Goal: Information Seeking & Learning: Check status

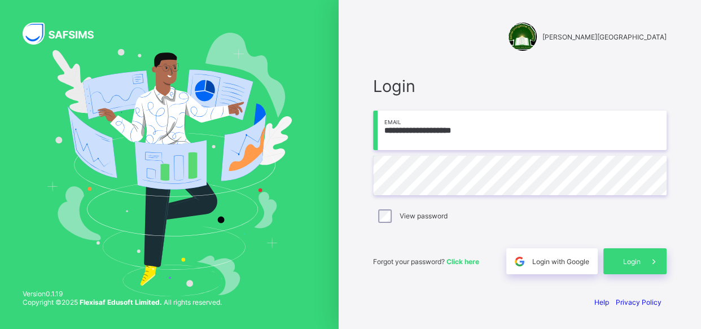
drag, startPoint x: 383, startPoint y: 129, endPoint x: 426, endPoint y: 131, distance: 42.9
click at [426, 131] on input "**********" at bounding box center [519, 131] width 293 height 40
type input "**********"
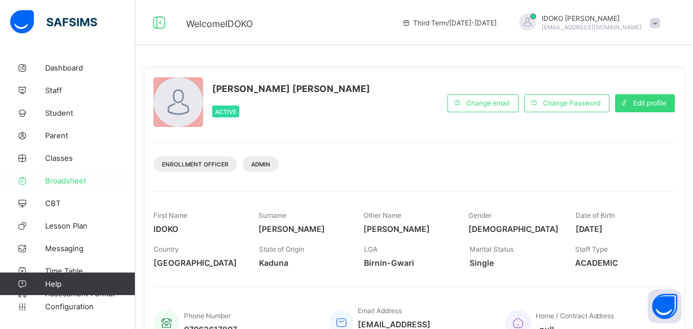
click at [81, 174] on link "Broadsheet" at bounding box center [67, 180] width 135 height 23
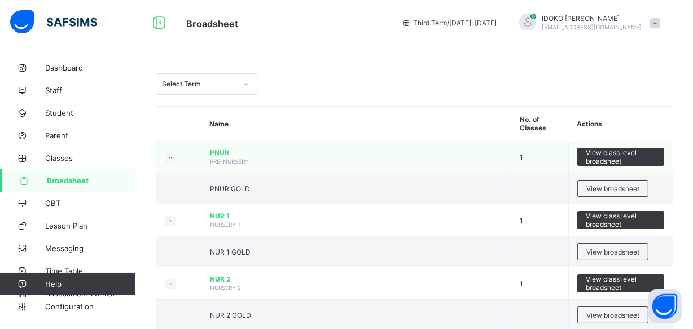
click at [216, 152] on span "PNUR" at bounding box center [356, 152] width 292 height 8
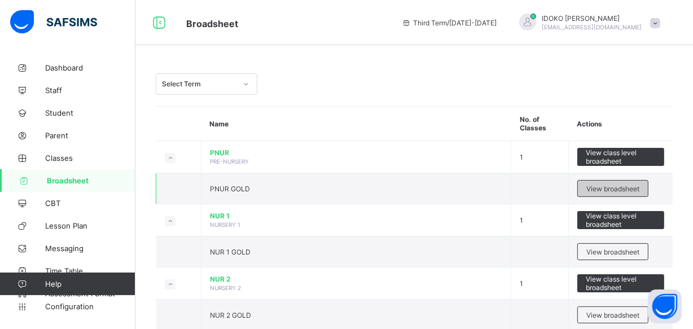
click at [609, 182] on div "View broadsheet" at bounding box center [612, 188] width 71 height 17
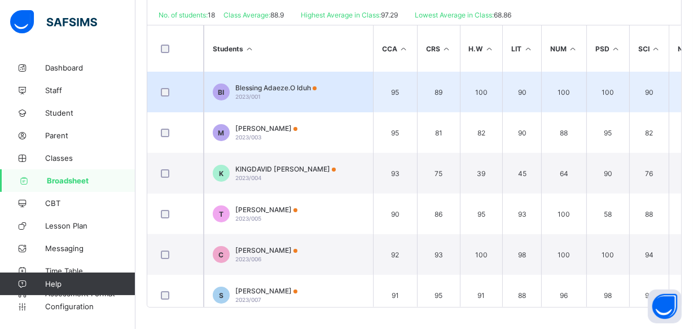
click at [277, 84] on span "Blessing Adaeze.O Iduh" at bounding box center [275, 88] width 81 height 8
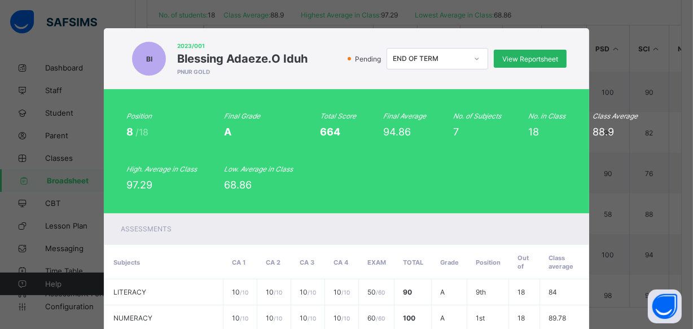
click at [505, 56] on span "View Reportsheet" at bounding box center [530, 59] width 56 height 8
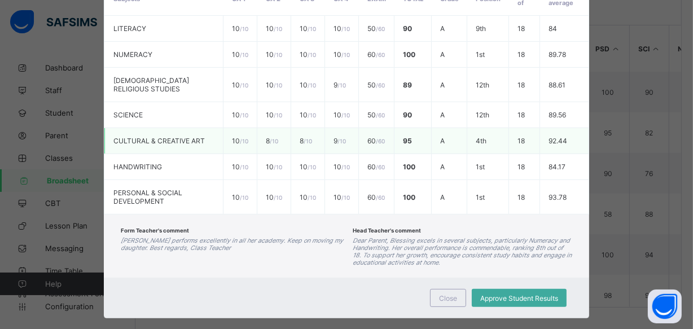
scroll to position [279, 0]
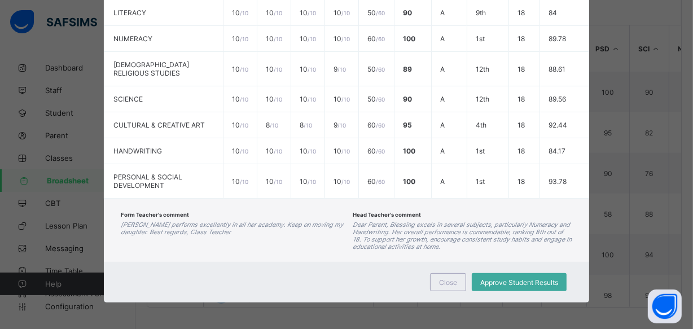
click at [444, 290] on div "Close Approve Student Results" at bounding box center [346, 282] width 485 height 41
click at [449, 280] on span "Close" at bounding box center [448, 282] width 18 height 8
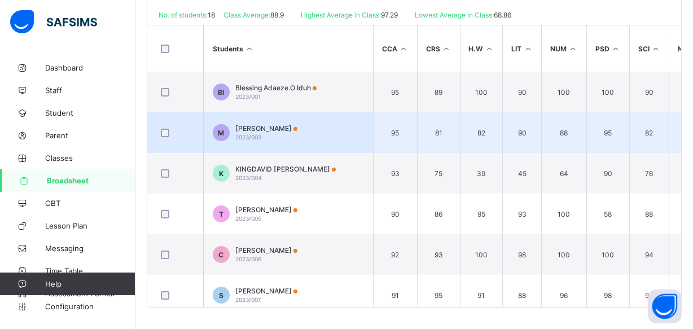
click at [275, 121] on td "M MARIAM MUHAMMAD 2023/003" at bounding box center [288, 132] width 169 height 41
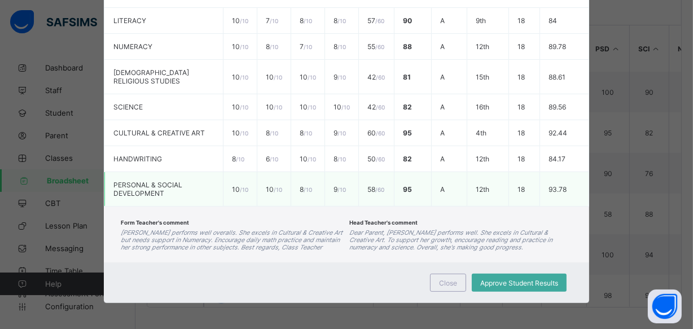
scroll to position [0, 0]
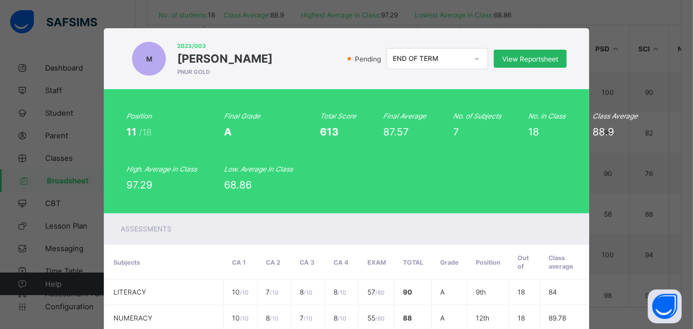
click at [520, 59] on span "View Reportsheet" at bounding box center [530, 59] width 56 height 8
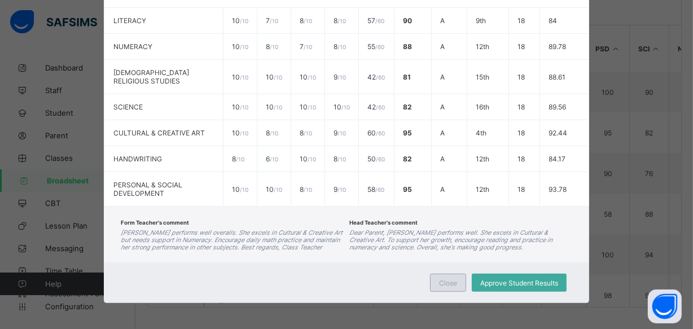
click at [443, 285] on div "Close" at bounding box center [448, 283] width 36 height 18
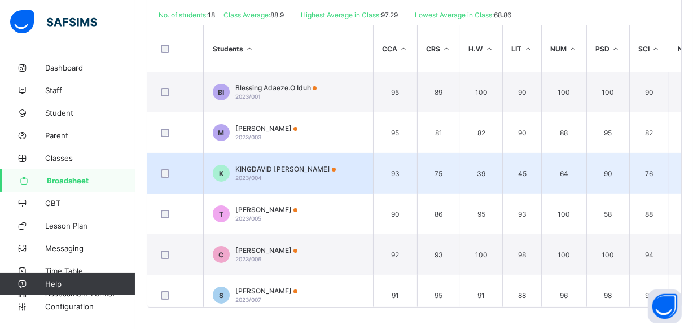
click at [275, 166] on span "KINGDAVID JOSEPH" at bounding box center [285, 169] width 100 height 8
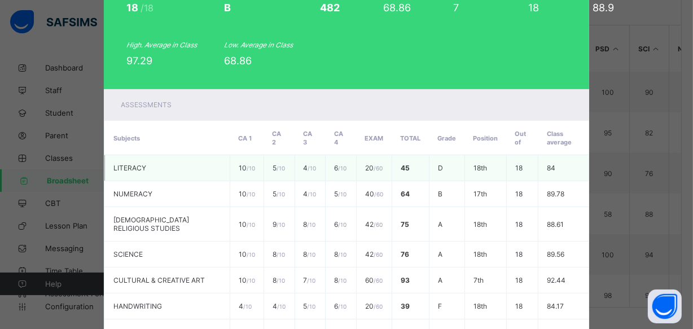
scroll to position [0, 0]
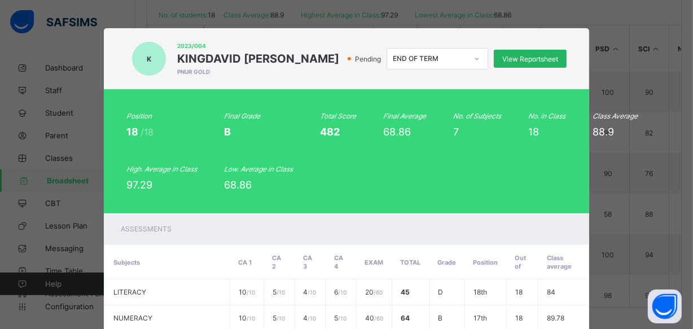
click at [527, 56] on span "View Reportsheet" at bounding box center [530, 59] width 56 height 8
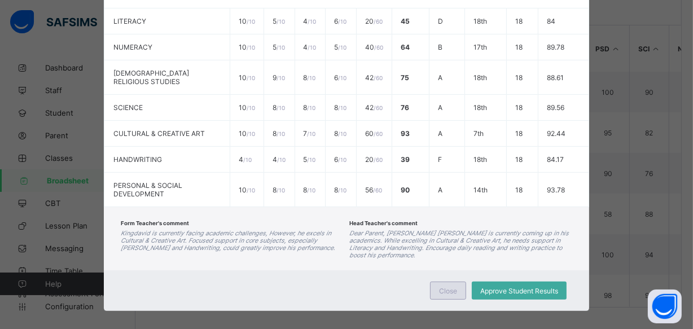
click at [453, 287] on span "Close" at bounding box center [448, 291] width 18 height 8
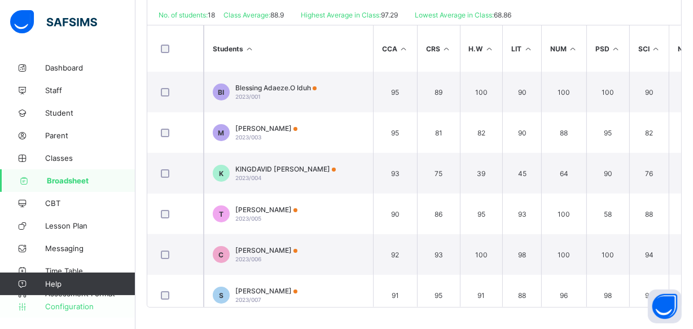
click at [94, 308] on span "Configuration" at bounding box center [90, 306] width 90 height 9
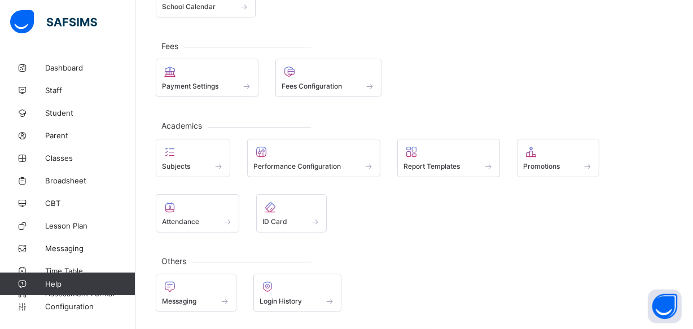
scroll to position [166, 0]
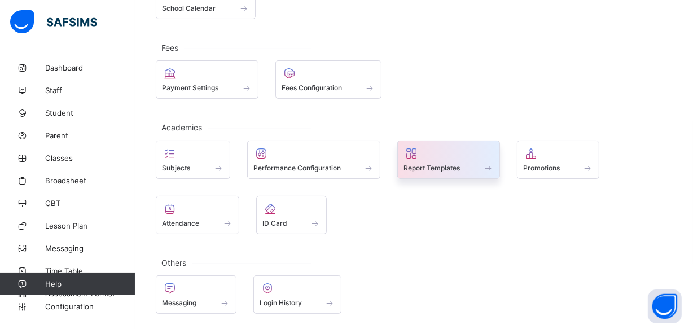
click at [480, 158] on div at bounding box center [449, 154] width 90 height 14
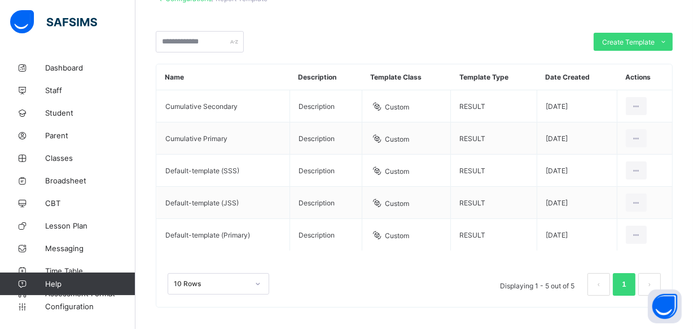
scroll to position [85, 0]
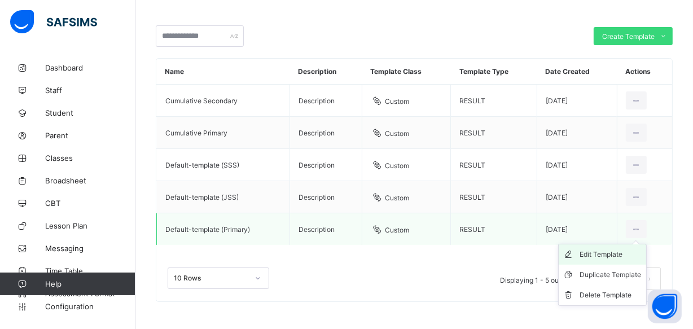
click at [619, 254] on div "Edit Template" at bounding box center [611, 254] width 62 height 11
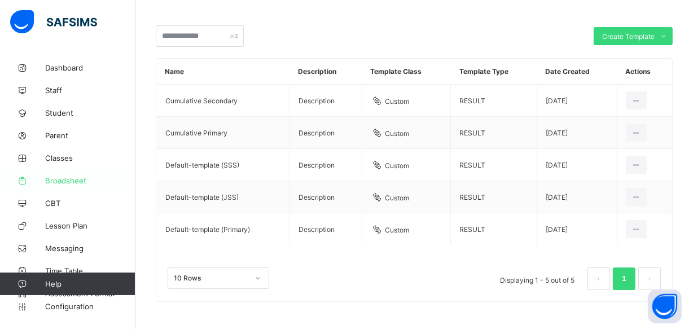
click at [68, 177] on span "Broadsheet" at bounding box center [90, 180] width 90 height 9
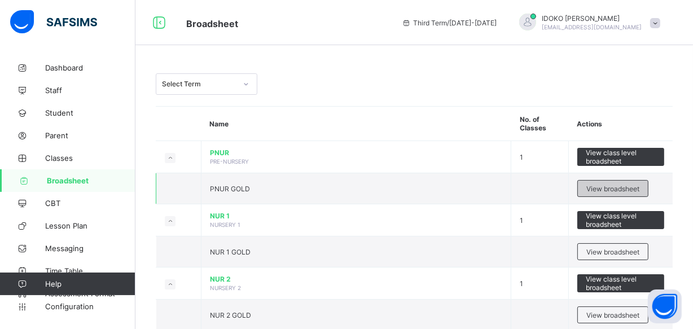
click at [639, 185] on span "View broadsheet" at bounding box center [612, 189] width 53 height 8
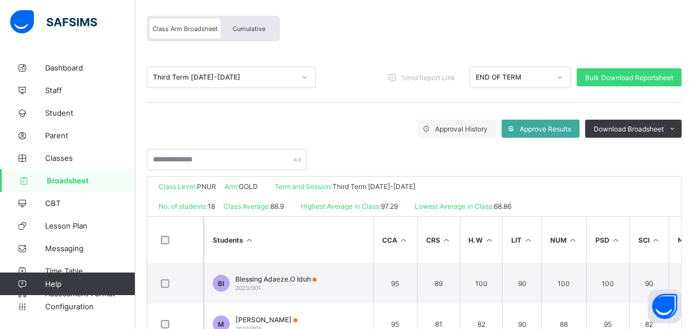
scroll to position [102, 0]
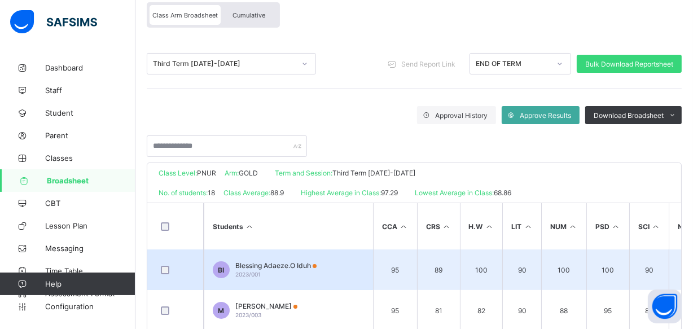
click at [266, 261] on span "Blessing Adaeze.O Iduh" at bounding box center [275, 265] width 81 height 8
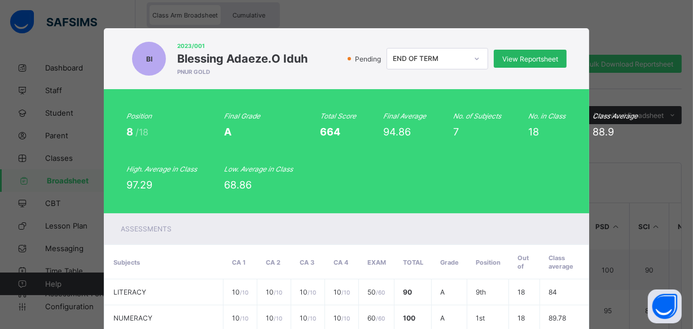
click at [542, 64] on div "View Reportsheet" at bounding box center [530, 59] width 73 height 18
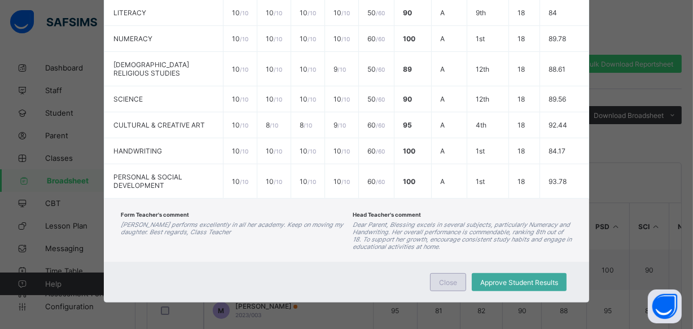
click at [446, 278] on span "Close" at bounding box center [448, 282] width 18 height 8
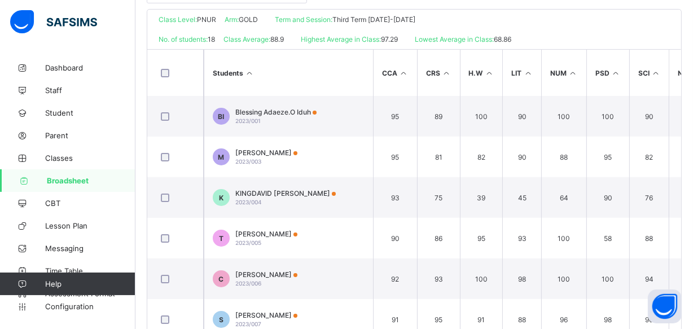
scroll to position [256, 0]
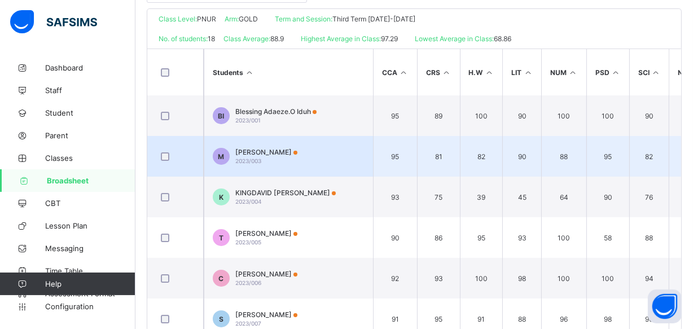
click at [273, 152] on span "MARIAM MUHAMMAD" at bounding box center [266, 152] width 62 height 8
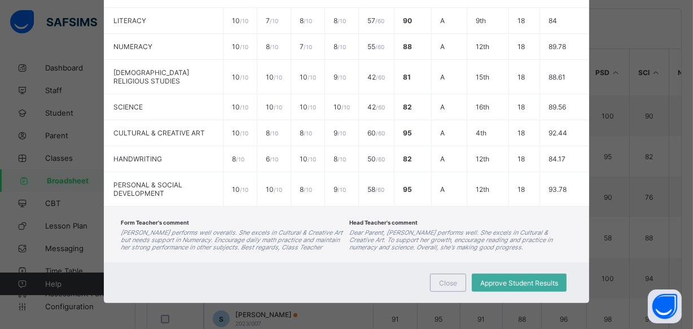
scroll to position [0, 0]
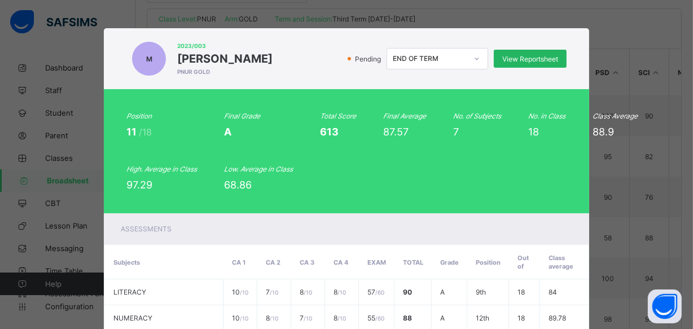
click at [528, 53] on div "View Reportsheet" at bounding box center [530, 59] width 73 height 18
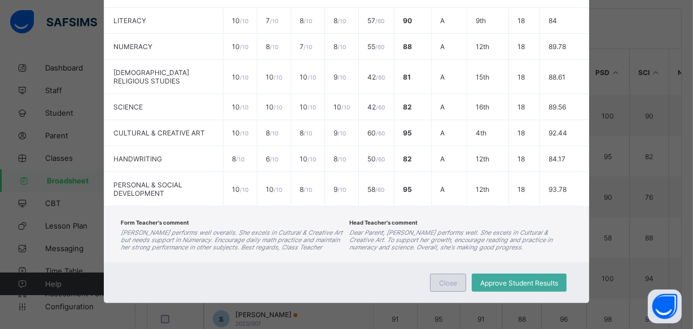
click at [442, 275] on div "Close" at bounding box center [448, 283] width 36 height 18
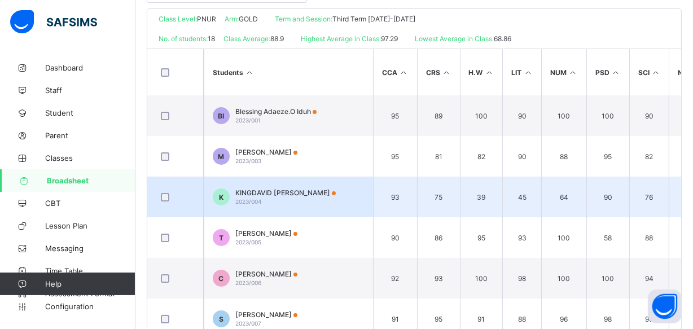
click at [271, 195] on span "KINGDAVID JOSEPH" at bounding box center [285, 192] width 100 height 8
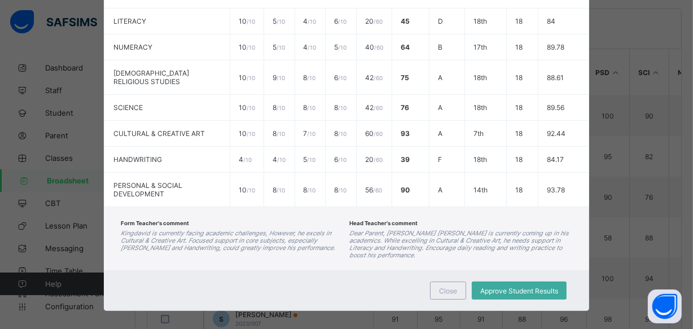
scroll to position [0, 0]
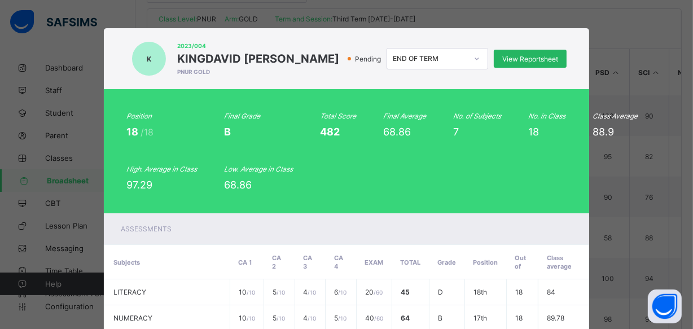
click at [536, 61] on span "View Reportsheet" at bounding box center [530, 59] width 56 height 8
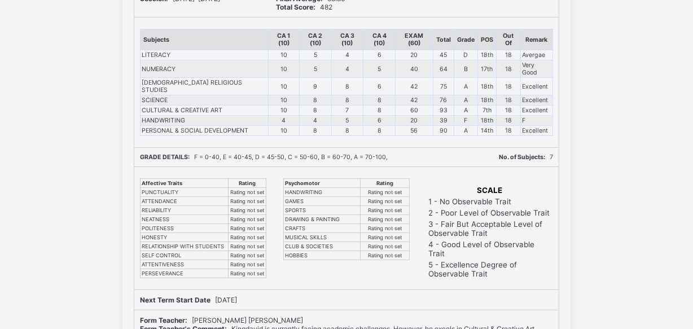
scroll to position [195, 0]
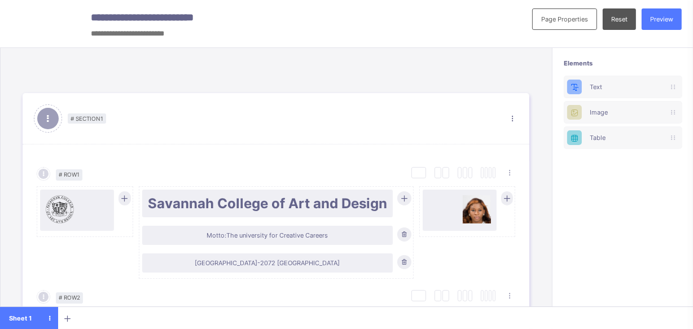
scroll to position [308, 0]
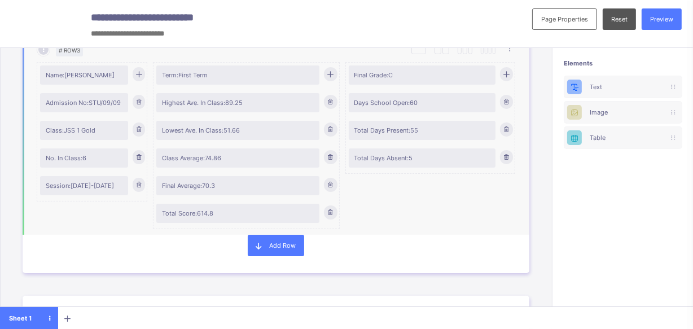
click at [140, 74] on icon at bounding box center [138, 74] width 8 height 8
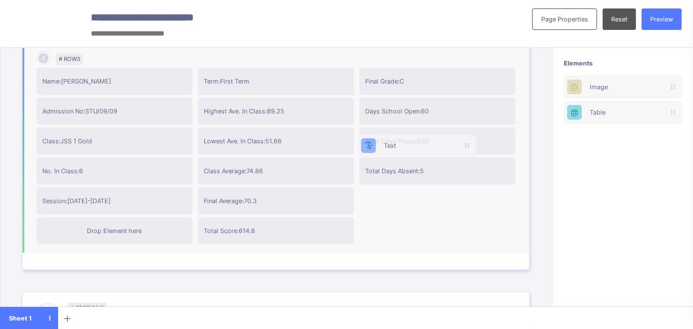
scroll to position [0, 0]
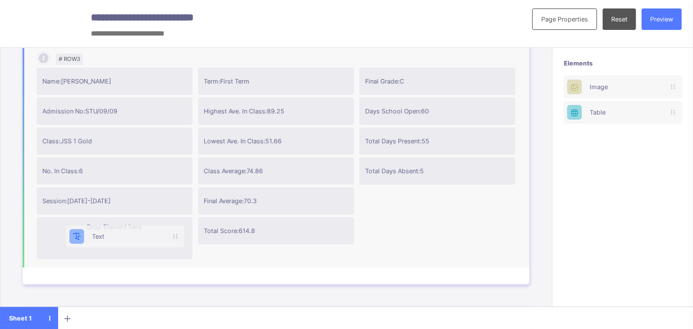
drag, startPoint x: 606, startPoint y: 88, endPoint x: 92, endPoint y: 238, distance: 535.4
click at [92, 238] on div "**********" at bounding box center [346, 172] width 693 height 344
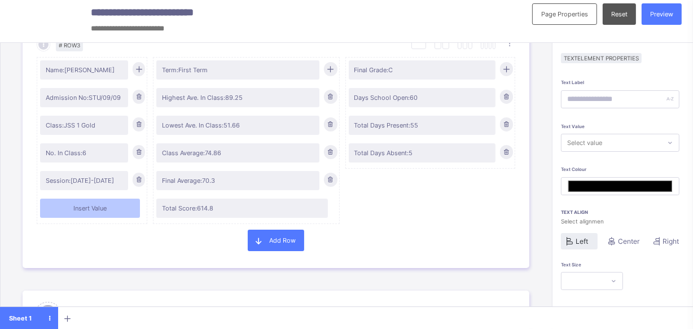
click at [661, 146] on div "Select value" at bounding box center [611, 142] width 99 height 15
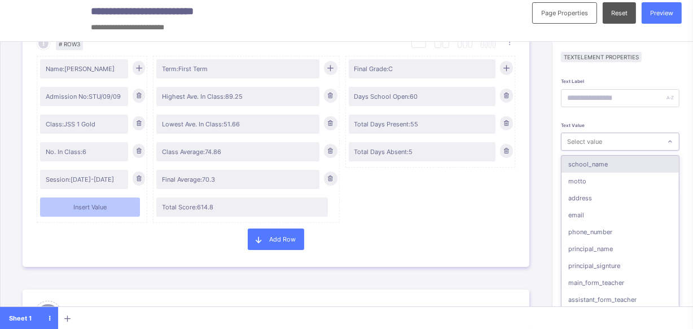
scroll to position [7, 0]
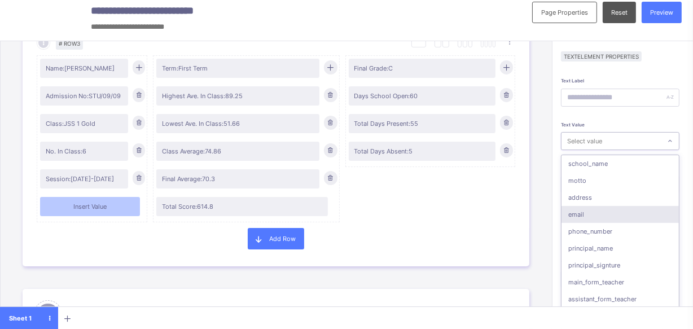
type input "*"
type input "*******"
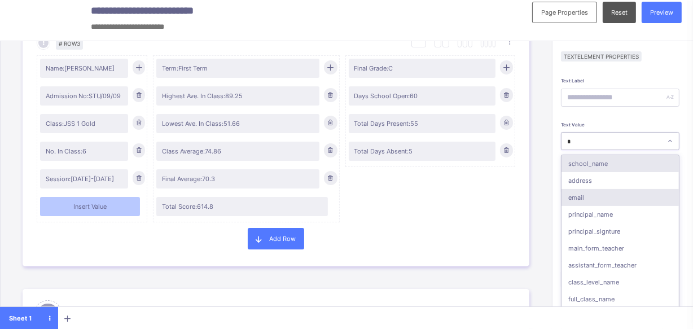
type input "**"
type input "*******"
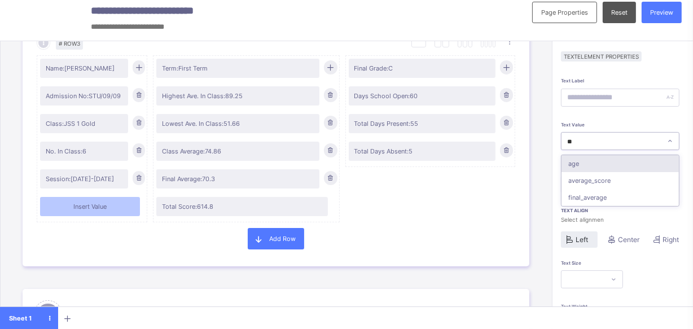
click at [616, 165] on div "age" at bounding box center [620, 163] width 117 height 17
type input "*******"
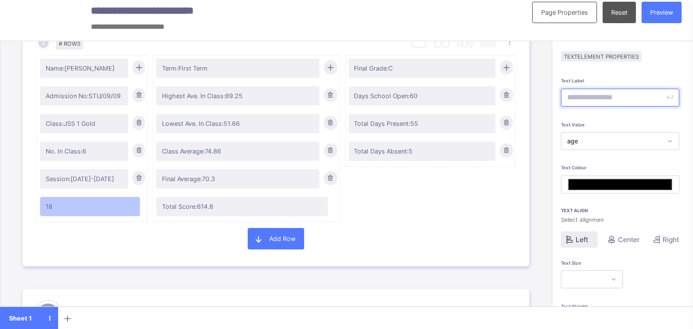
click at [658, 99] on input "text" at bounding box center [620, 98] width 119 height 18
type input "*"
type input "*******"
type input "**"
type input "*******"
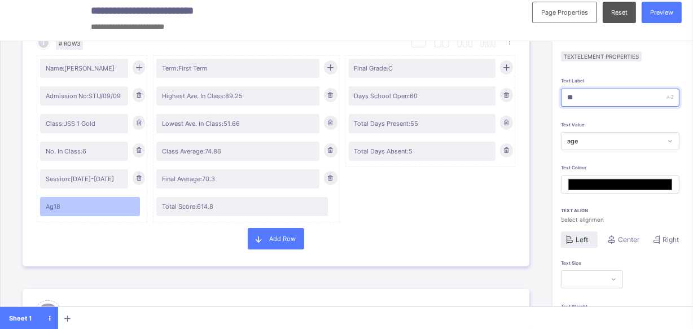
type input "***"
type input "*******"
type input "****"
type input "*******"
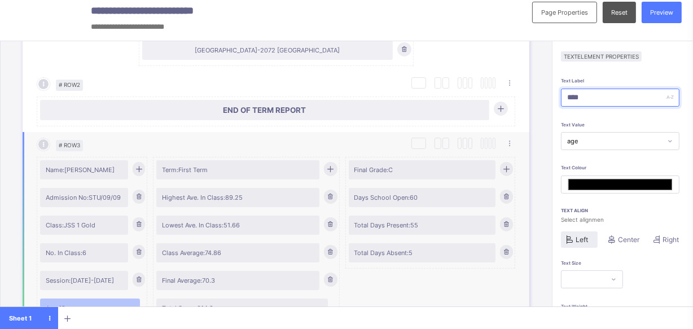
scroll to position [205, 0]
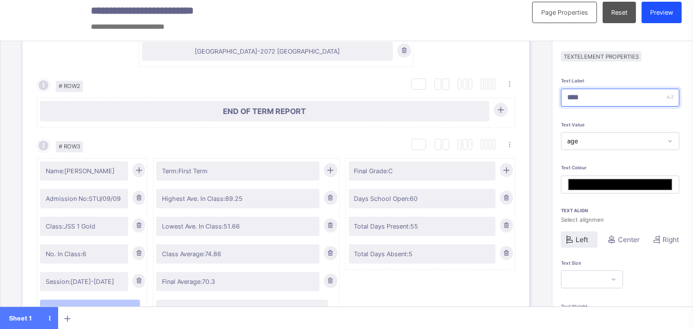
type input "****"
click at [663, 12] on span "Preview" at bounding box center [661, 12] width 23 height 8
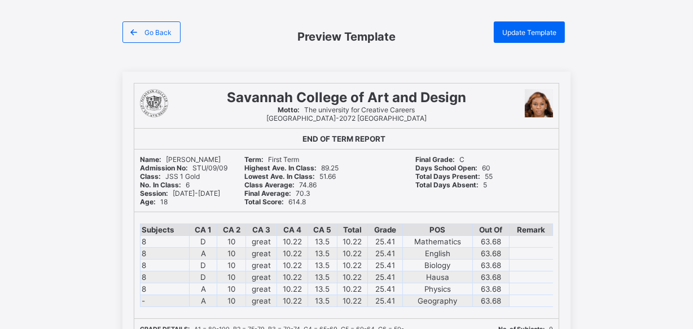
scroll to position [35, 0]
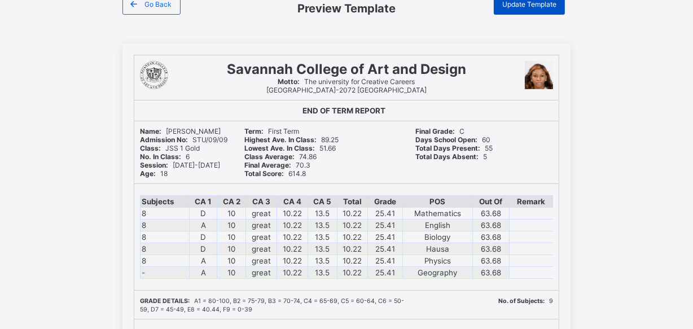
click at [527, 2] on span "Update Template" at bounding box center [529, 4] width 54 height 8
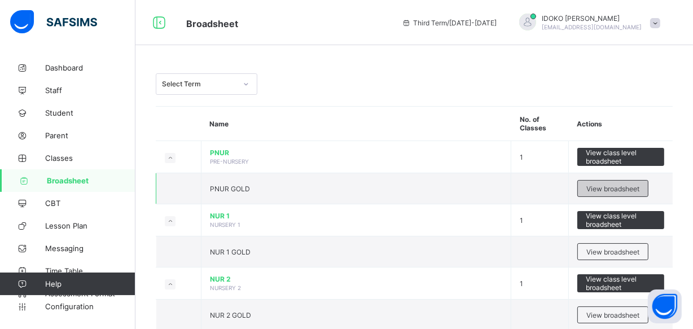
click at [614, 189] on span "View broadsheet" at bounding box center [612, 189] width 53 height 8
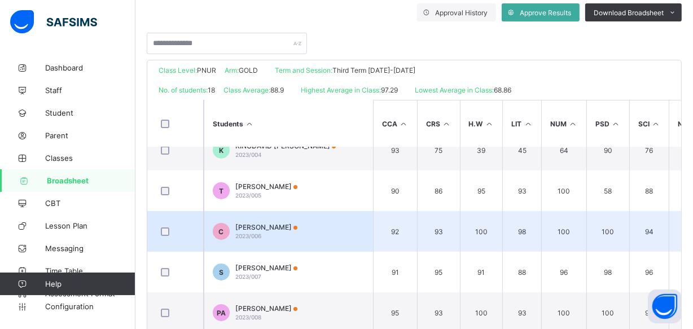
scroll to position [102, 0]
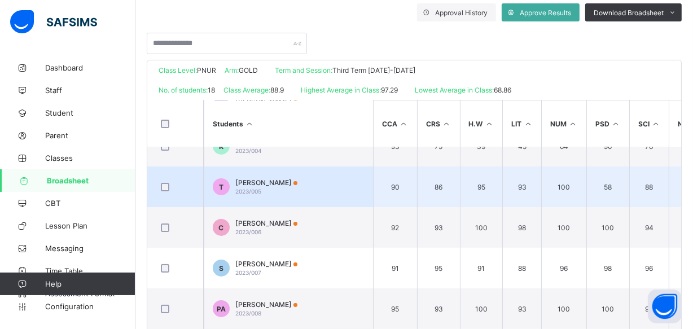
click at [297, 181] on span "TOLUWANI MITCHELLE SAMUEL" at bounding box center [266, 182] width 62 height 8
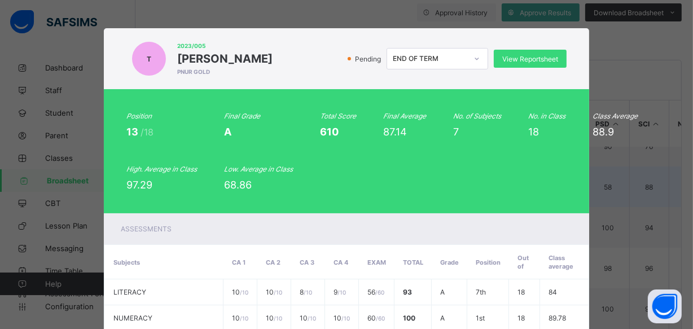
click at [305, 181] on div "Position 13 /18 Final Grade A Total Score 610 Final Average 87.14 No. of Subjec…" at bounding box center [346, 151] width 440 height 79
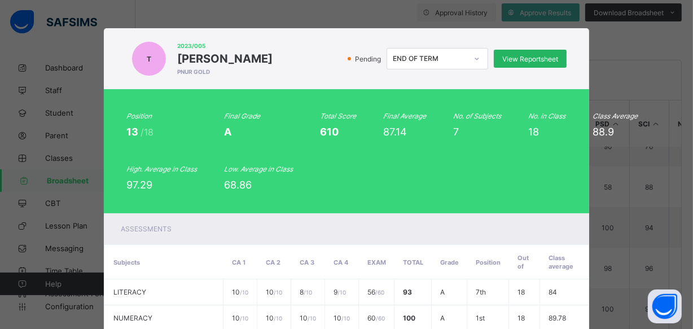
click at [553, 60] on span "View Reportsheet" at bounding box center [530, 59] width 56 height 8
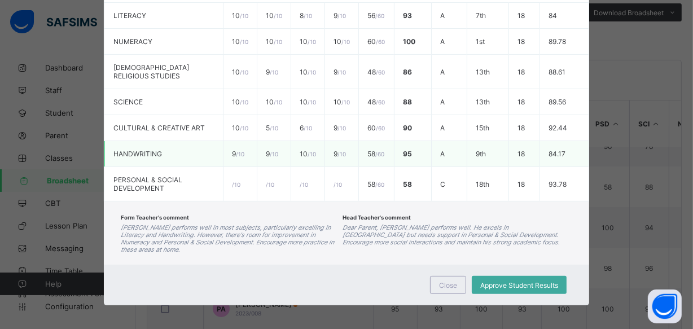
scroll to position [279, 0]
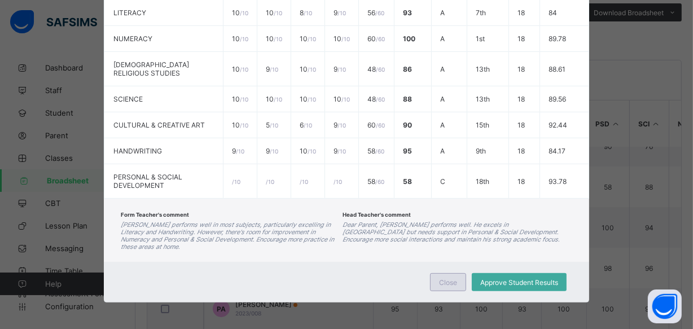
click at [457, 277] on div "Close" at bounding box center [448, 282] width 36 height 18
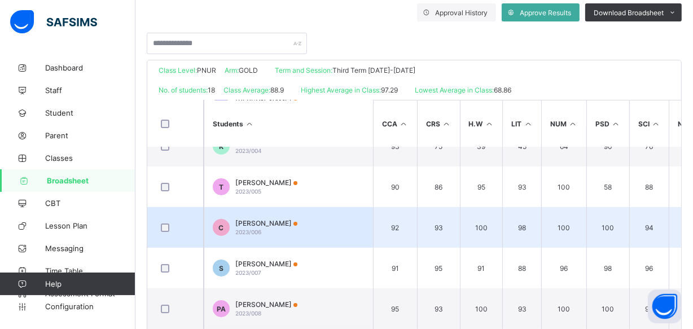
click at [309, 226] on td "C CHIDUBEM OZIOKO 2023/006" at bounding box center [288, 227] width 169 height 41
click at [0, 0] on icon "Toluwani performs well in most subjects, particularly excelling in Literacy and…" at bounding box center [0, 0] width 0 height 0
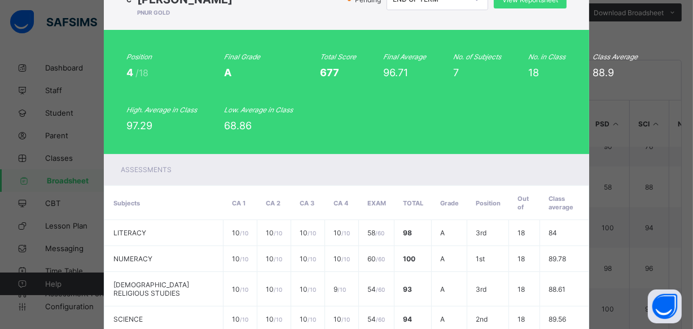
scroll to position [0, 0]
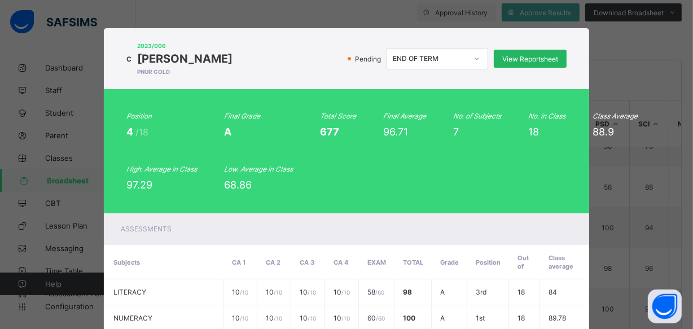
click at [503, 59] on span "View Reportsheet" at bounding box center [530, 59] width 56 height 8
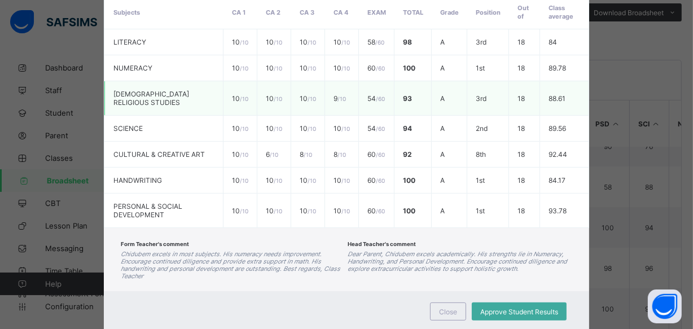
scroll to position [279, 0]
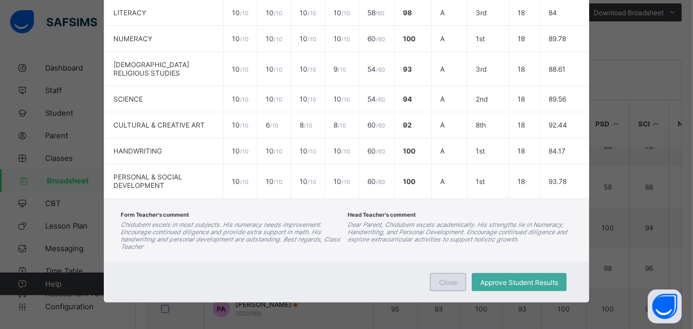
click at [453, 278] on span "Close" at bounding box center [448, 282] width 18 height 8
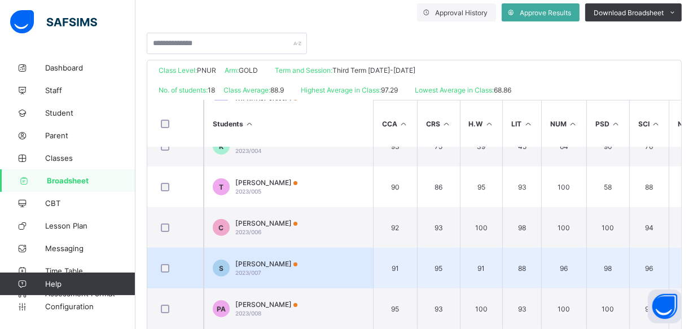
click at [339, 261] on td "S SAMUEL CHUKUWMA 2023/007" at bounding box center [288, 268] width 169 height 41
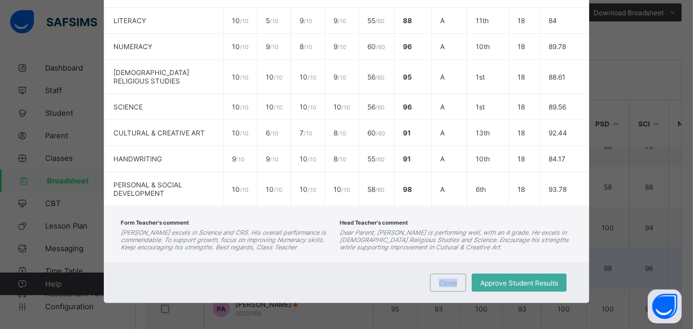
click at [339, 262] on div "Close Approve Student Results" at bounding box center [346, 282] width 485 height 41
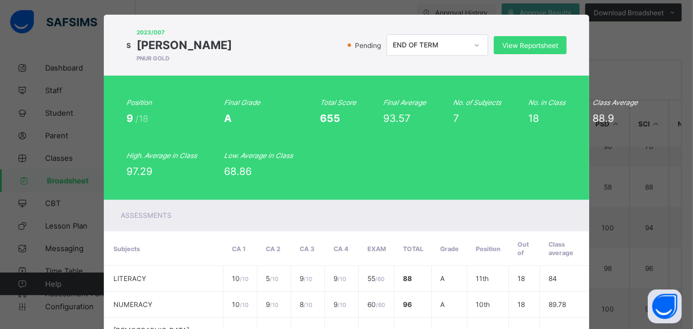
scroll to position [0, 0]
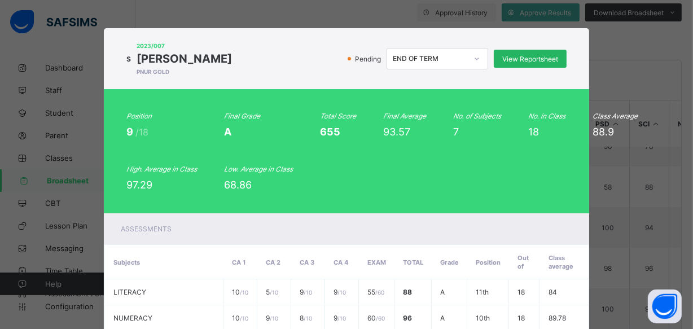
click at [509, 62] on span "View Reportsheet" at bounding box center [530, 59] width 56 height 8
click at [533, 62] on span "View Reportsheet" at bounding box center [530, 59] width 56 height 8
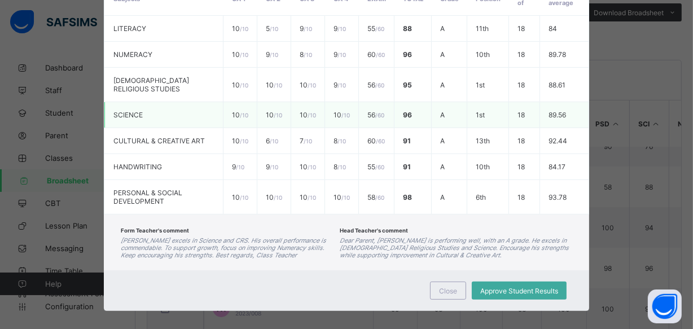
scroll to position [271, 0]
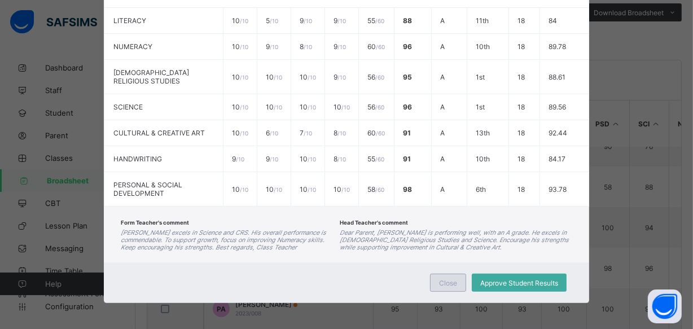
click at [446, 281] on span "Close" at bounding box center [448, 283] width 18 height 8
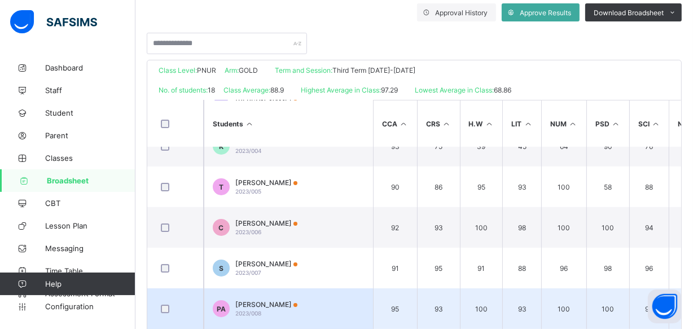
click at [274, 302] on span "PROSPER ACHONU" at bounding box center [266, 304] width 62 height 8
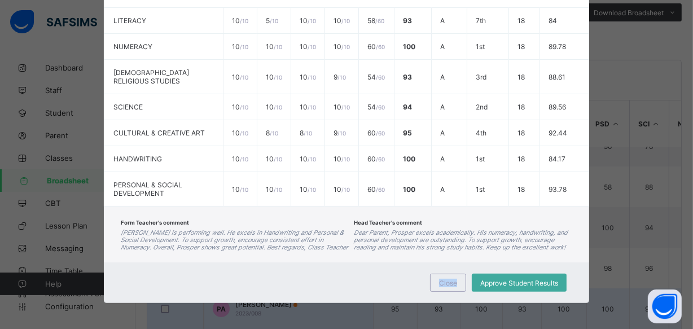
click at [274, 302] on div "PA 2023/008 PROSPER ACHONU PNUR GOLD Pending END OF TERM View Reportsheet Posit…" at bounding box center [346, 164] width 693 height 329
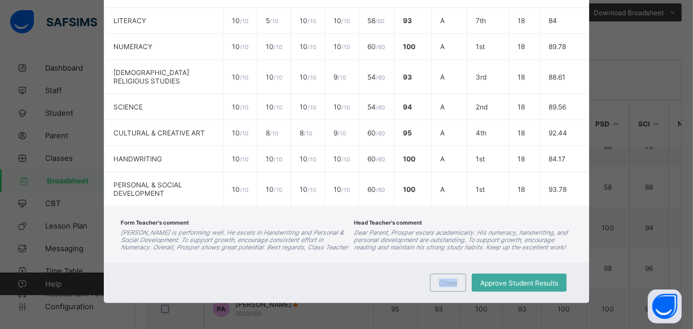
scroll to position [0, 0]
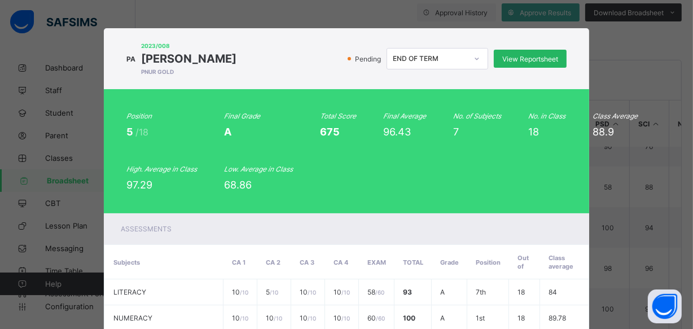
click at [555, 59] on span "View Reportsheet" at bounding box center [530, 59] width 56 height 8
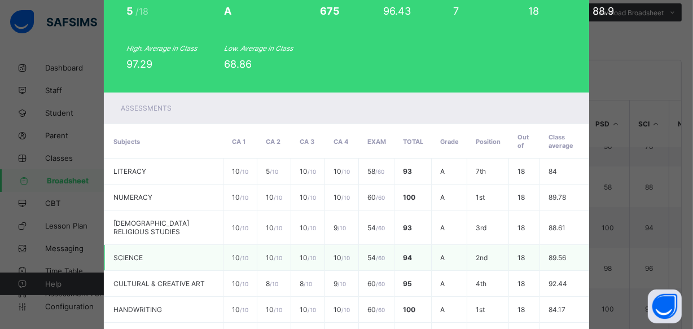
scroll to position [271, 0]
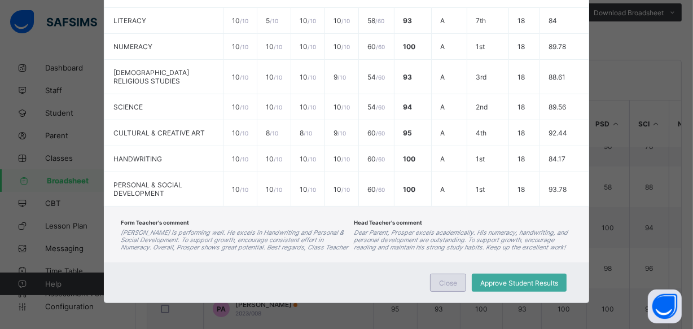
click at [454, 280] on span "Close" at bounding box center [448, 283] width 18 height 8
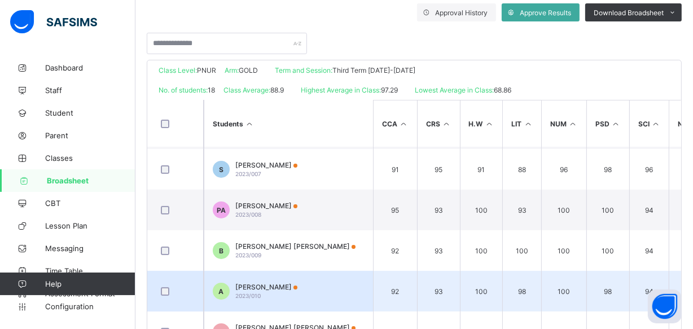
scroll to position [205, 0]
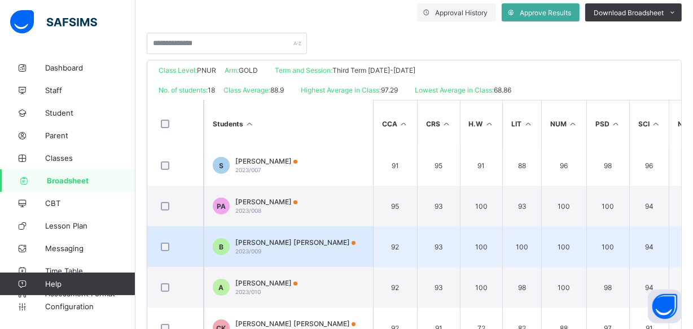
click at [281, 235] on td "B BRYAN OLUWANIMISOKAN ONIFADE 2023/009" at bounding box center [288, 246] width 169 height 41
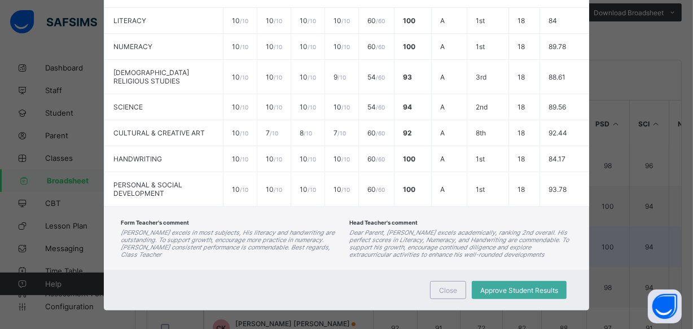
click at [281, 235] on div "Form Teacher's comment Bryan excels in most subjects, His literacy and handwrit…" at bounding box center [232, 238] width 223 height 41
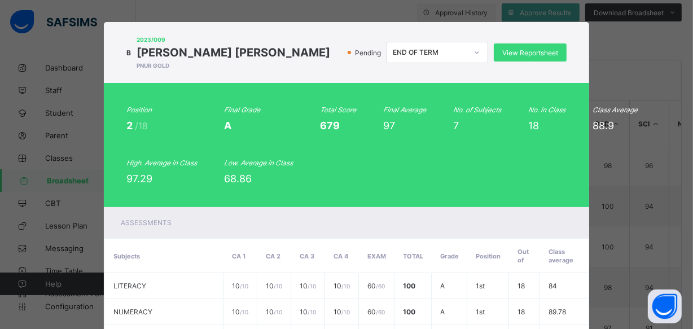
scroll to position [0, 0]
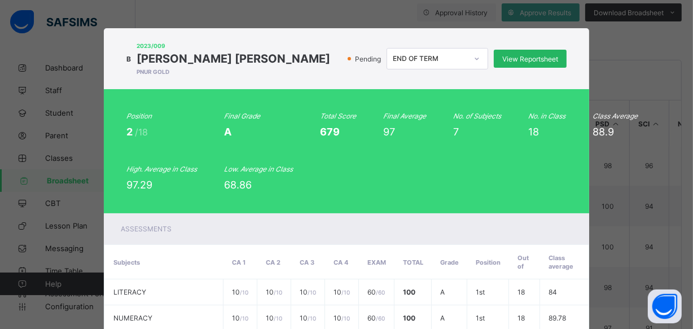
click at [543, 63] on span "View Reportsheet" at bounding box center [530, 59] width 56 height 8
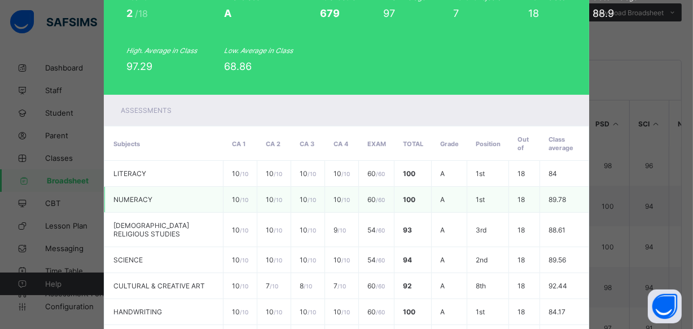
scroll to position [293, 0]
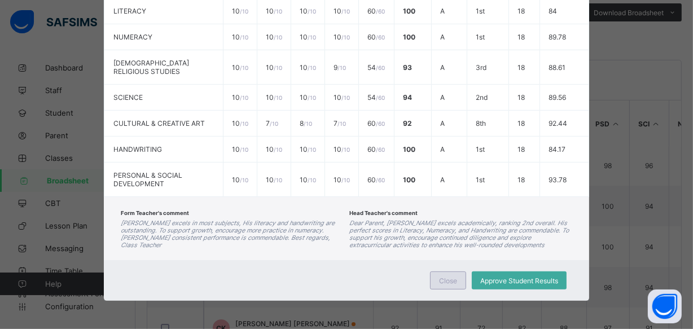
click at [453, 277] on span "Close" at bounding box center [448, 281] width 18 height 8
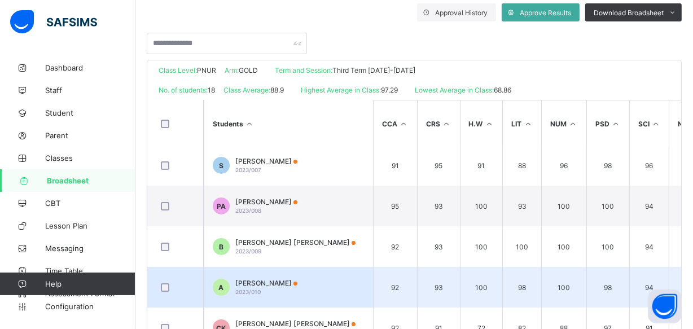
click at [296, 291] on td "A ALIYAH BASHIR 2023/010" at bounding box center [288, 287] width 169 height 41
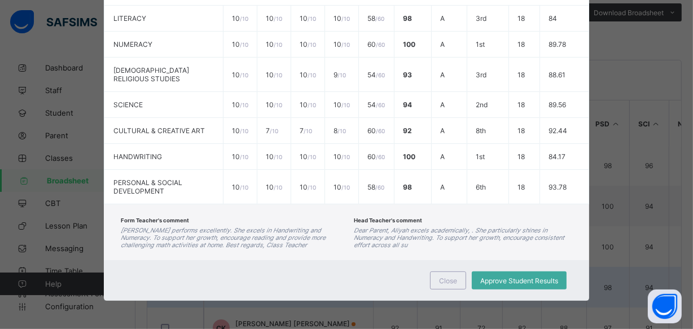
scroll to position [271, 0]
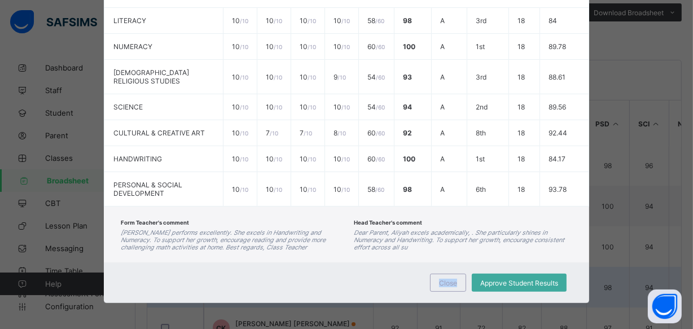
click at [296, 291] on div "Close Approve Student Results" at bounding box center [346, 282] width 485 height 41
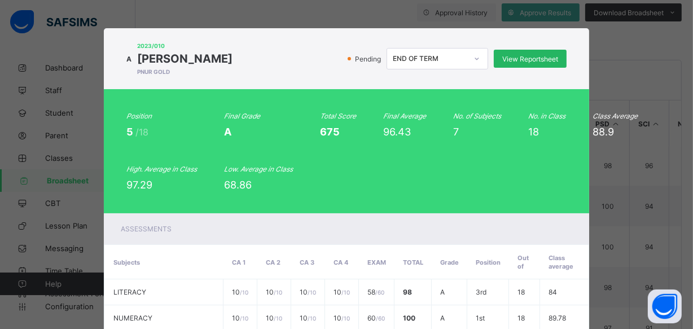
click at [541, 59] on span "View Reportsheet" at bounding box center [530, 59] width 56 height 8
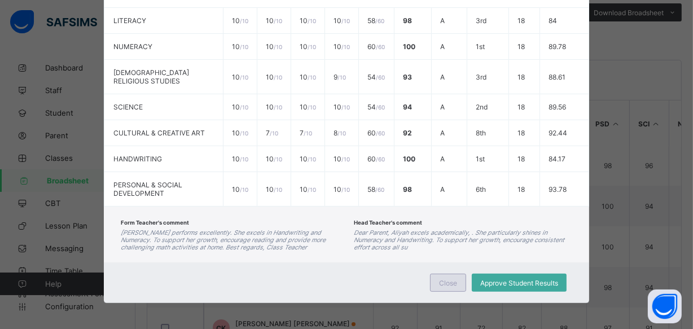
click at [454, 283] on span "Close" at bounding box center [448, 283] width 18 height 8
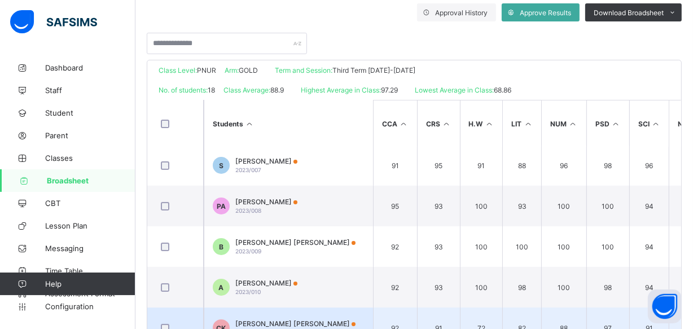
click at [319, 312] on td "CK CHISOM SHALLOM KENNE 2024/034" at bounding box center [288, 328] width 169 height 41
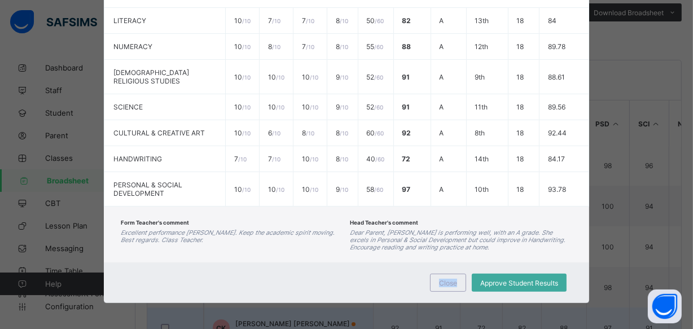
click at [319, 312] on div "CK 2024/034 CHISOM SHALLOM KENNE PNUR GOLD Pending END OF TERM View Reportsheet…" at bounding box center [346, 164] width 693 height 329
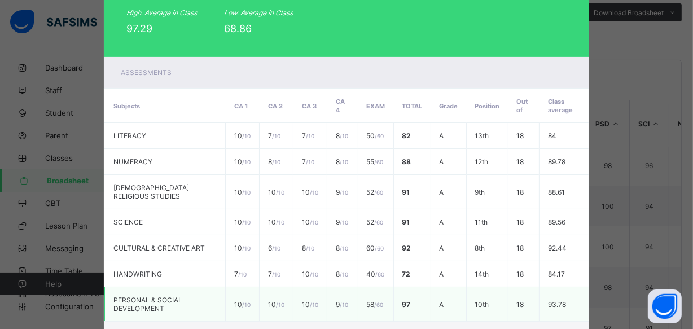
scroll to position [0, 0]
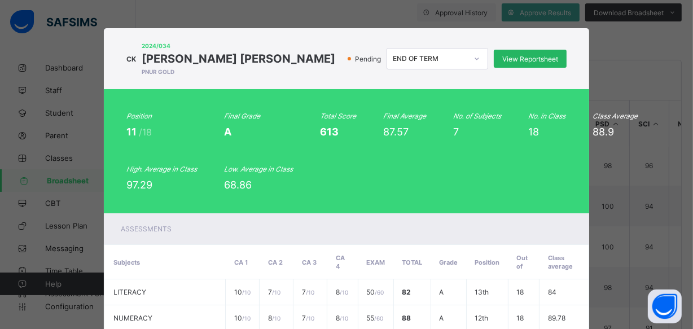
click at [532, 63] on div "View Reportsheet" at bounding box center [530, 59] width 73 height 18
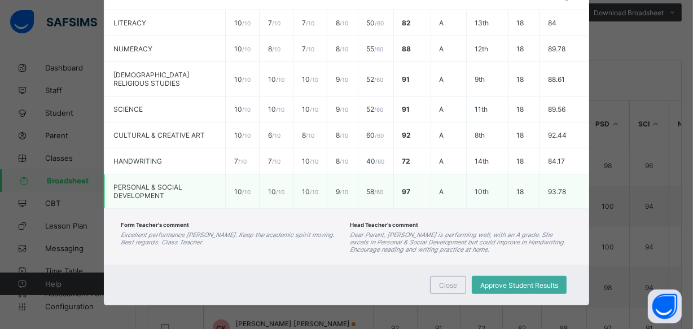
scroll to position [271, 0]
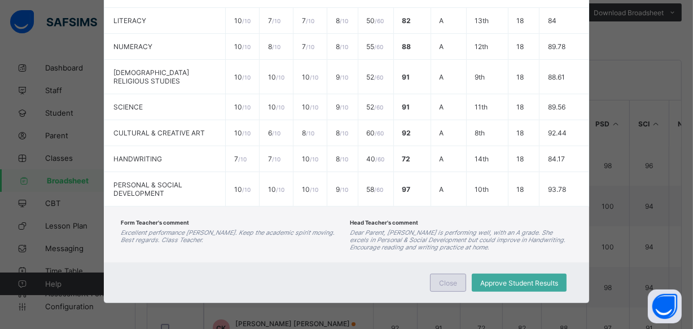
click at [439, 279] on span "Close" at bounding box center [448, 283] width 18 height 8
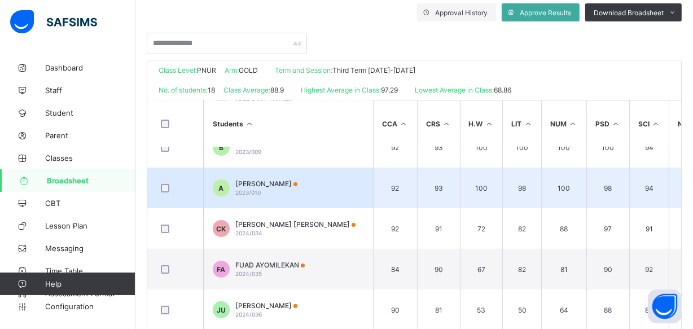
scroll to position [308, 0]
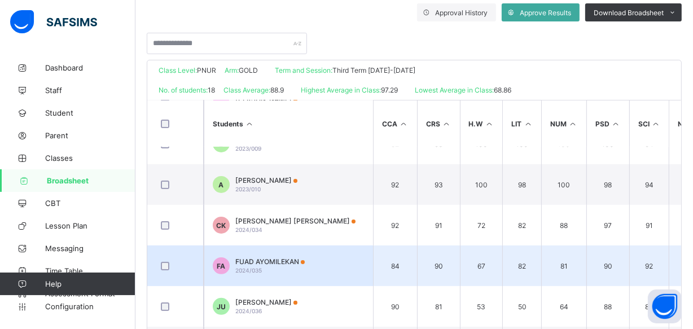
click at [326, 262] on td "FA FUAD AYOMILEKAN 2024/035" at bounding box center [288, 265] width 169 height 41
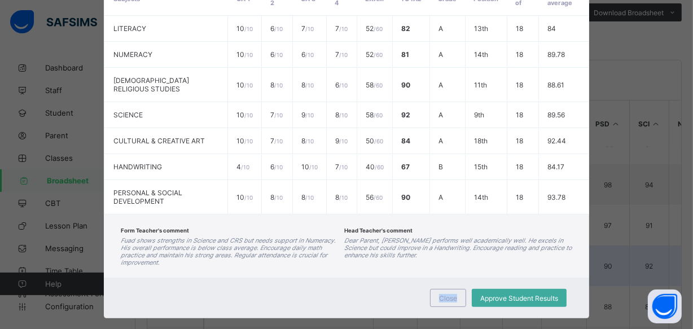
click at [326, 278] on div "Close Approve Student Results" at bounding box center [346, 298] width 485 height 41
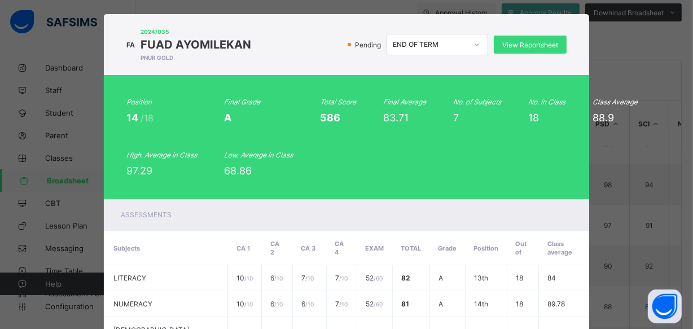
scroll to position [0, 0]
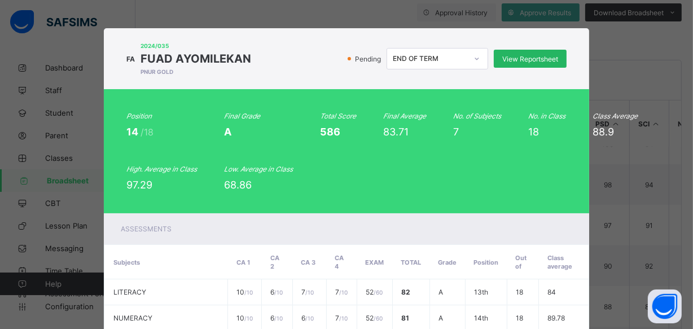
click at [522, 63] on div "View Reportsheet" at bounding box center [530, 59] width 73 height 18
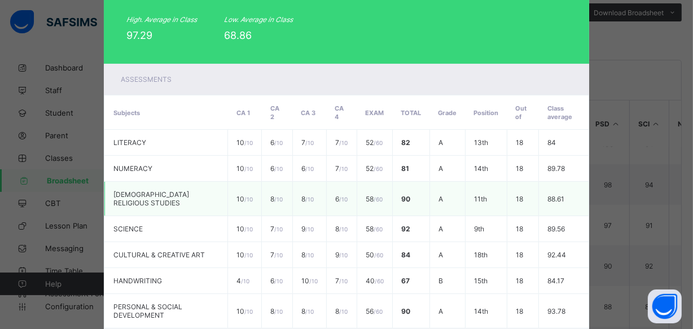
scroll to position [264, 0]
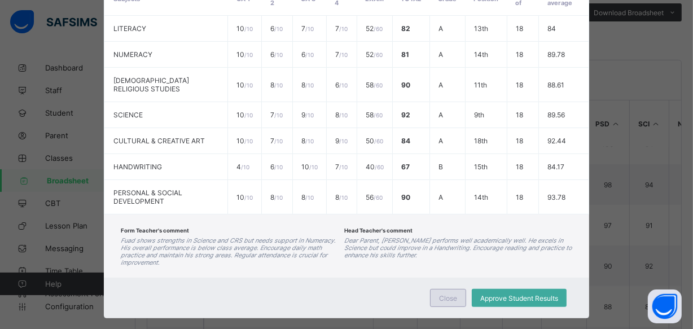
click at [451, 294] on span "Close" at bounding box center [448, 298] width 18 height 8
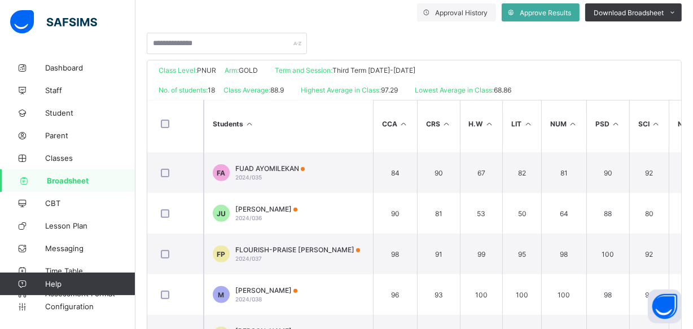
scroll to position [397, 0]
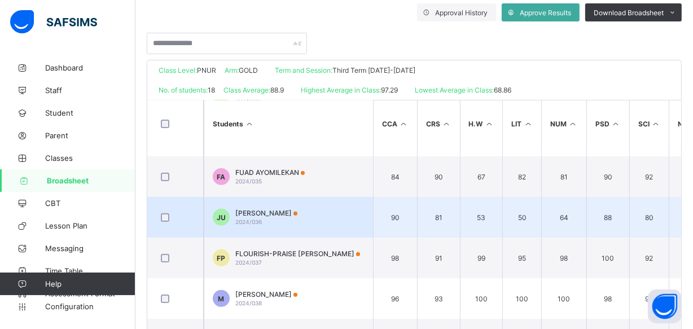
click at [254, 209] on span "JAYDEN UDOH" at bounding box center [266, 213] width 62 height 8
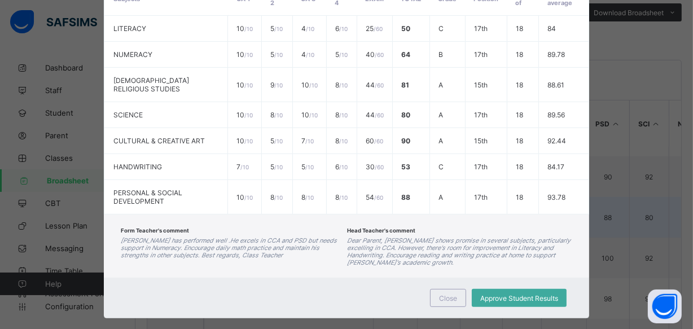
click at [254, 214] on div "Form Teacher's comment Jayden has performed well .He excels in CCA and PSD but …" at bounding box center [346, 245] width 485 height 63
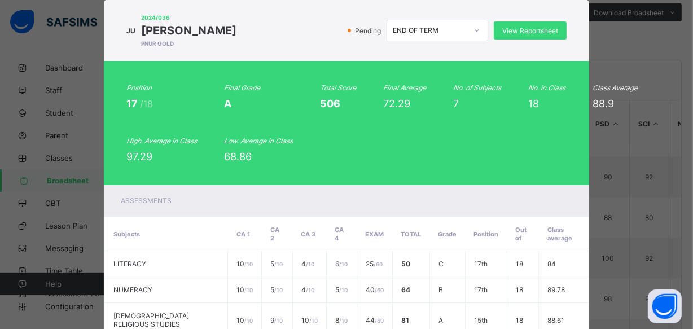
scroll to position [0, 0]
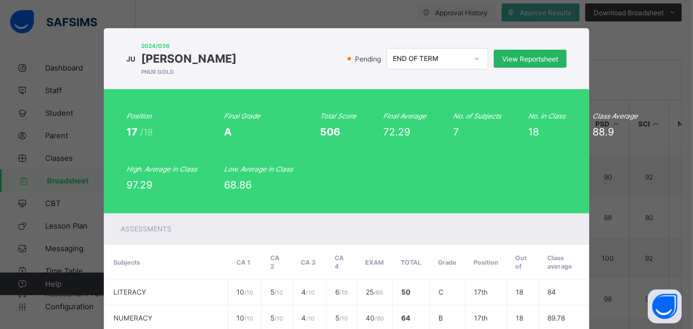
click at [517, 58] on span "View Reportsheet" at bounding box center [530, 59] width 56 height 8
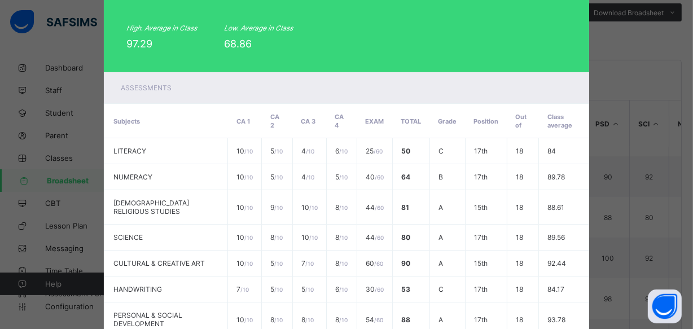
scroll to position [271, 0]
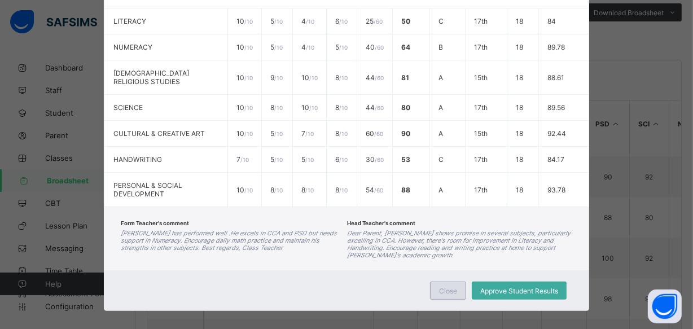
click at [443, 282] on div "Close" at bounding box center [448, 291] width 36 height 18
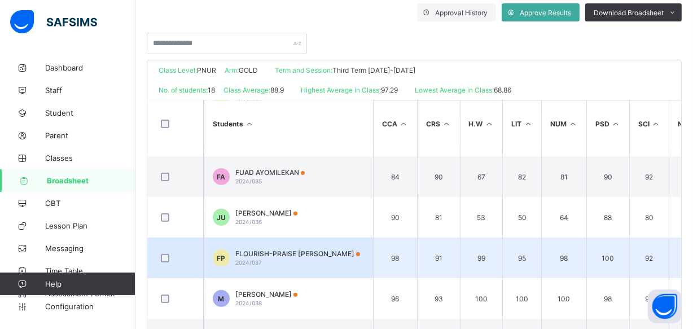
click at [312, 253] on span "FLOURISH-PRAISE EGAHI PHILIP" at bounding box center [297, 253] width 125 height 8
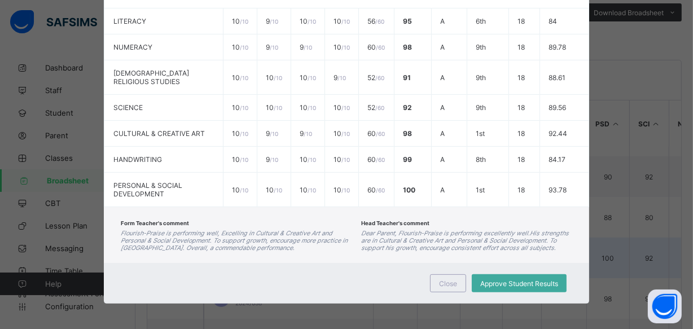
click at [312, 253] on div "Form Teacher's comment Flourish-Praise is performing well, Excelling in Cultura…" at bounding box center [346, 235] width 485 height 56
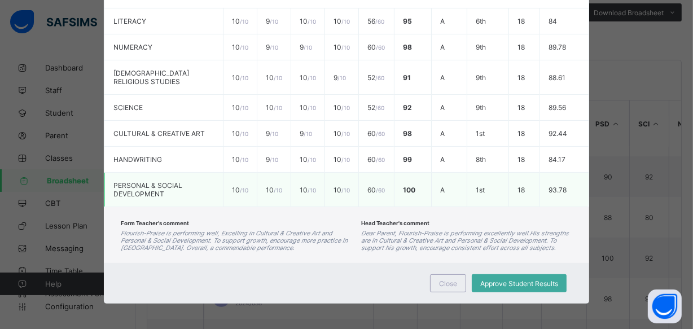
scroll to position [0, 0]
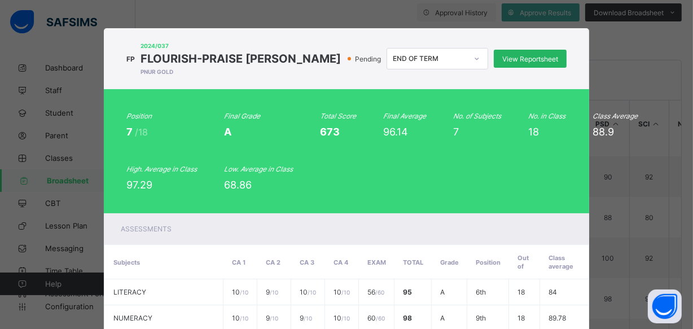
click at [543, 55] on span "View Reportsheet" at bounding box center [530, 59] width 56 height 8
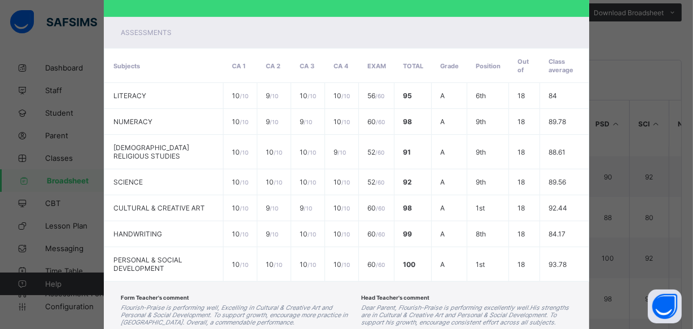
scroll to position [271, 0]
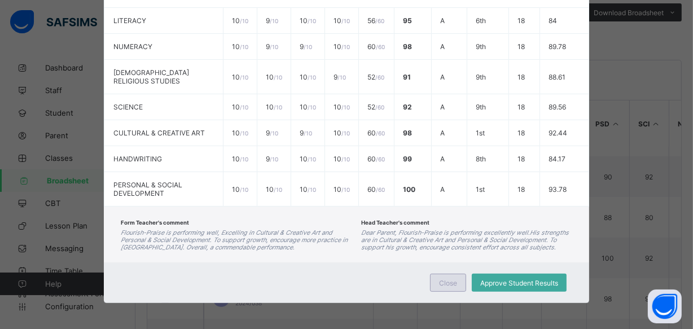
click at [435, 283] on div "Close" at bounding box center [448, 283] width 36 height 18
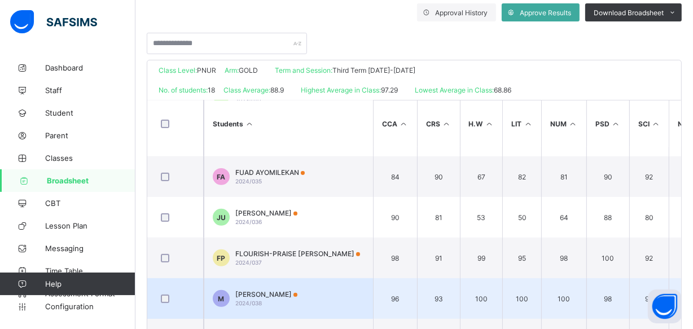
click at [343, 284] on td "M MARYAM YUSUF MUHAMMAD 2024/038" at bounding box center [288, 298] width 169 height 41
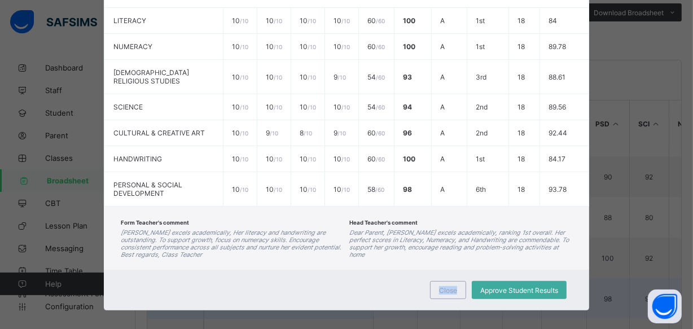
click at [343, 284] on div "Close Approve Student Results" at bounding box center [346, 290] width 485 height 41
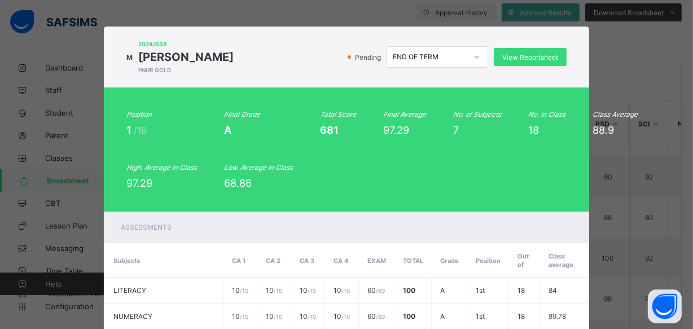
scroll to position [0, 0]
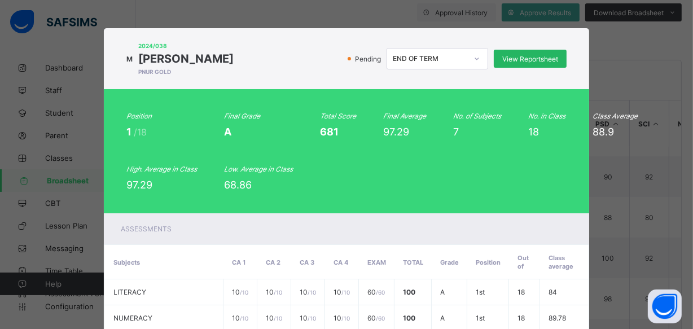
click at [540, 55] on span "View Reportsheet" at bounding box center [530, 59] width 56 height 8
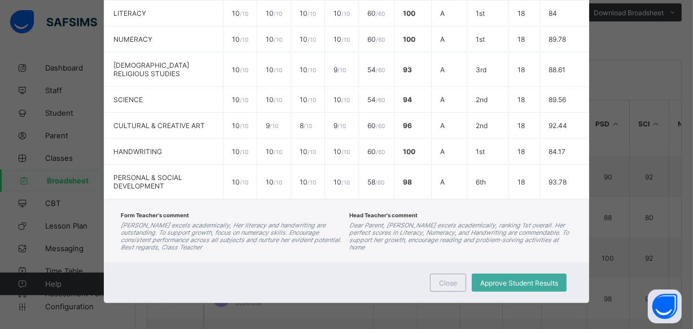
scroll to position [279, 0]
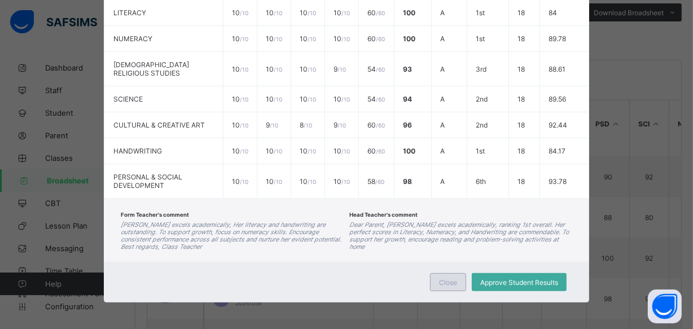
click at [456, 275] on div "Close" at bounding box center [448, 282] width 36 height 18
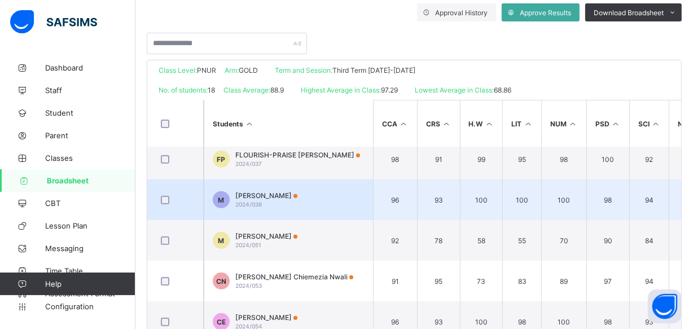
scroll to position [499, 0]
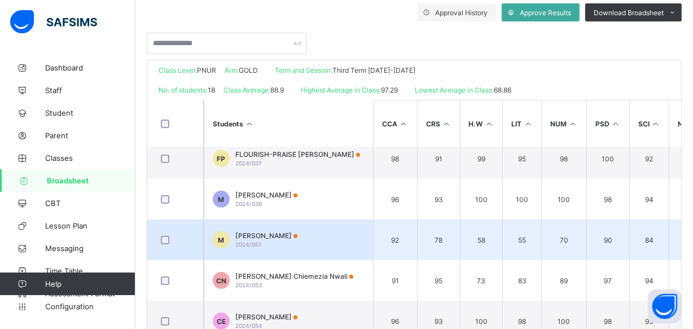
click at [290, 221] on td "M MUSHARRAF MUHAMMAD 2024/051" at bounding box center [288, 240] width 169 height 41
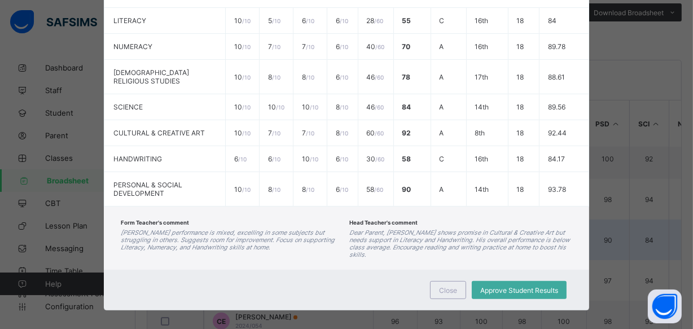
click at [290, 221] on div "Form Teacher's comment Musharraf's performance is mixed, excelling in some subj…" at bounding box center [232, 238] width 223 height 41
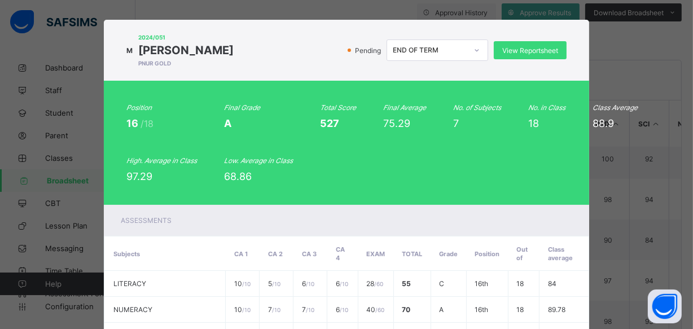
scroll to position [0, 0]
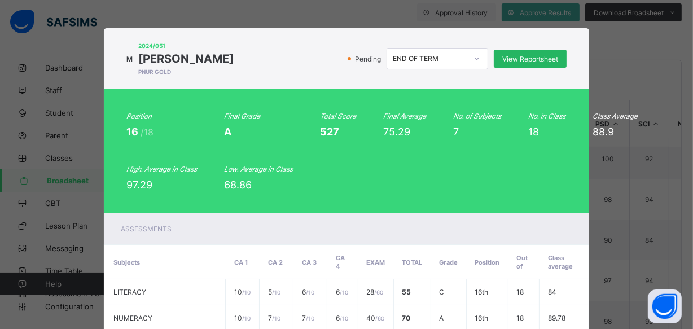
click at [527, 56] on span "View Reportsheet" at bounding box center [530, 59] width 56 height 8
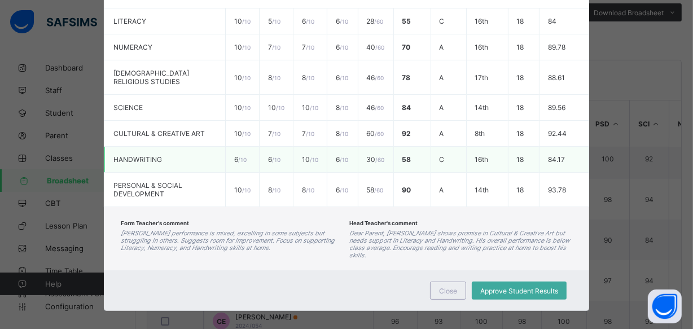
scroll to position [271, 0]
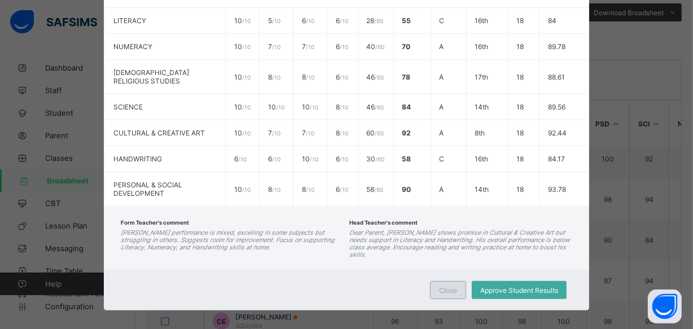
click at [440, 281] on div "Close" at bounding box center [448, 290] width 36 height 18
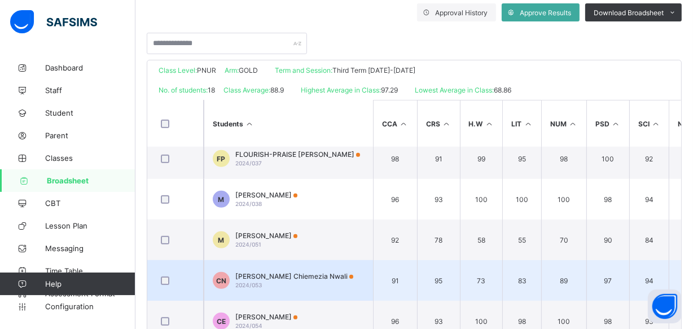
click at [329, 266] on td "CN Corliss Chiemezia Nwali 2024/053" at bounding box center [288, 280] width 169 height 41
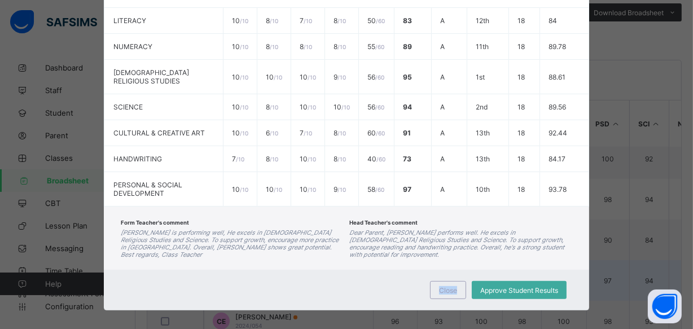
click at [329, 270] on div "Close Approve Student Results" at bounding box center [346, 290] width 485 height 41
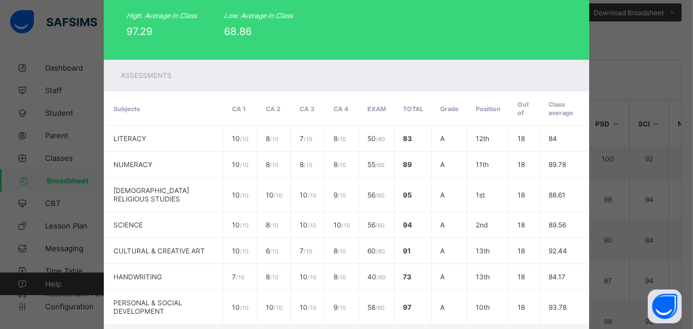
scroll to position [0, 0]
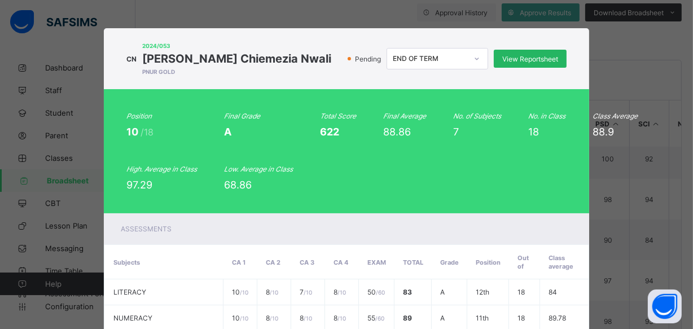
click at [547, 62] on span "View Reportsheet" at bounding box center [530, 59] width 56 height 8
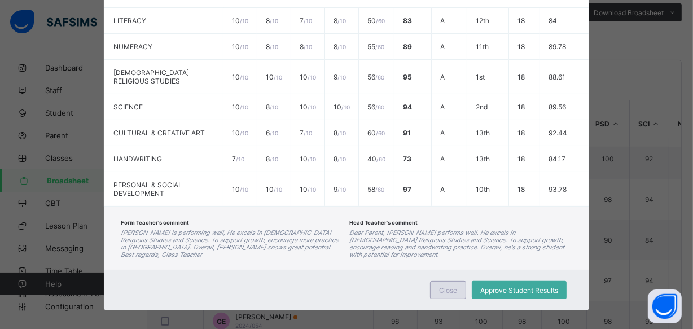
click at [447, 286] on span "Close" at bounding box center [448, 290] width 18 height 8
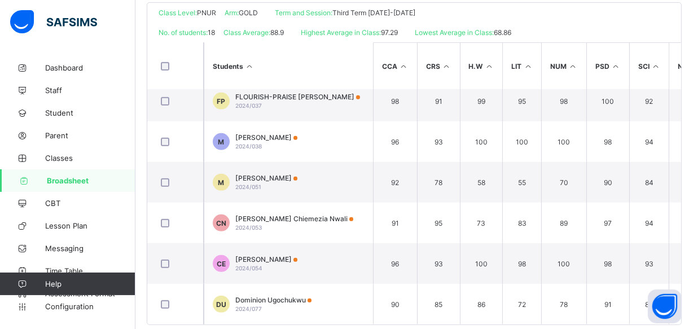
scroll to position [280, 0]
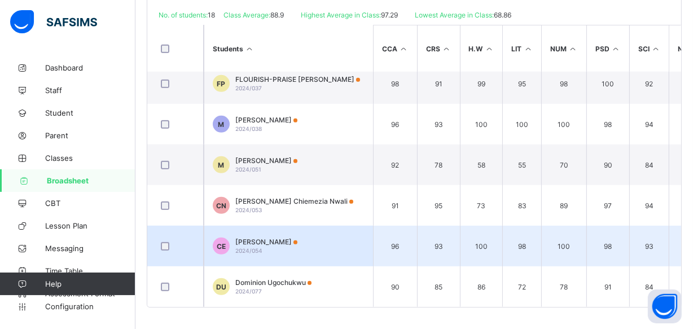
click at [297, 242] on div "Christabel Chizitaram Eze 2024/054" at bounding box center [266, 246] width 62 height 17
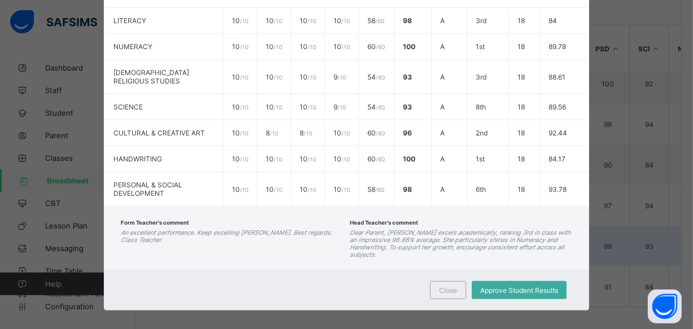
click at [302, 242] on div "Form Teacher's comment An excellent performance. Keep excelling grate Christabe…" at bounding box center [232, 238] width 223 height 41
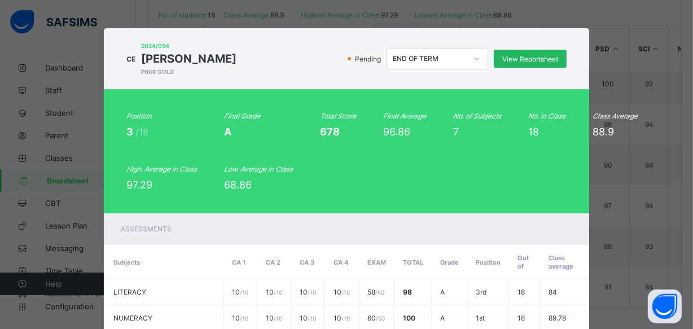
click at [530, 62] on span "View Reportsheet" at bounding box center [530, 59] width 56 height 8
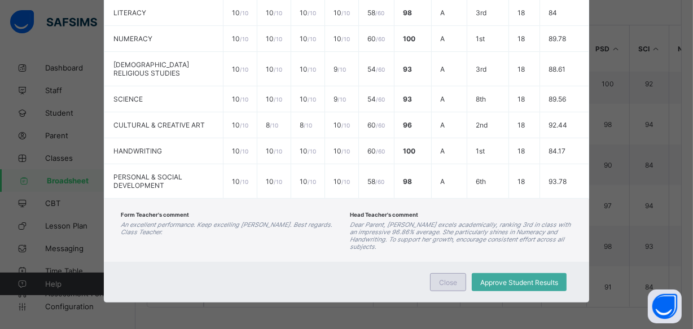
click at [443, 273] on div "Close" at bounding box center [448, 282] width 36 height 18
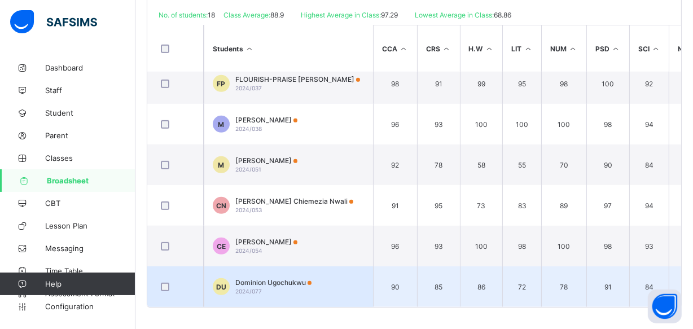
click at [286, 278] on span "Dominion Ugochukwu" at bounding box center [273, 282] width 76 height 8
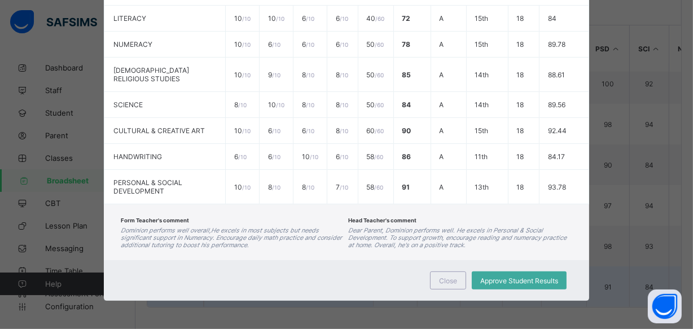
scroll to position [271, 0]
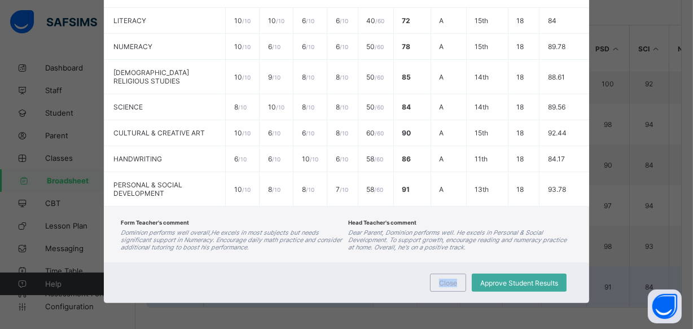
click at [286, 274] on div "Close Approve Student Results" at bounding box center [346, 282] width 485 height 41
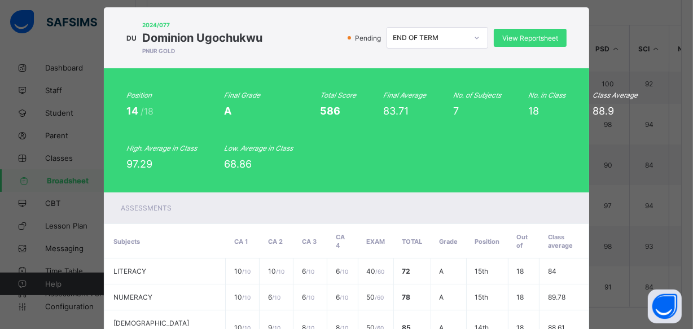
scroll to position [0, 0]
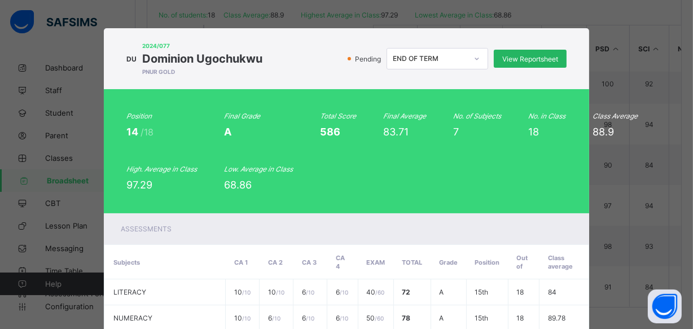
click at [533, 58] on span "View Reportsheet" at bounding box center [530, 59] width 56 height 8
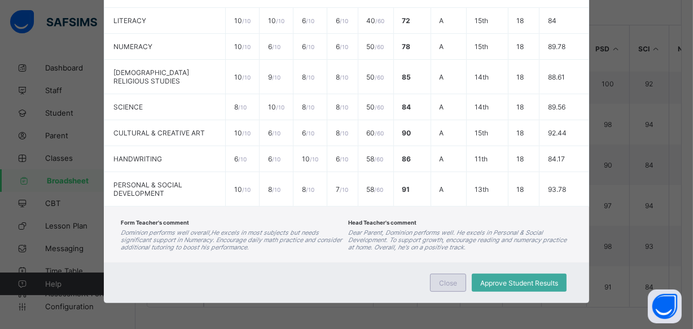
click at [451, 284] on span "Close" at bounding box center [448, 283] width 18 height 8
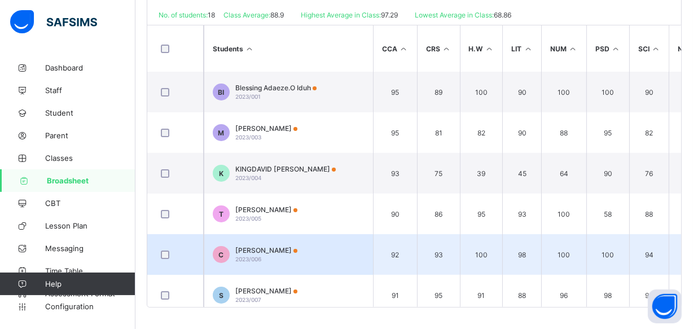
scroll to position [0, 0]
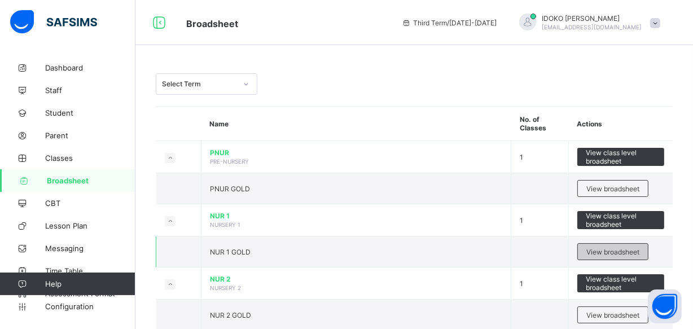
click at [639, 249] on span "View broadsheet" at bounding box center [612, 252] width 53 height 8
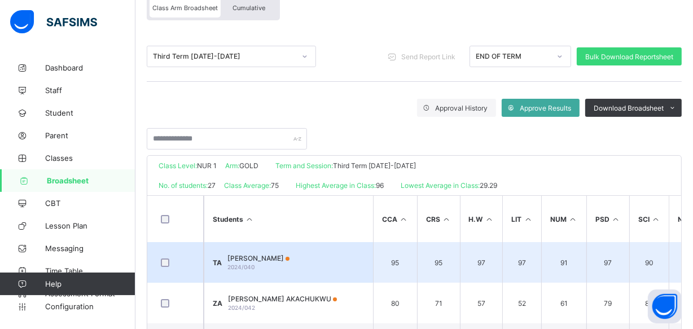
scroll to position [205, 0]
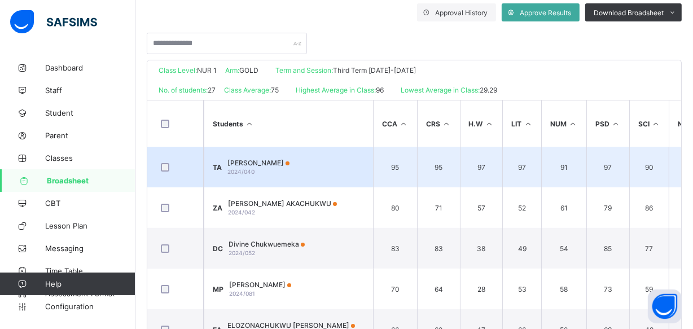
click at [287, 160] on span "TESEM AKUMBA" at bounding box center [258, 163] width 62 height 8
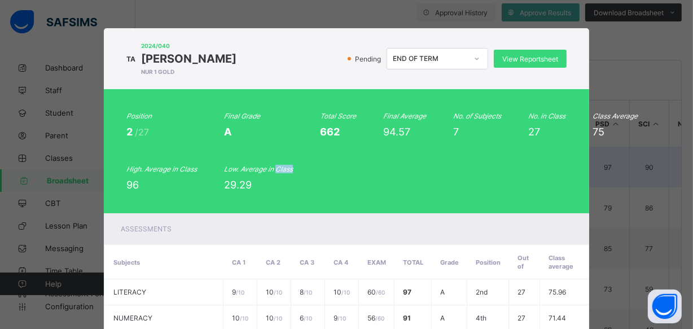
click at [287, 160] on div "Position 2 /27 Final Grade A Total Score 662 Final Average 94.57 No. of Subject…" at bounding box center [346, 151] width 440 height 79
click at [525, 60] on span "View Reportsheet" at bounding box center [530, 59] width 56 height 8
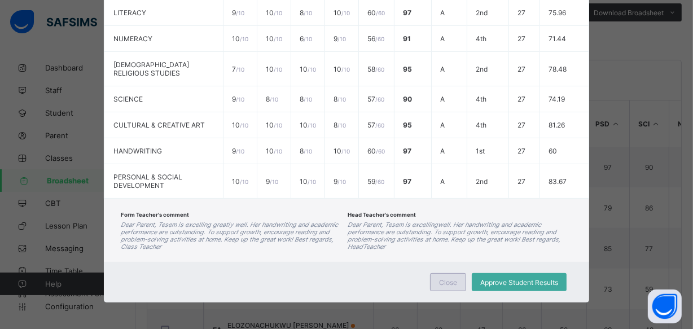
click at [444, 287] on div "Close" at bounding box center [448, 282] width 36 height 18
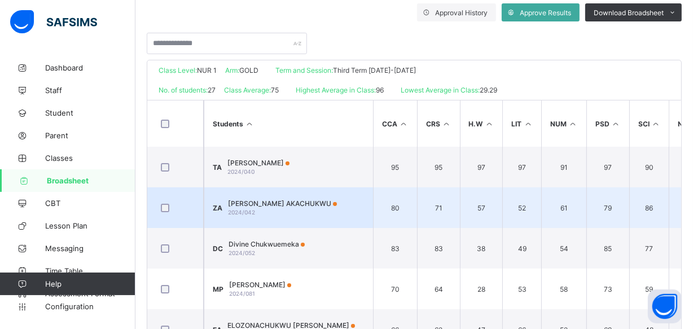
click at [290, 206] on div "ZOE CHINEACHIEREM AKACHUKWU 2024/042" at bounding box center [282, 207] width 109 height 17
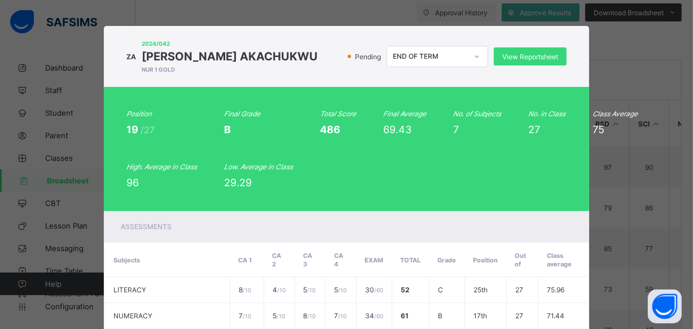
scroll to position [0, 0]
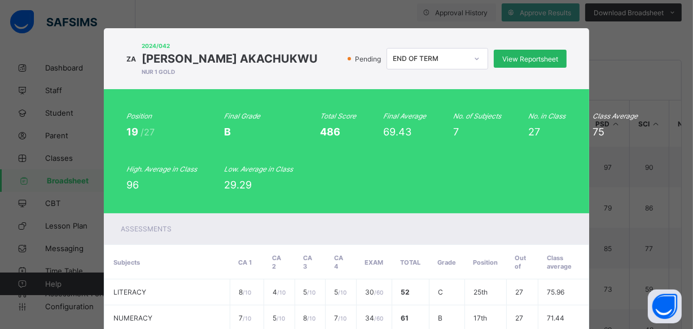
click at [511, 58] on span "View Reportsheet" at bounding box center [530, 59] width 56 height 8
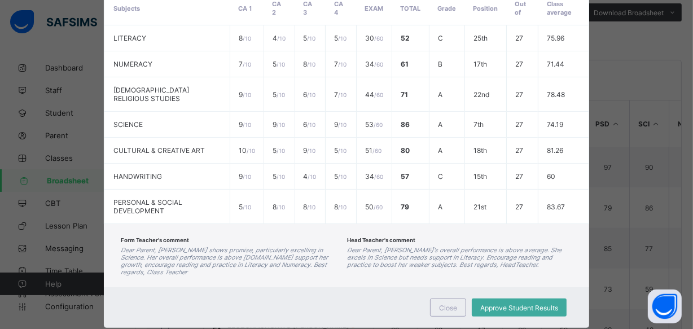
scroll to position [277, 0]
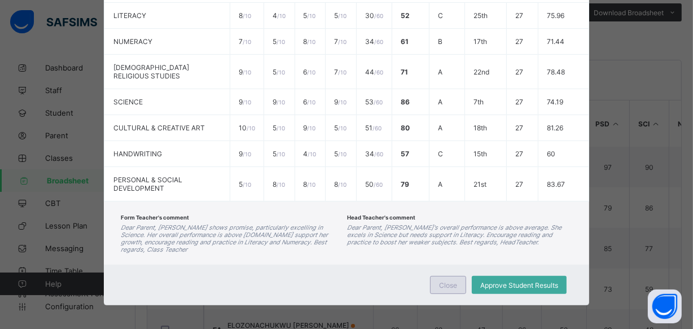
click at [453, 281] on span "Close" at bounding box center [448, 285] width 18 height 8
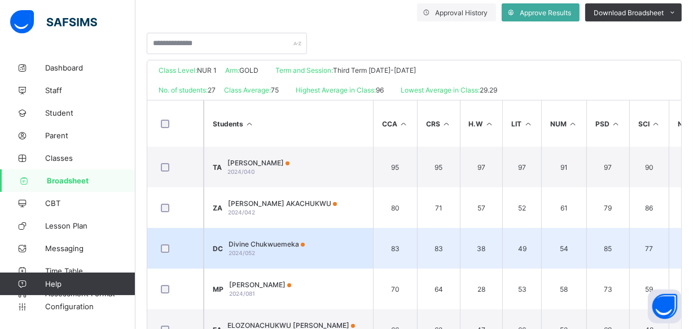
click at [327, 247] on td "DC Divine Chukwuemeka 2024/052" at bounding box center [288, 248] width 169 height 41
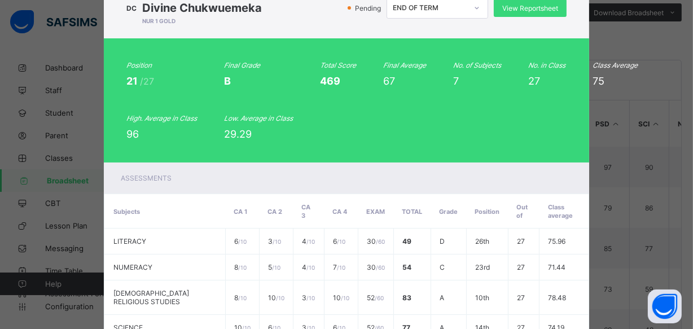
scroll to position [0, 0]
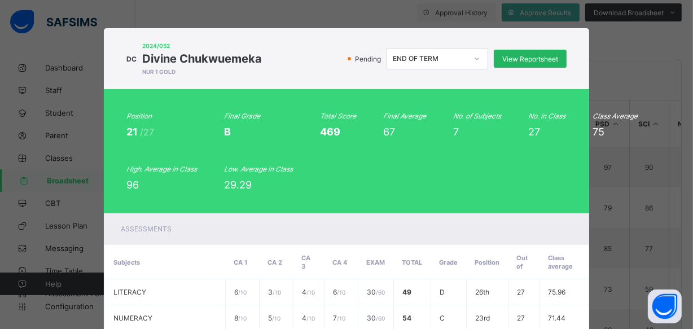
click at [541, 60] on span "View Reportsheet" at bounding box center [530, 59] width 56 height 8
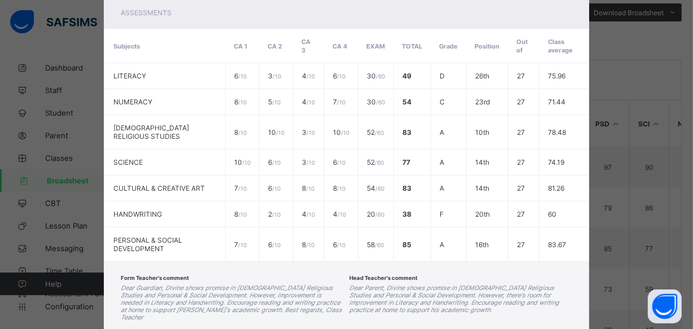
scroll to position [279, 0]
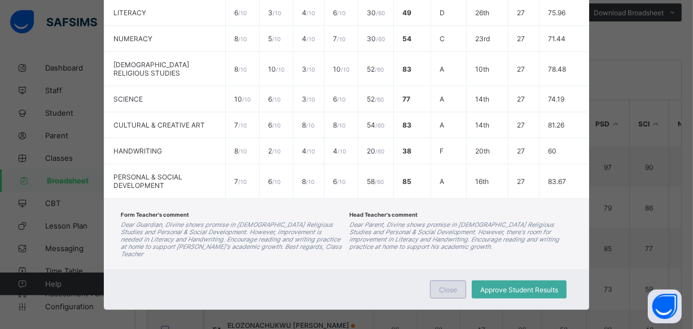
click at [439, 280] on div "Close" at bounding box center [448, 289] width 36 height 18
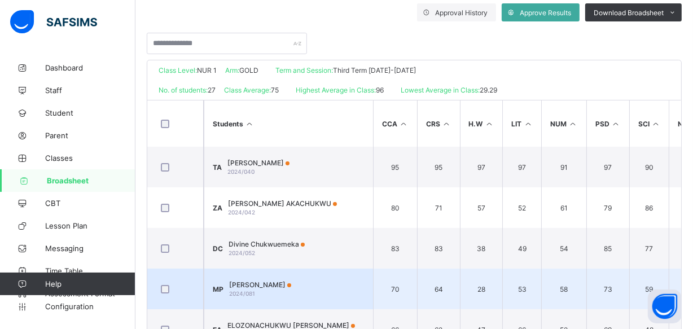
click at [283, 290] on div "MERCY PAUL 2024/081" at bounding box center [260, 288] width 62 height 17
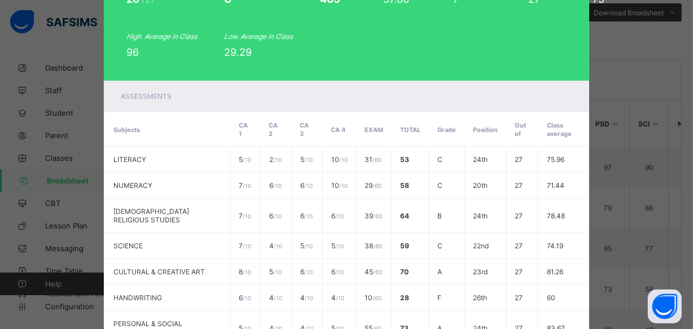
scroll to position [0, 0]
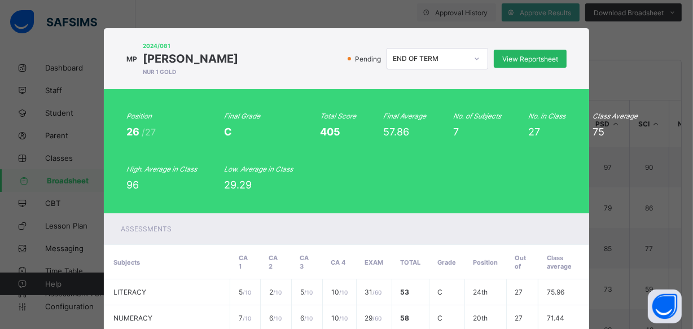
click at [530, 52] on div "View Reportsheet" at bounding box center [530, 59] width 73 height 18
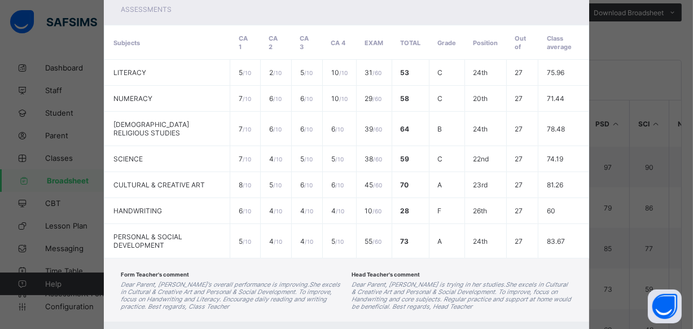
scroll to position [271, 0]
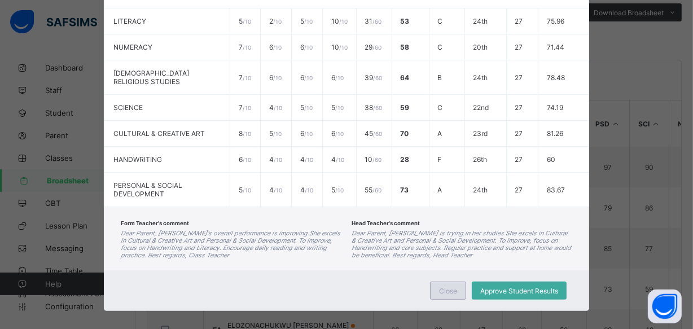
click at [440, 287] on span "Close" at bounding box center [448, 291] width 18 height 8
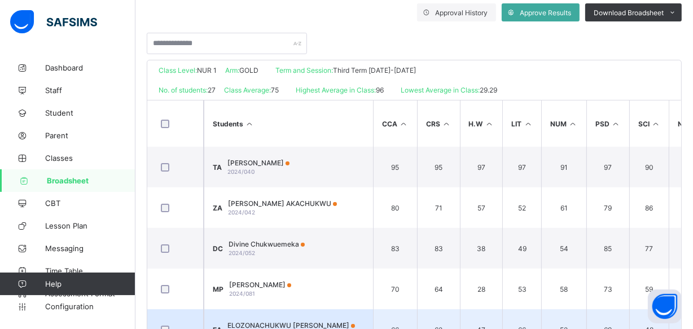
click at [296, 321] on span "ELOZONACHUKWU AUGUSTINE ADRIEL" at bounding box center [291, 325] width 128 height 8
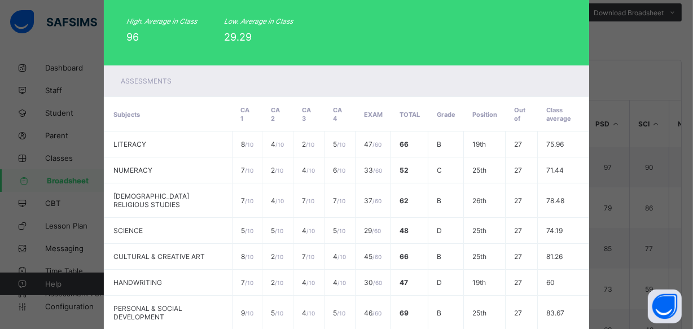
scroll to position [0, 0]
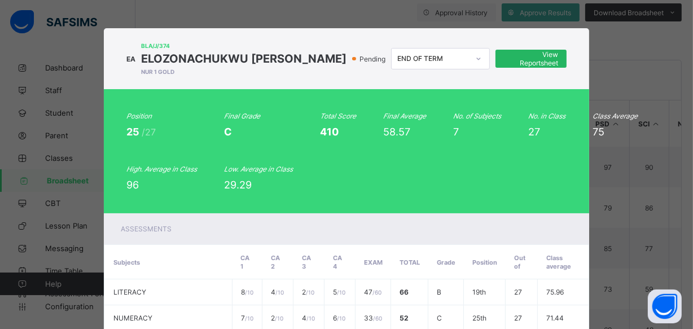
click at [545, 67] on span "View Reportsheet" at bounding box center [531, 58] width 54 height 17
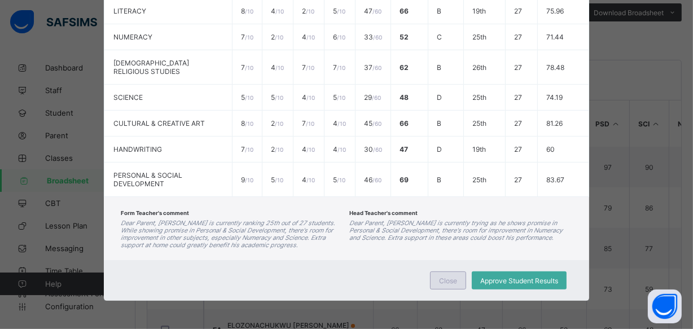
click at [449, 282] on span "Close" at bounding box center [448, 281] width 18 height 8
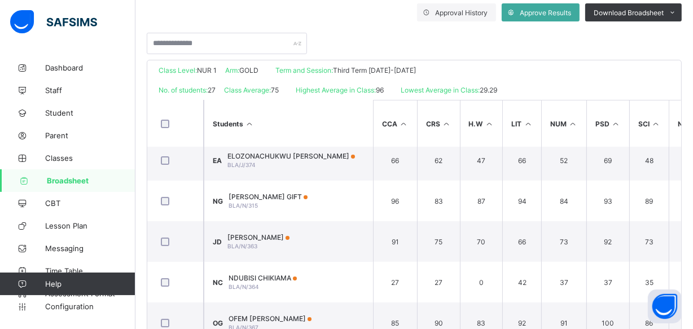
scroll to position [205, 0]
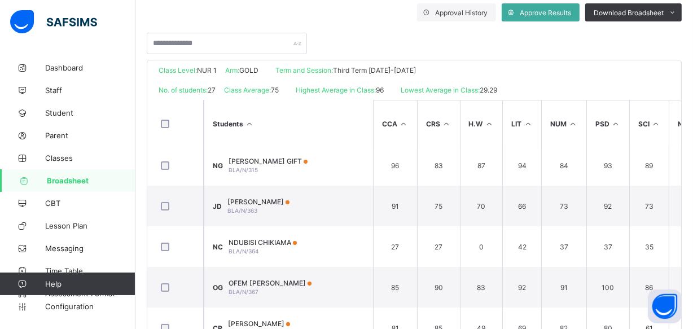
click at [287, 158] on span "NWANKWO GIFT" at bounding box center [268, 161] width 79 height 8
click at [0, 0] on td "4 / 10" at bounding box center [0, 0] width 0 height 0
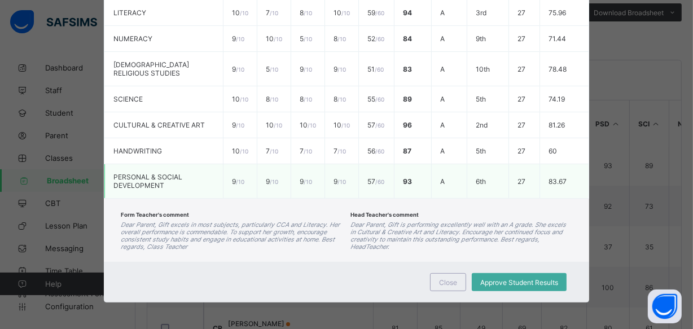
scroll to position [0, 0]
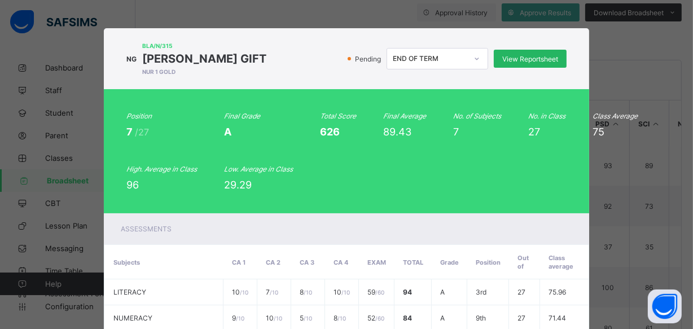
click at [545, 55] on span "View Reportsheet" at bounding box center [530, 59] width 56 height 8
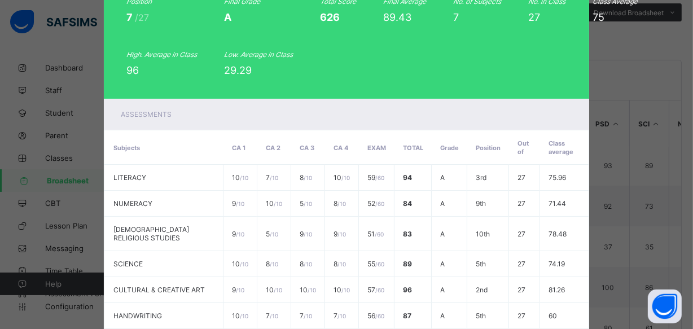
scroll to position [279, 0]
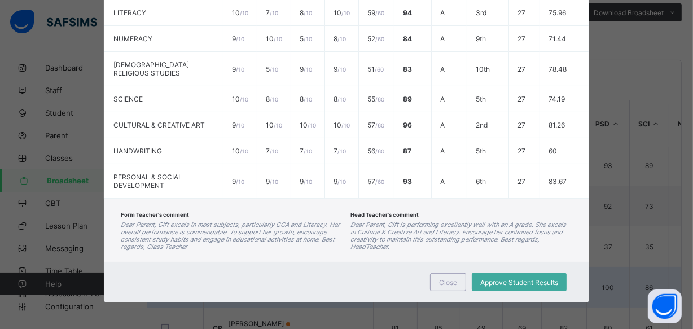
click at [454, 273] on div "Close" at bounding box center [448, 282] width 36 height 18
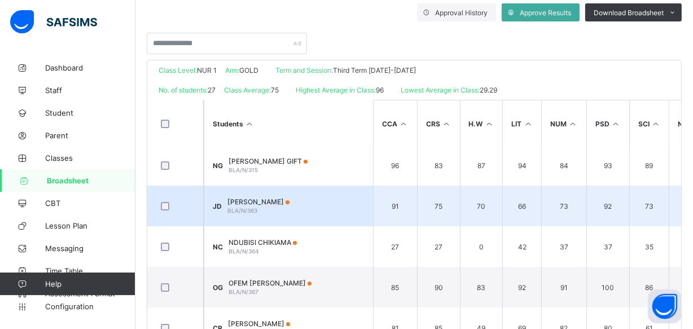
click at [274, 199] on span "JONAH DORCAS" at bounding box center [258, 202] width 62 height 8
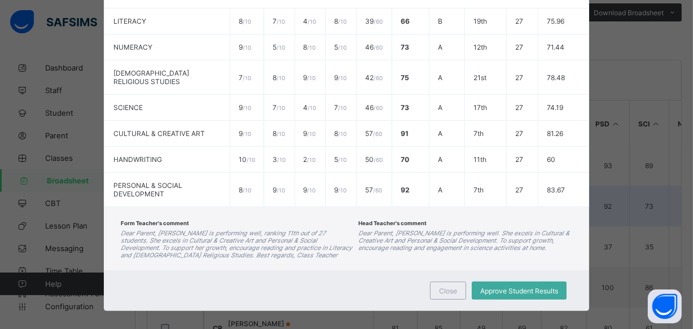
click at [274, 207] on div "Form Teacher's comment Dear Parent, Jonah Dorcas is performing well, ranking 11…" at bounding box center [346, 238] width 485 height 63
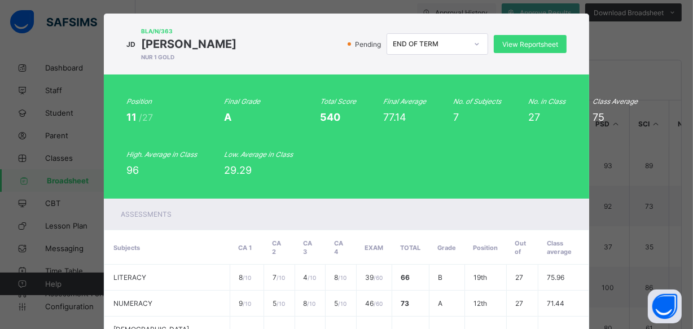
scroll to position [0, 0]
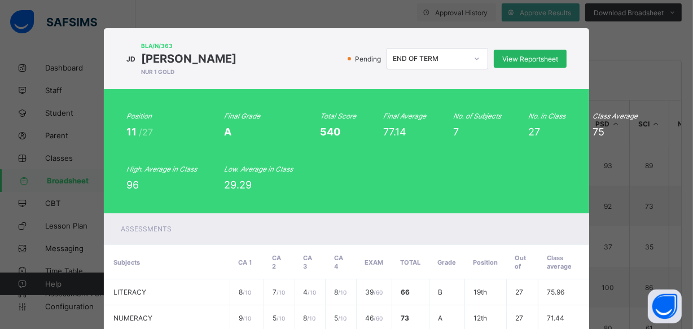
click at [534, 56] on span "View Reportsheet" at bounding box center [530, 59] width 56 height 8
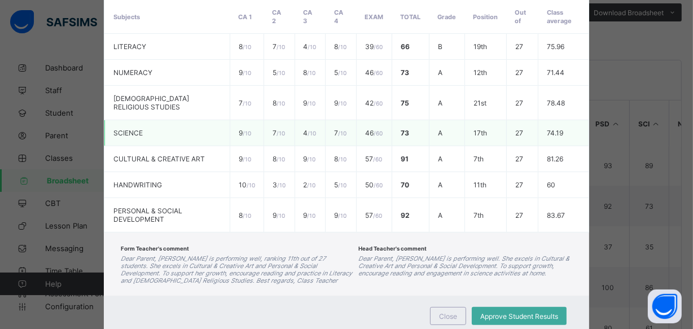
scroll to position [271, 0]
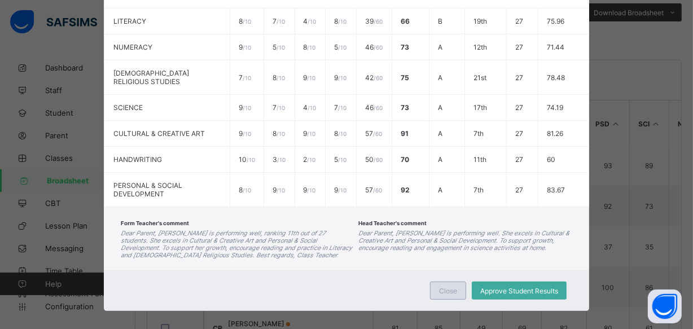
click at [444, 287] on span "Close" at bounding box center [448, 291] width 18 height 8
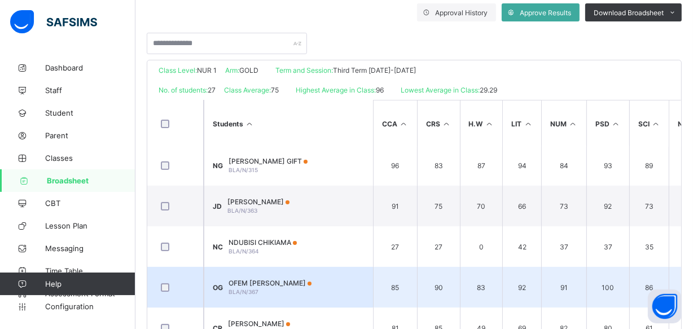
click at [312, 284] on span "OFEM OBASE-NANSAM GIOVANNA" at bounding box center [270, 283] width 83 height 8
click at [0, 0] on div "Close Approve Student Results" at bounding box center [0, 0] width 0 height 0
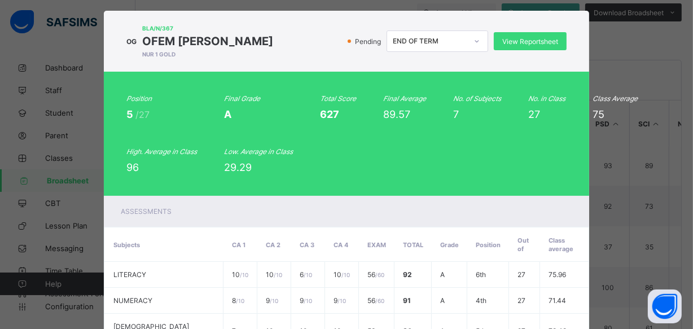
scroll to position [0, 0]
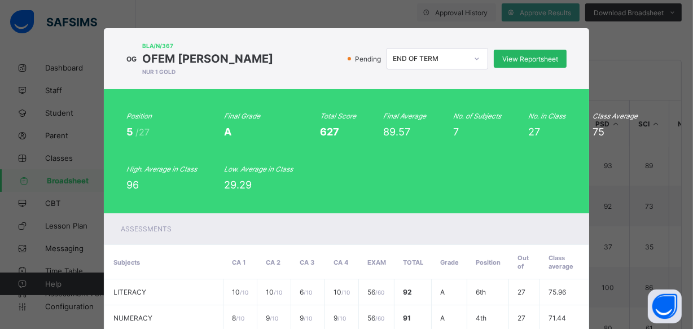
click at [547, 63] on span "View Reportsheet" at bounding box center [530, 59] width 56 height 8
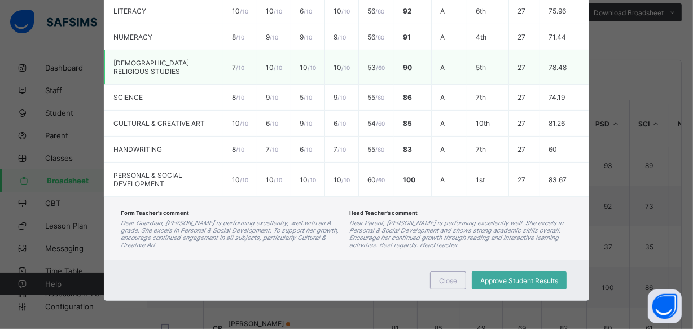
scroll to position [293, 0]
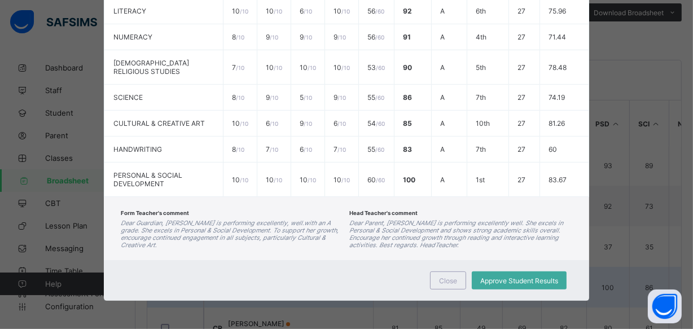
click at [444, 281] on span "Close" at bounding box center [448, 281] width 18 height 8
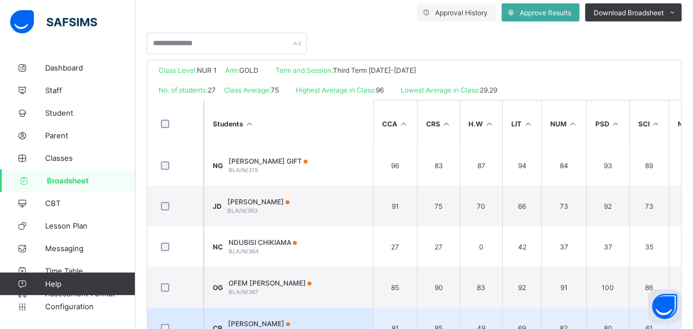
click at [283, 313] on td "CR CHRISTABEL BALA RITMWA BLA/P/312" at bounding box center [288, 328] width 169 height 41
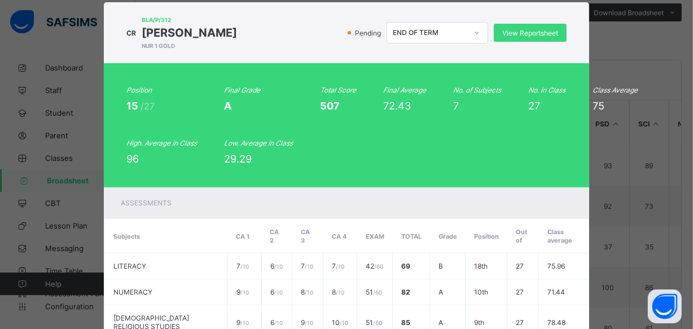
scroll to position [0, 0]
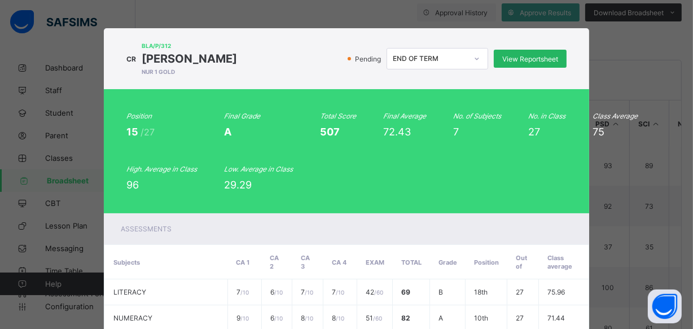
click at [550, 58] on span "View Reportsheet" at bounding box center [530, 59] width 56 height 8
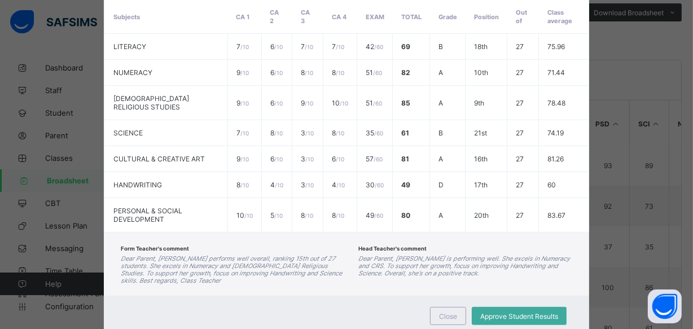
scroll to position [271, 0]
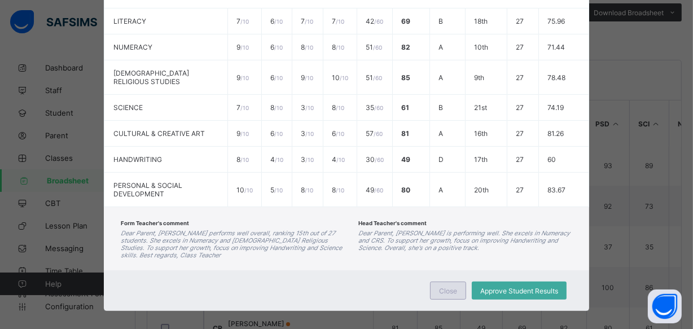
click at [452, 287] on span "Close" at bounding box center [448, 291] width 18 height 8
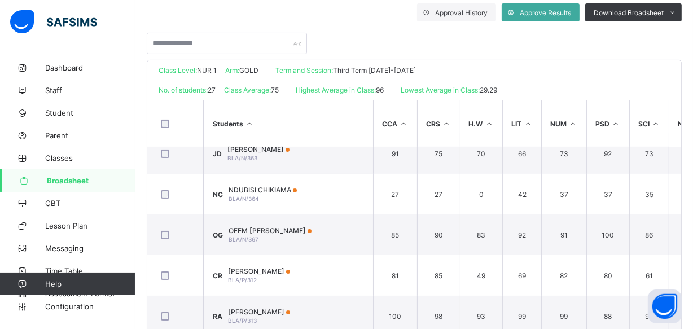
scroll to position [261, 0]
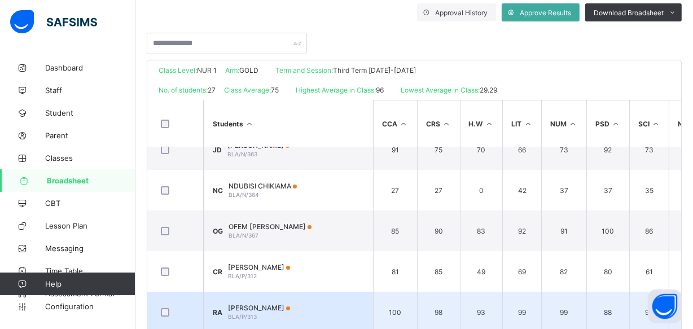
click at [312, 300] on td "RA RITA ERDOO ADEGHER BLA/P/313" at bounding box center [288, 312] width 169 height 41
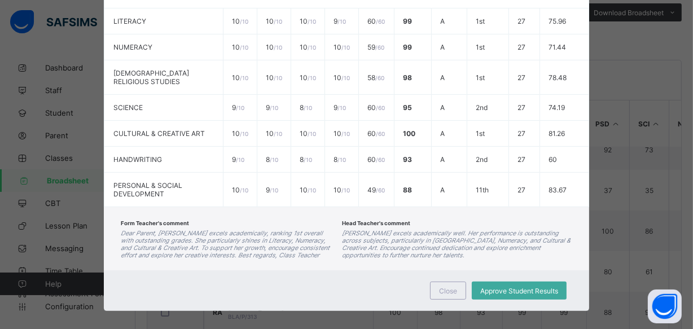
scroll to position [0, 0]
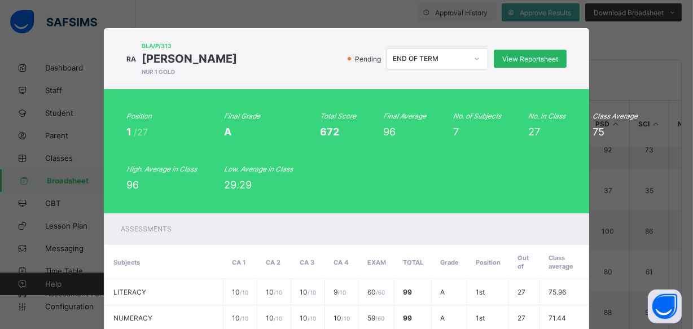
click at [546, 55] on span "View Reportsheet" at bounding box center [530, 59] width 56 height 8
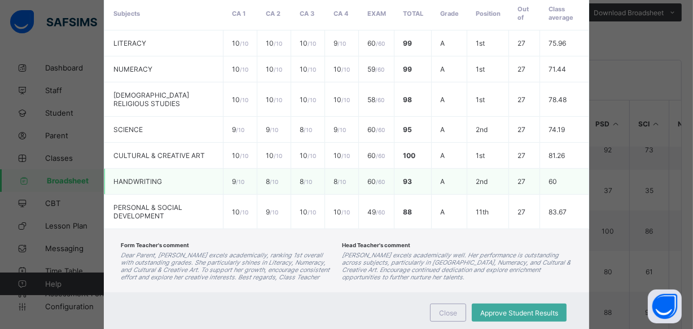
scroll to position [279, 0]
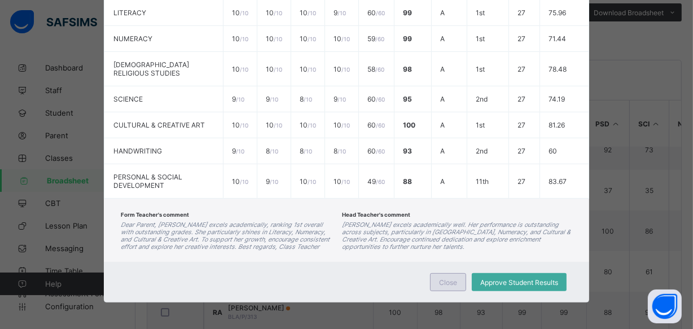
click at [440, 282] on span "Close" at bounding box center [448, 282] width 18 height 8
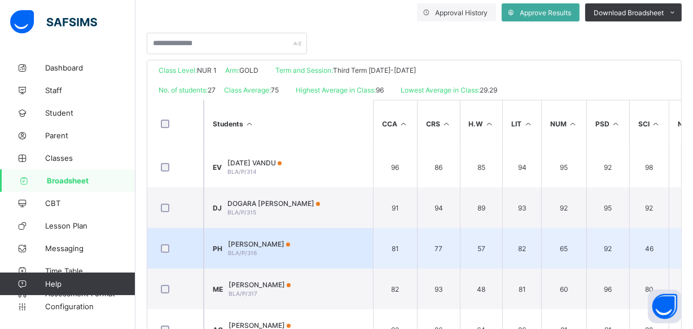
scroll to position [448, 0]
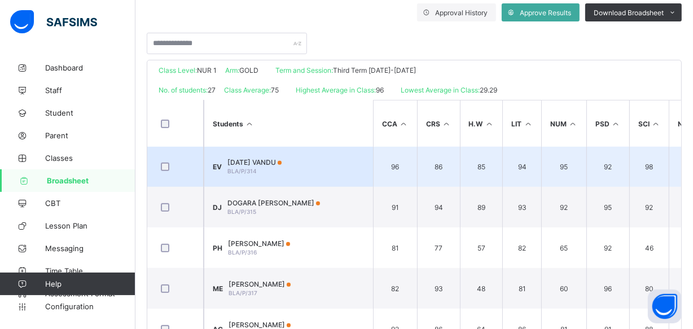
click at [323, 157] on td "EV EPIPHANY VANDU BLA/P/314" at bounding box center [288, 166] width 169 height 41
click at [0, 0] on td "8 / 10" at bounding box center [0, 0] width 0 height 0
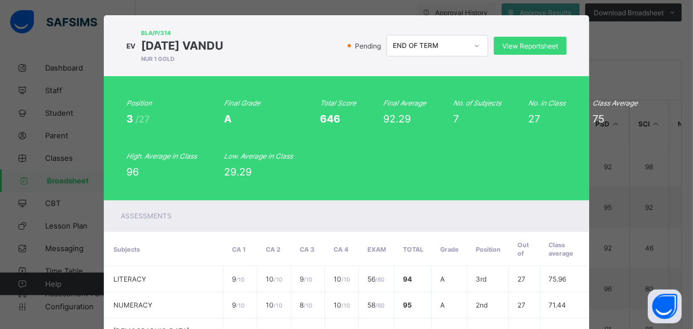
scroll to position [0, 0]
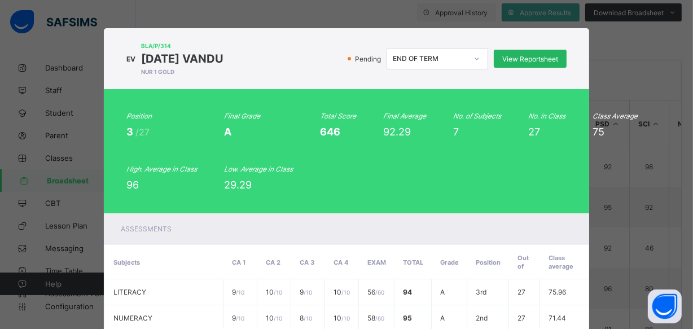
click at [541, 56] on span "View Reportsheet" at bounding box center [530, 59] width 56 height 8
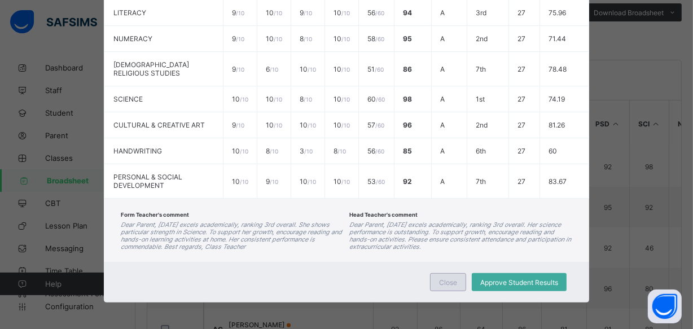
click at [457, 275] on div "Close" at bounding box center [448, 282] width 36 height 18
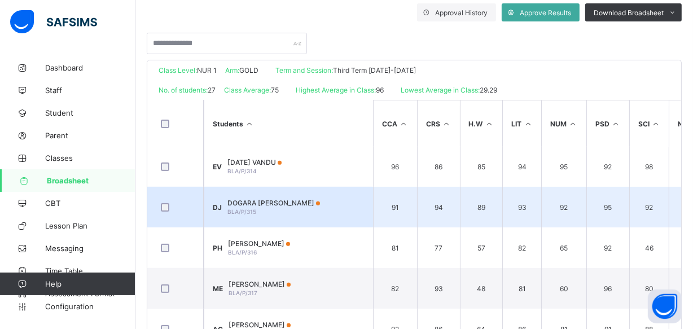
click at [285, 205] on div "DOGARA JESSICA BLA/P/315" at bounding box center [273, 207] width 93 height 17
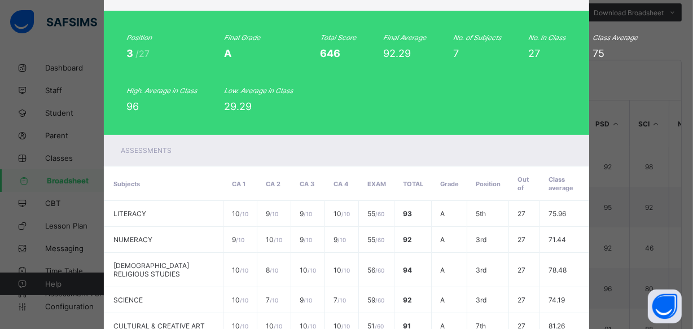
scroll to position [0, 0]
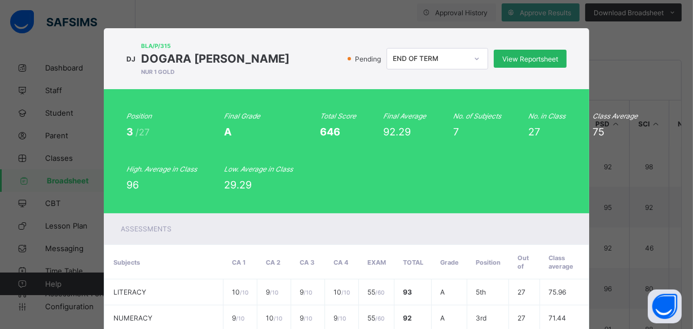
click at [534, 64] on div "View Reportsheet" at bounding box center [530, 59] width 73 height 18
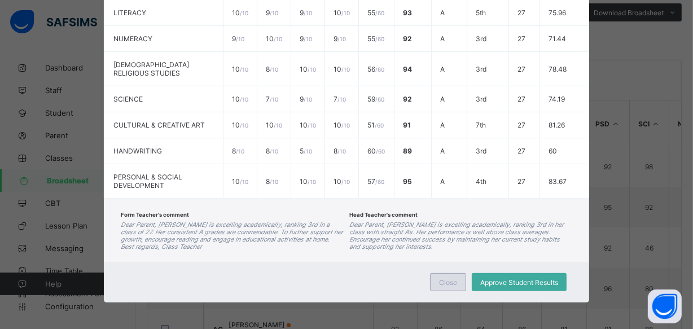
click at [440, 278] on span "Close" at bounding box center [448, 282] width 18 height 8
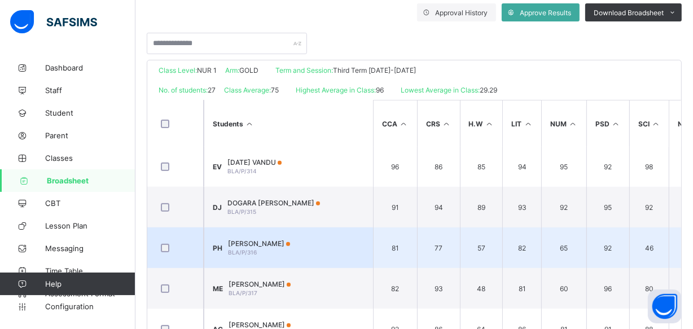
click at [260, 234] on td "PH PRISCILLIA OJONEMILE HUSSEINI BLA/P/316" at bounding box center [288, 247] width 169 height 41
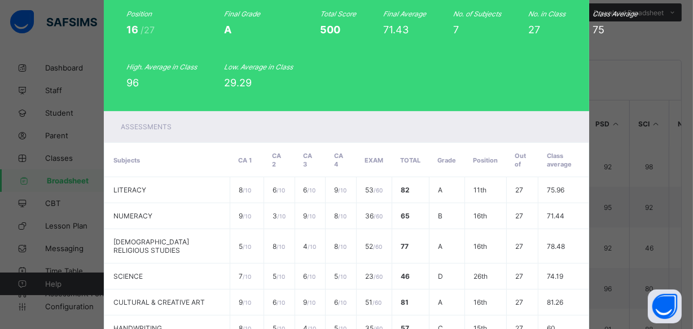
scroll to position [0, 0]
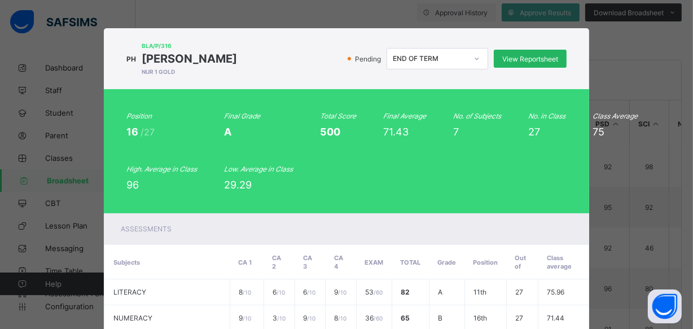
click at [539, 56] on span "View Reportsheet" at bounding box center [530, 59] width 56 height 8
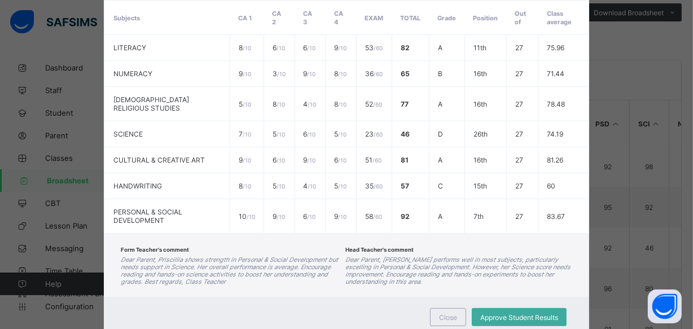
scroll to position [271, 0]
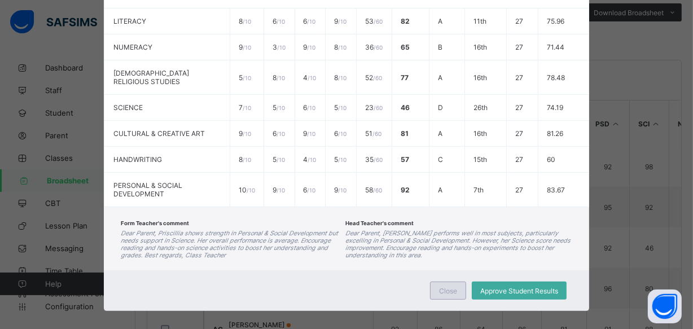
click at [450, 287] on span "Close" at bounding box center [448, 291] width 18 height 8
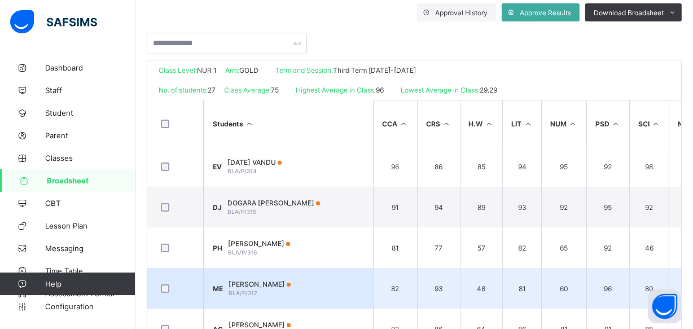
click at [281, 283] on span "MANJI ESTHER" at bounding box center [260, 284] width 62 height 8
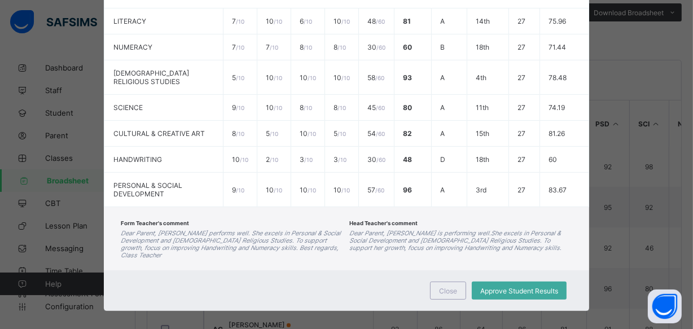
scroll to position [0, 0]
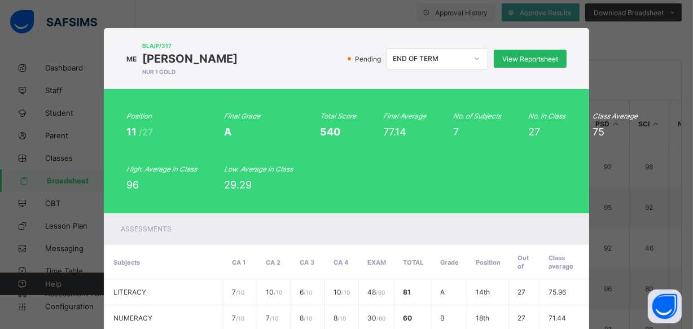
click at [548, 60] on span "View Reportsheet" at bounding box center [530, 59] width 56 height 8
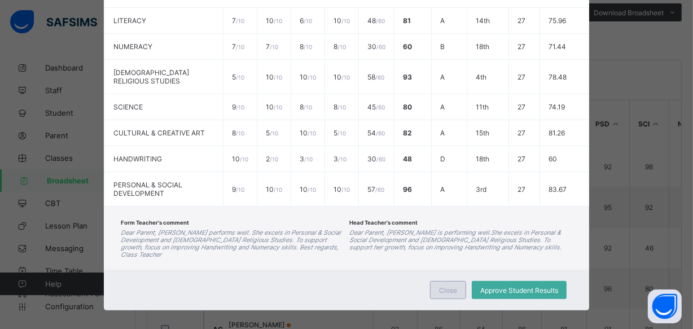
click at [452, 286] on span "Close" at bounding box center [448, 290] width 18 height 8
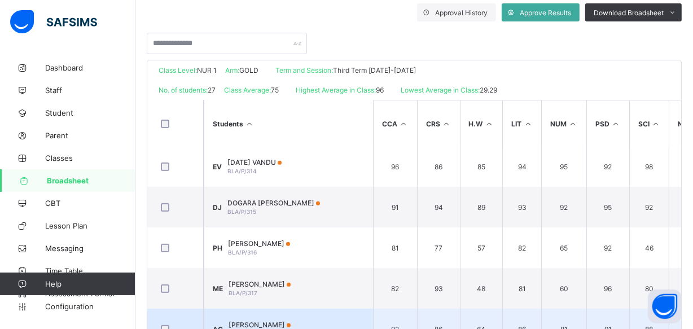
click at [312, 319] on td "AC AMBER CHIKIAMA BLA/P/318" at bounding box center [288, 329] width 169 height 41
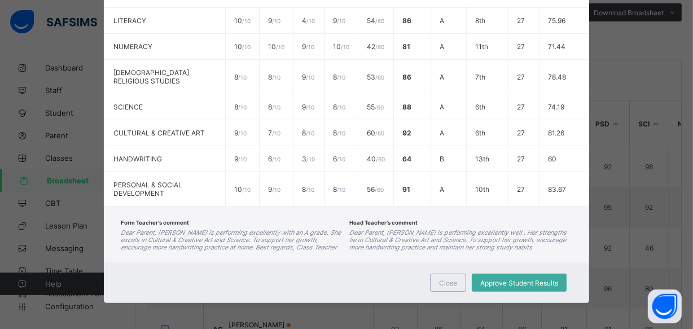
scroll to position [0, 0]
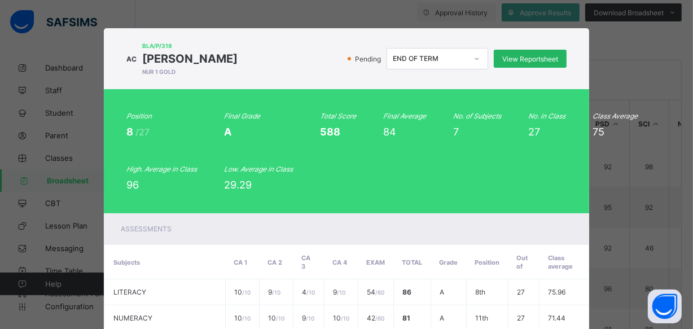
click at [508, 59] on span "View Reportsheet" at bounding box center [530, 59] width 56 height 8
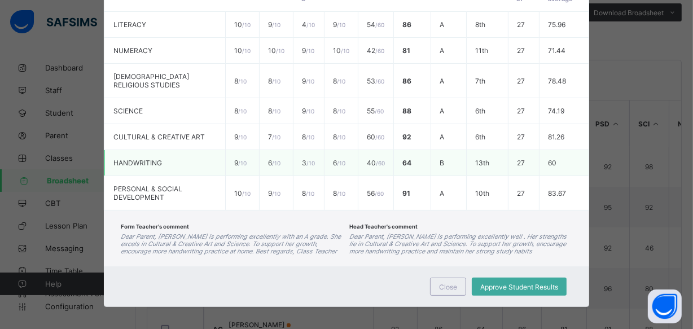
scroll to position [271, 0]
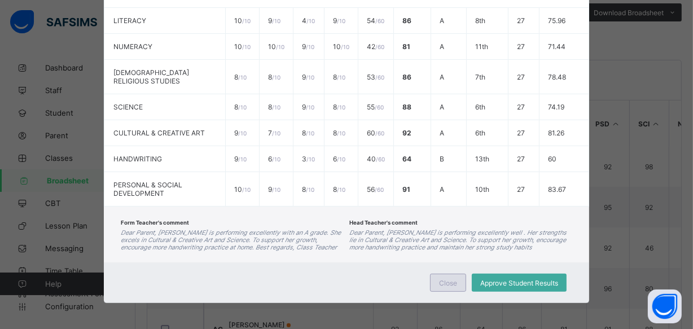
click at [448, 283] on span "Close" at bounding box center [448, 283] width 18 height 8
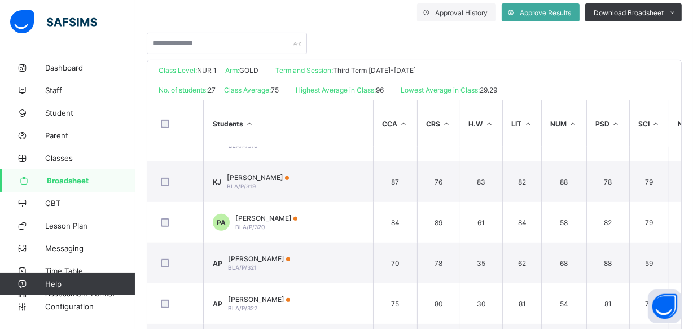
scroll to position [642, 0]
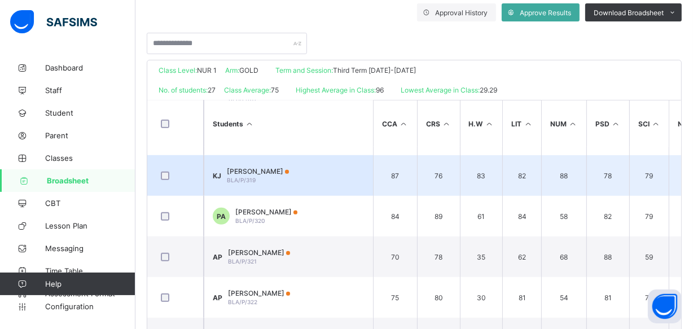
click at [265, 169] on span "KEHINDE JASON" at bounding box center [258, 171] width 62 height 8
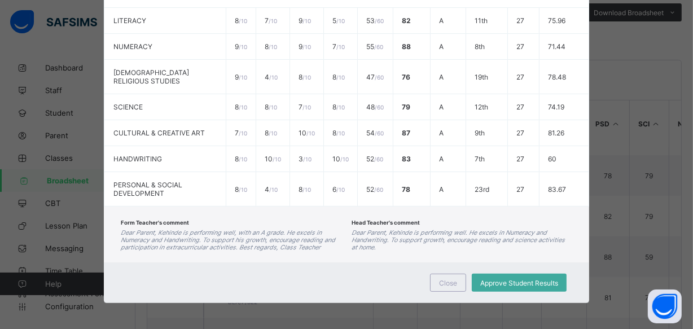
scroll to position [0, 0]
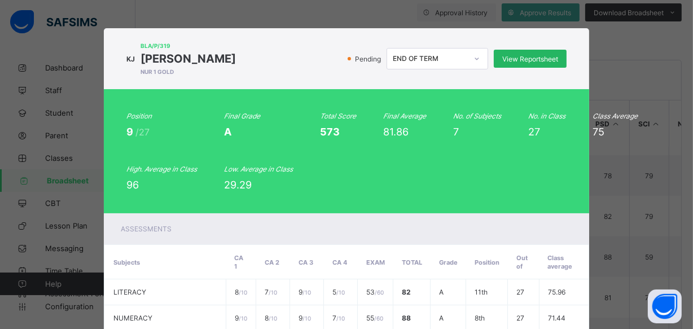
click at [529, 61] on span "View Reportsheet" at bounding box center [530, 59] width 56 height 8
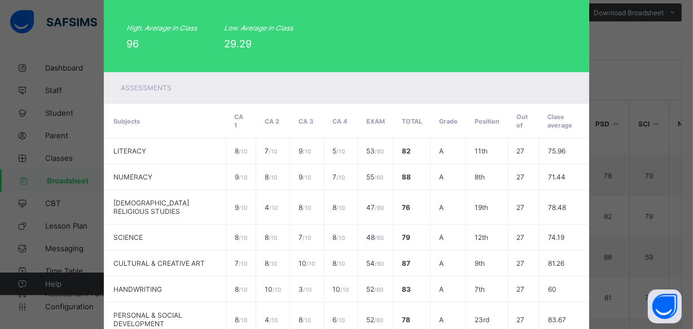
scroll to position [271, 0]
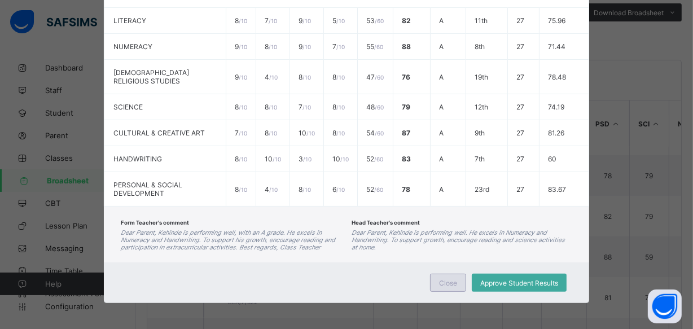
click at [444, 279] on span "Close" at bounding box center [448, 283] width 18 height 8
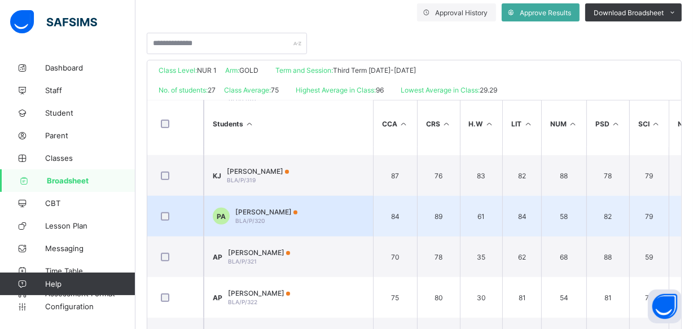
click at [273, 210] on span "PAUL CHUBIOYOJO AMODU" at bounding box center [266, 212] width 62 height 8
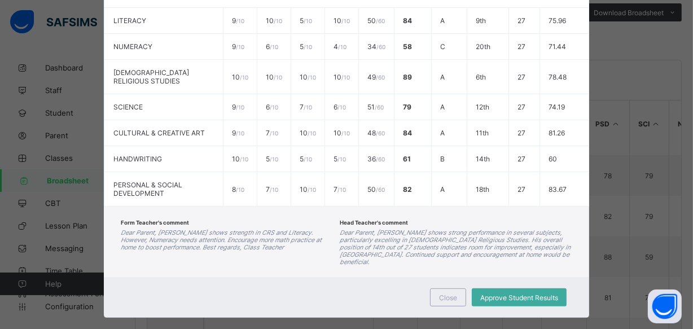
scroll to position [0, 0]
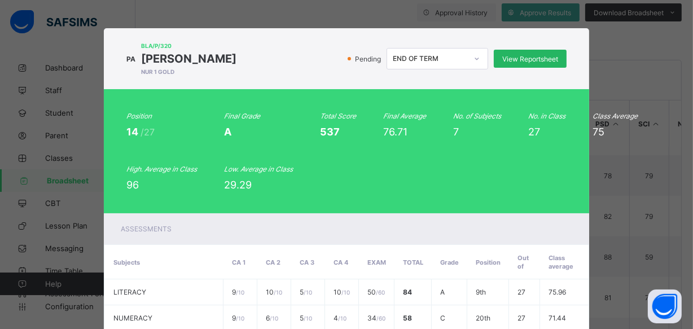
click at [521, 53] on div "View Reportsheet" at bounding box center [530, 59] width 73 height 18
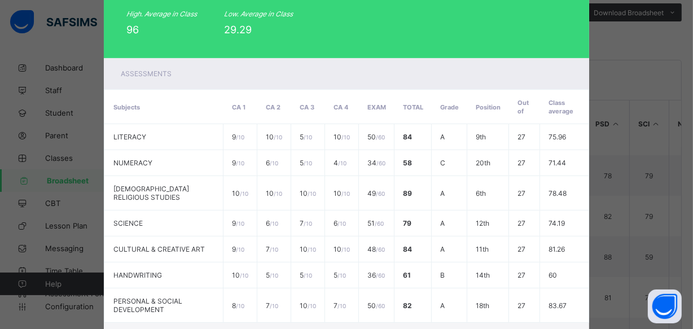
scroll to position [279, 0]
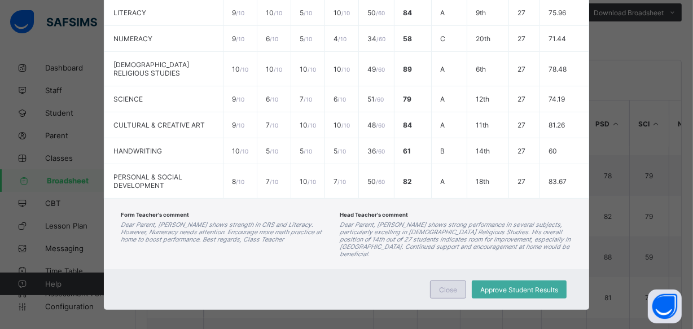
click at [448, 286] on span "Close" at bounding box center [448, 290] width 18 height 8
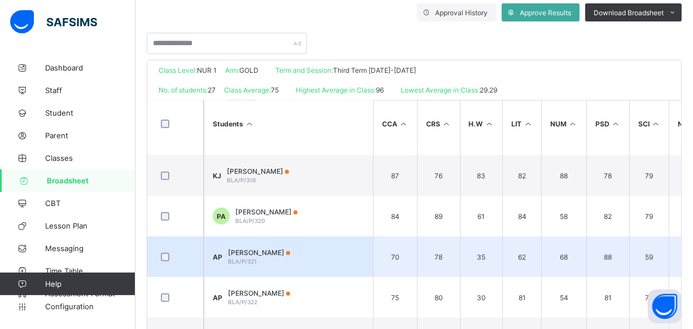
click at [282, 254] on span "ADEBOWALE PETER" at bounding box center [259, 252] width 62 height 8
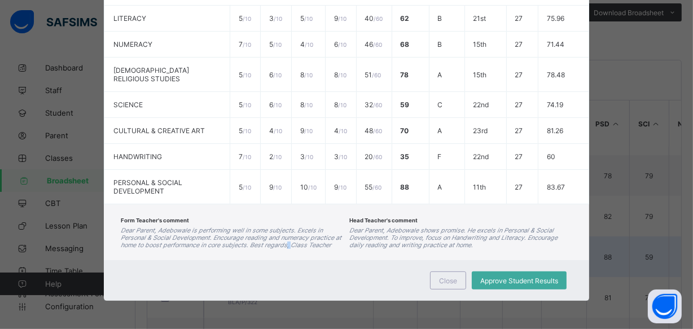
scroll to position [264, 0]
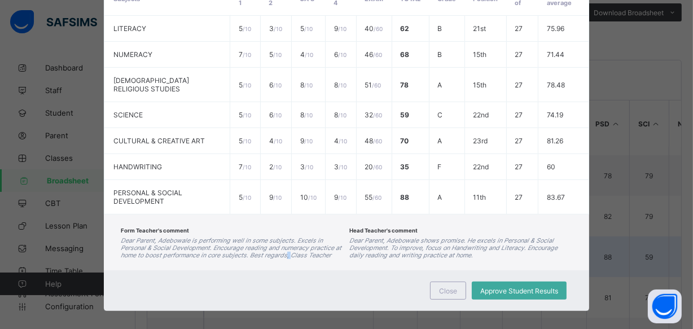
click at [282, 254] on div "Form Teacher's comment Dear Parent, Adebowale is performing well in some subjec…" at bounding box center [346, 242] width 485 height 56
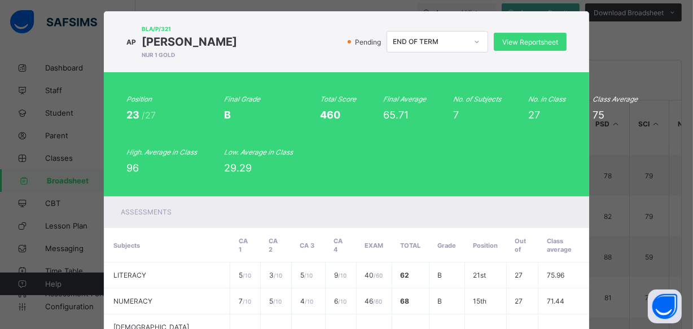
scroll to position [0, 0]
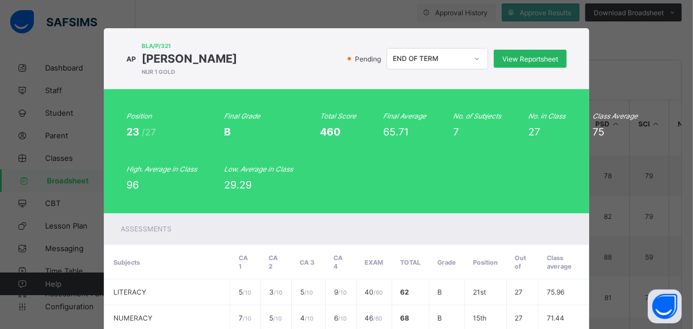
click at [523, 58] on span "View Reportsheet" at bounding box center [530, 59] width 56 height 8
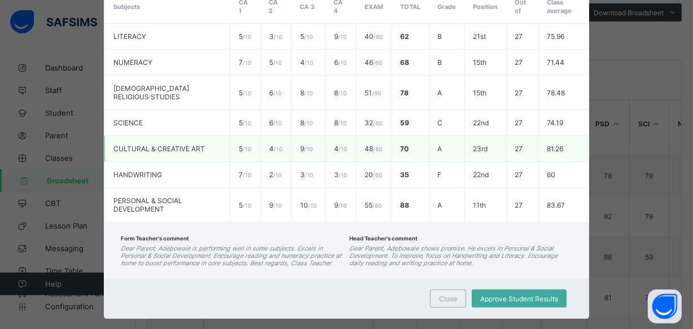
scroll to position [264, 0]
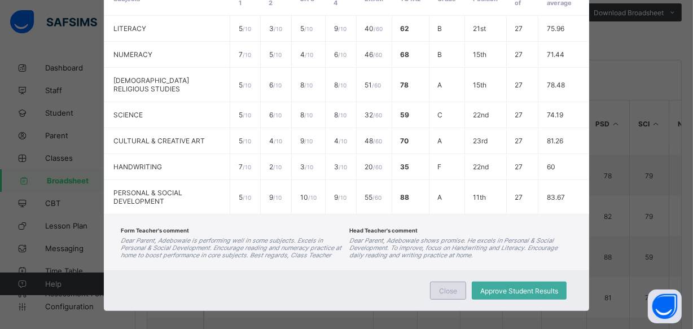
click at [436, 282] on div "Close" at bounding box center [448, 291] width 36 height 18
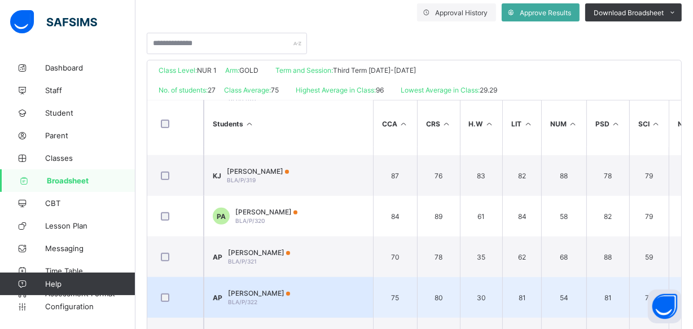
click at [282, 289] on span "ADEBOWALE PAUL" at bounding box center [259, 293] width 62 height 8
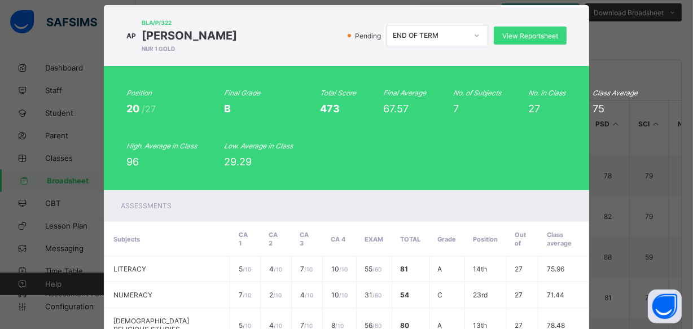
scroll to position [0, 0]
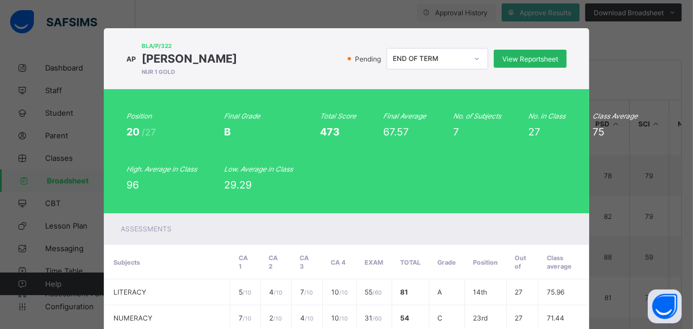
click at [543, 62] on span "View Reportsheet" at bounding box center [530, 59] width 56 height 8
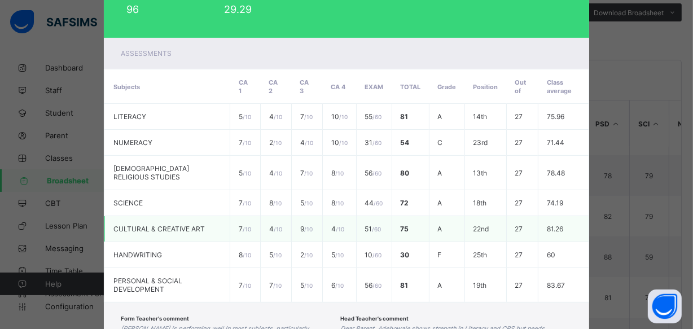
scroll to position [271, 0]
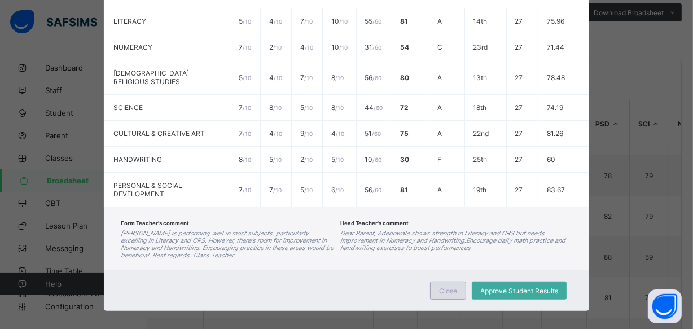
click at [435, 282] on div "Close" at bounding box center [448, 291] width 36 height 18
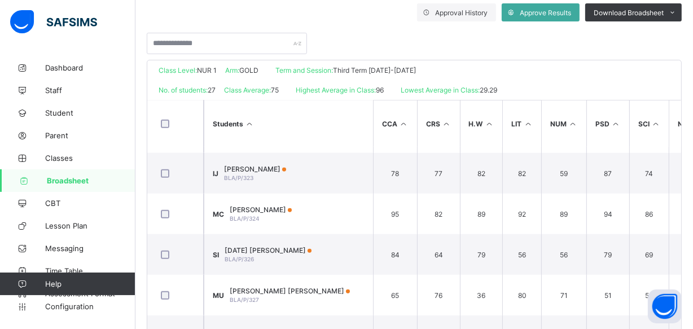
scroll to position [808, 0]
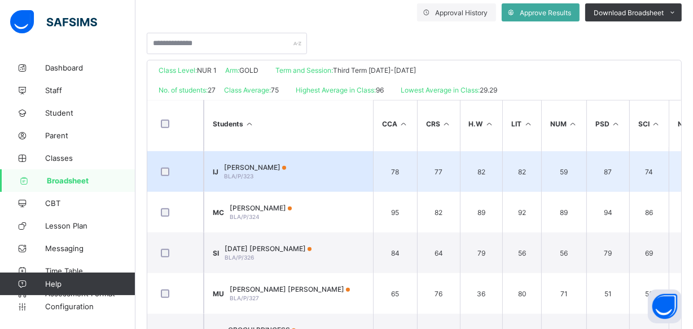
click at [281, 160] on td "IJ IGNATIUS JASON BLA/P/323" at bounding box center [288, 171] width 169 height 41
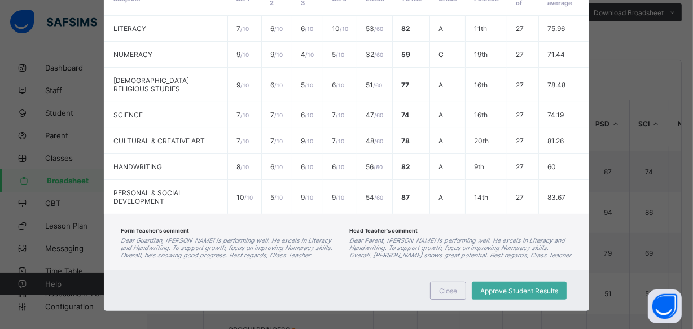
scroll to position [0, 0]
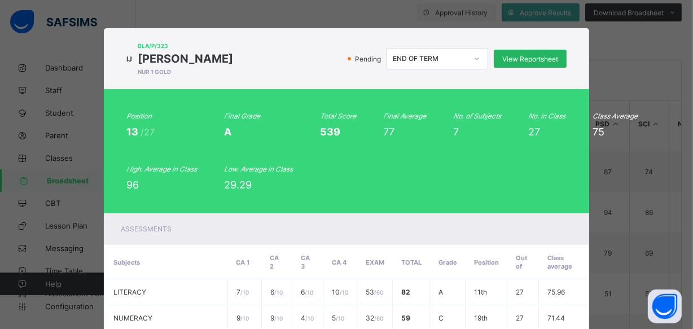
click at [526, 53] on div "View Reportsheet" at bounding box center [530, 59] width 73 height 18
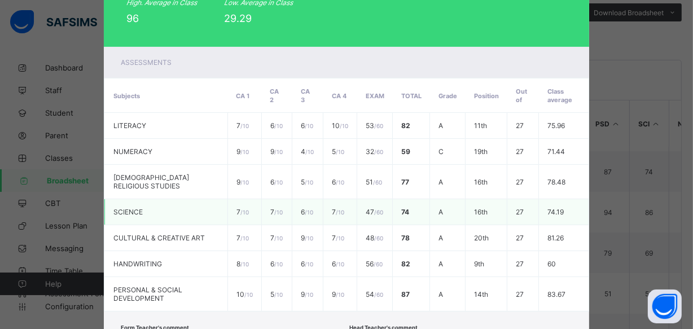
scroll to position [264, 0]
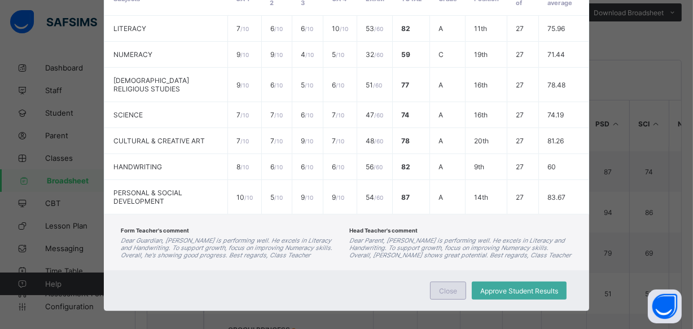
click at [435, 282] on div "Close" at bounding box center [448, 291] width 36 height 18
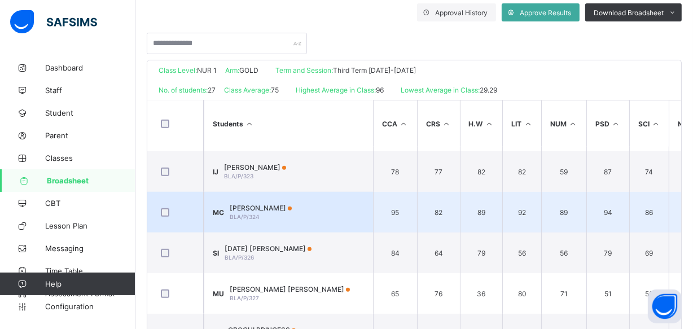
click at [292, 208] on span "MANASSEH CHUKWUJINDU" at bounding box center [261, 208] width 62 height 8
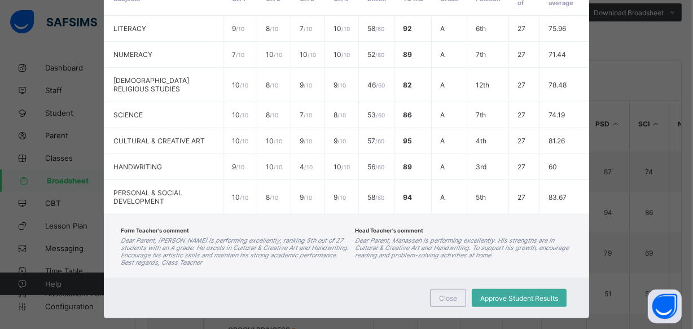
scroll to position [0, 0]
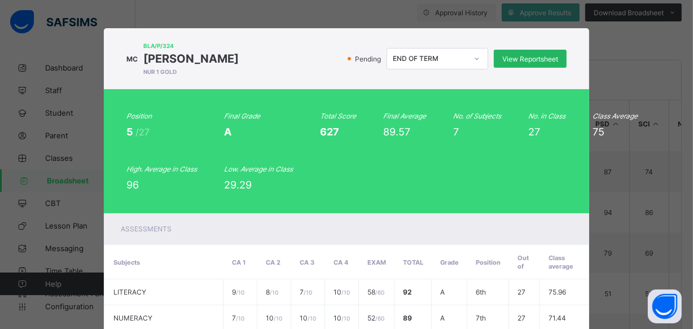
click at [533, 56] on span "View Reportsheet" at bounding box center [530, 59] width 56 height 8
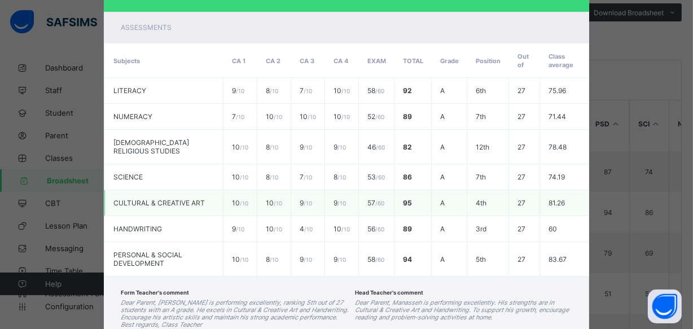
scroll to position [279, 0]
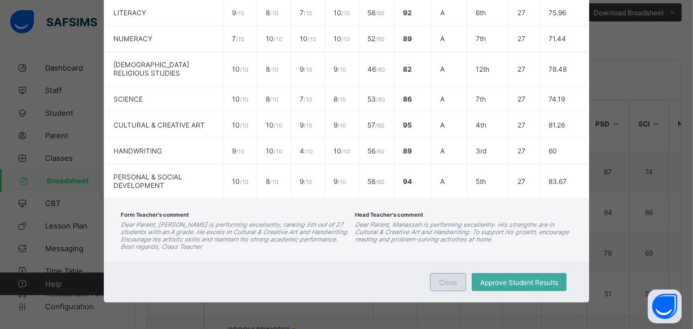
click at [443, 282] on span "Close" at bounding box center [448, 282] width 18 height 8
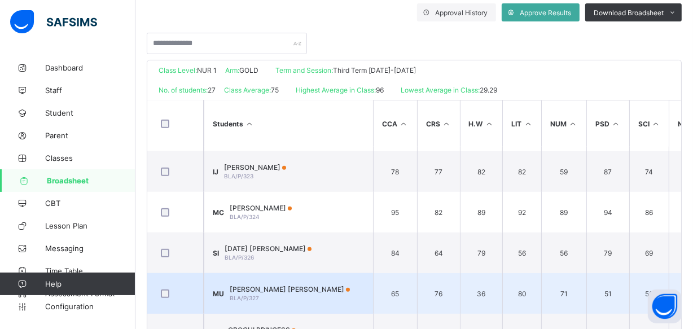
click at [287, 285] on span "MATTHEW INEMESIT UBONG" at bounding box center [290, 289] width 120 height 8
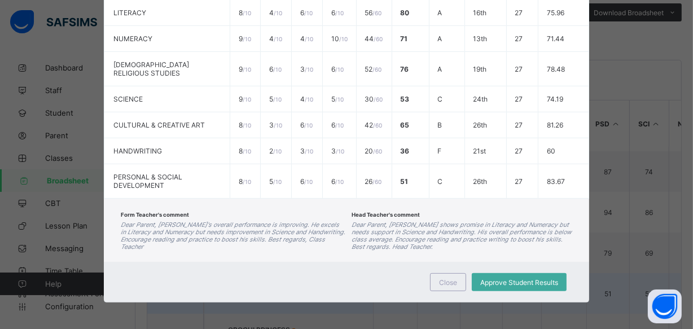
scroll to position [271, 0]
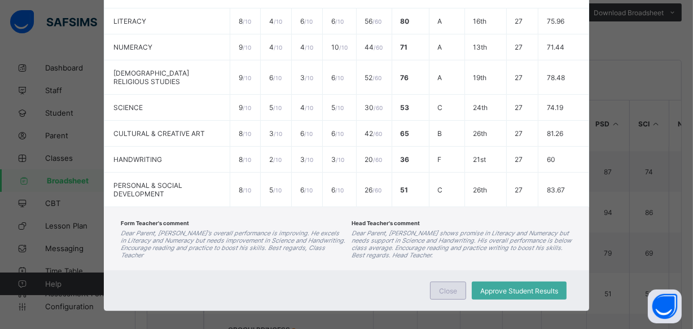
click at [447, 287] on span "Close" at bounding box center [448, 291] width 18 height 8
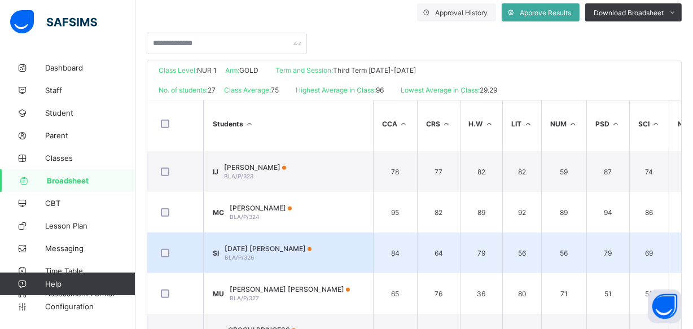
click at [286, 253] on div "SUNDAY ANENE IFEANYI BLA/P/326" at bounding box center [268, 252] width 87 height 17
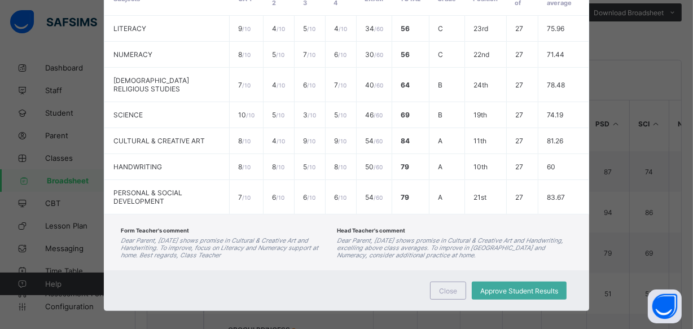
scroll to position [0, 0]
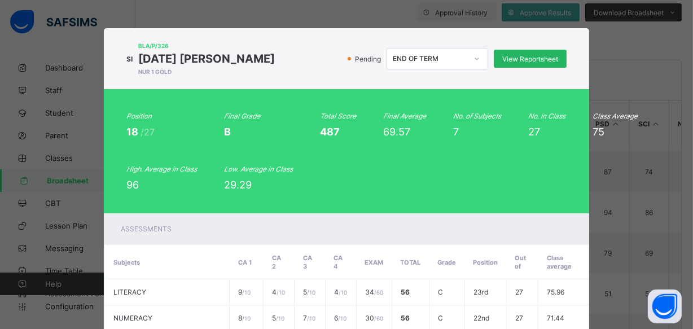
click at [514, 58] on span "View Reportsheet" at bounding box center [530, 59] width 56 height 8
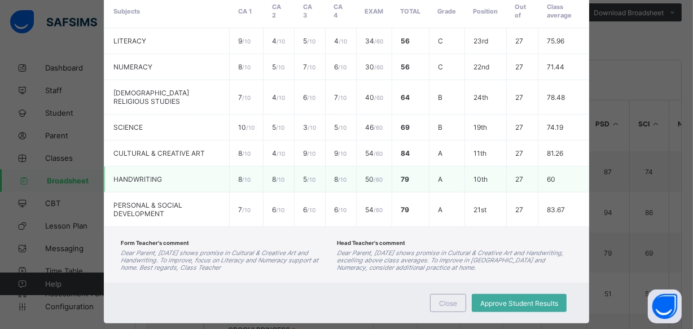
scroll to position [264, 0]
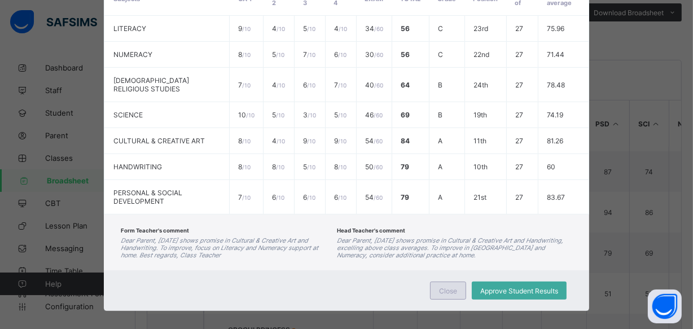
click at [453, 282] on div "Close" at bounding box center [448, 291] width 36 height 18
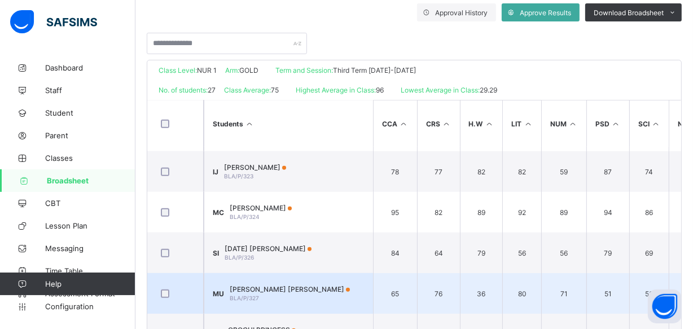
click at [342, 299] on td "MU MATTHEW INEMESIT UBONG BLA/P/327" at bounding box center [288, 293] width 169 height 41
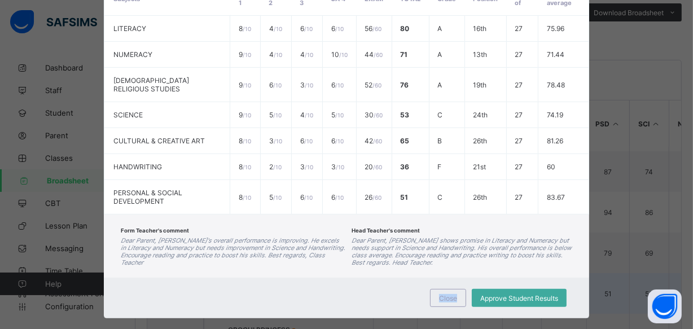
click at [342, 299] on div "Close Approve Student Results" at bounding box center [346, 298] width 485 height 41
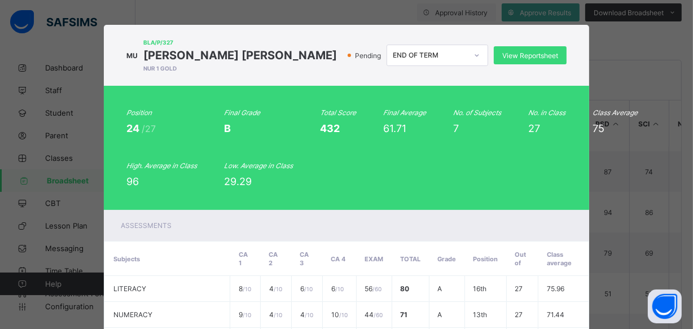
scroll to position [0, 0]
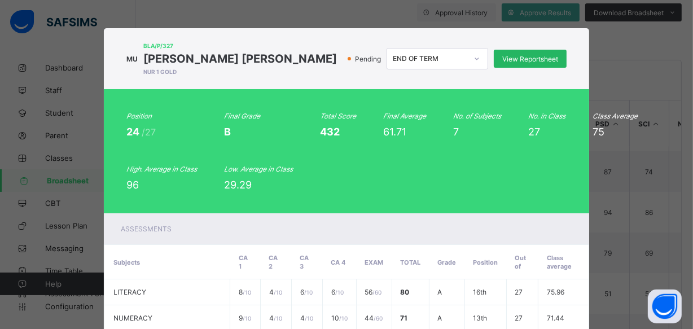
click at [531, 51] on div "View Reportsheet" at bounding box center [530, 59] width 73 height 18
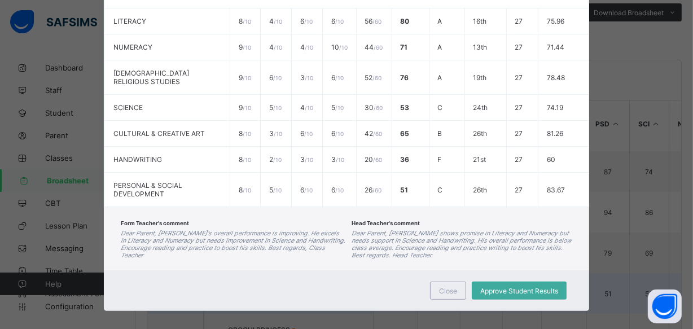
click at [453, 287] on span "Close" at bounding box center [448, 291] width 18 height 8
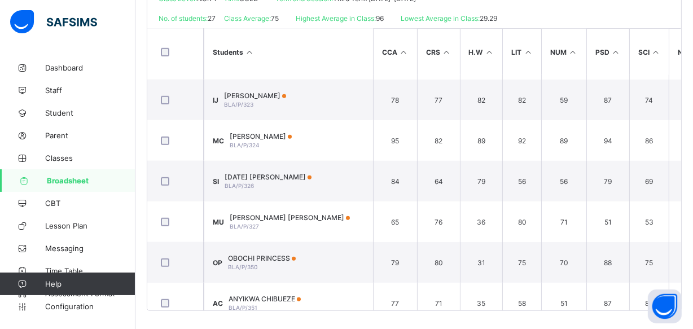
scroll to position [280, 0]
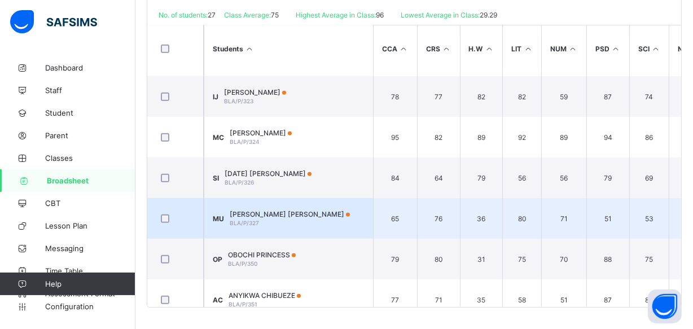
click at [284, 217] on div "MATTHEW INEMESIT UBONG BLA/P/327" at bounding box center [290, 218] width 120 height 17
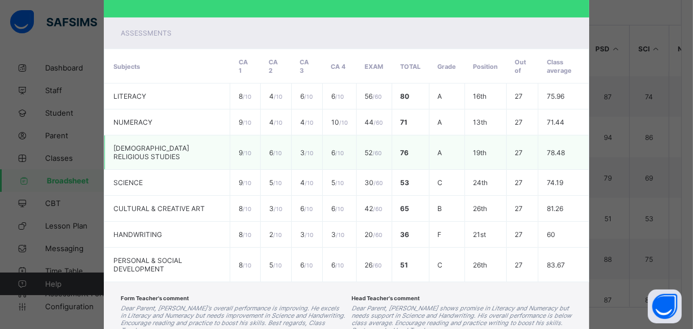
scroll to position [271, 0]
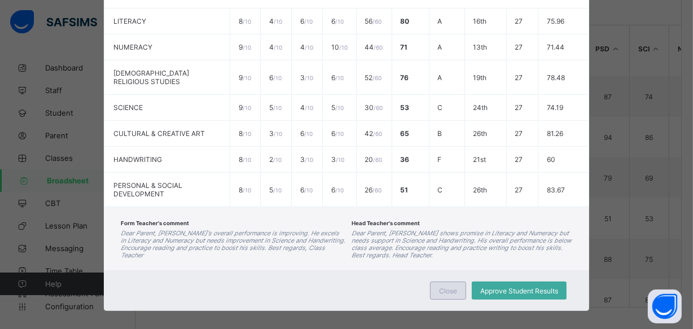
click at [448, 287] on span "Close" at bounding box center [448, 291] width 18 height 8
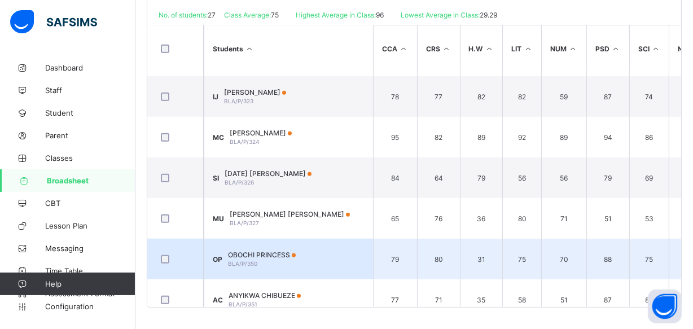
click at [243, 260] on span "BLA/P/350" at bounding box center [242, 263] width 29 height 7
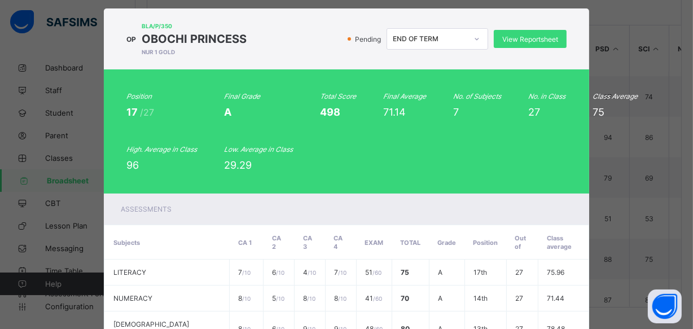
scroll to position [0, 0]
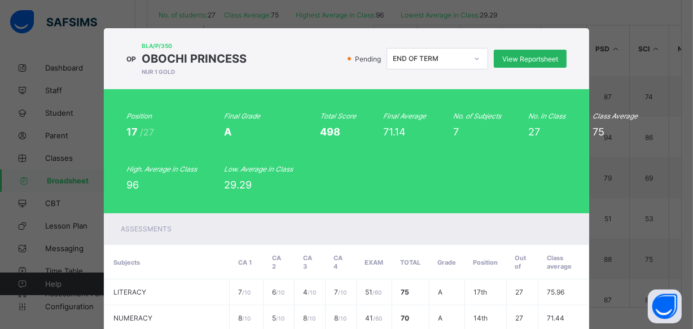
click at [533, 58] on span "View Reportsheet" at bounding box center [530, 59] width 56 height 8
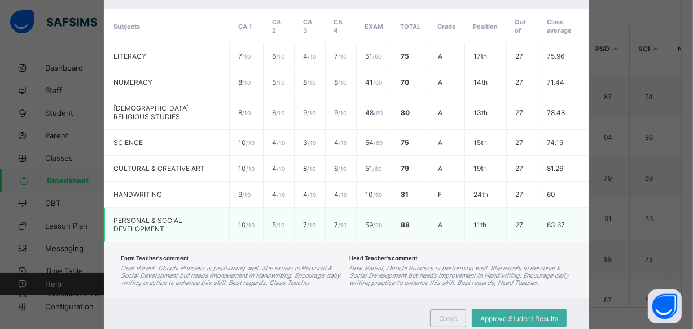
scroll to position [264, 0]
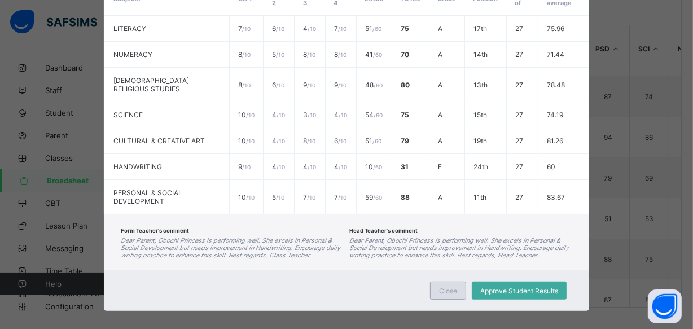
click at [440, 287] on span "Close" at bounding box center [448, 291] width 18 height 8
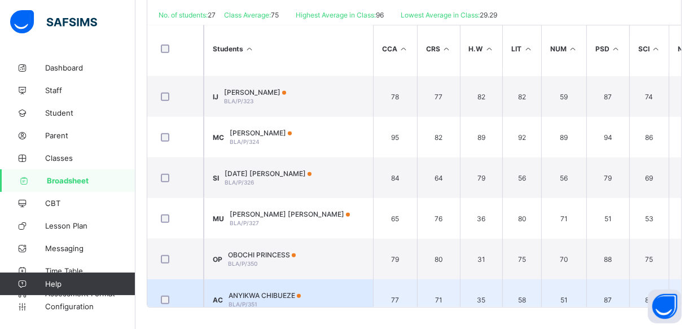
click at [321, 292] on td "AC ANYIKWA CHIBUEZE BLA/P/351" at bounding box center [288, 299] width 169 height 41
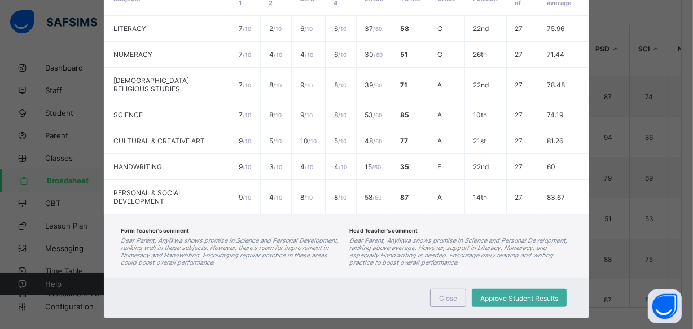
scroll to position [0, 0]
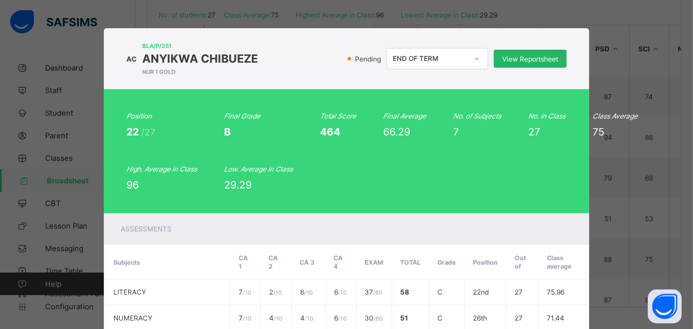
click at [513, 53] on div "View Reportsheet" at bounding box center [530, 59] width 73 height 18
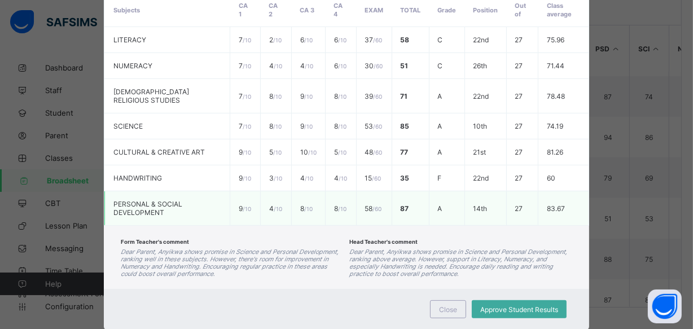
scroll to position [271, 0]
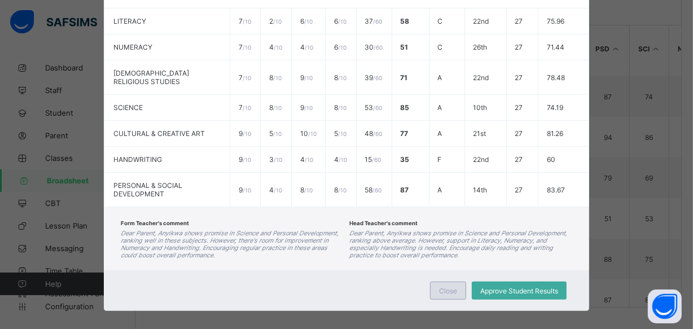
click at [457, 282] on div "Close" at bounding box center [448, 291] width 36 height 18
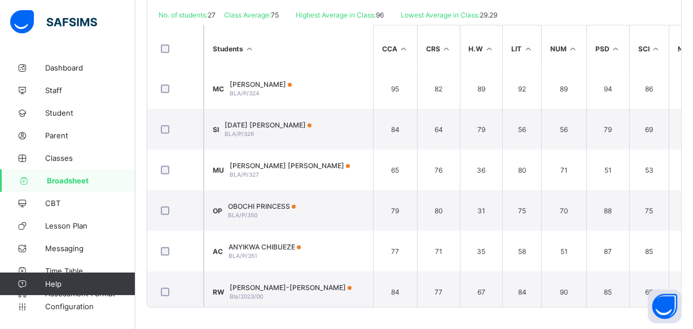
scroll to position [865, 0]
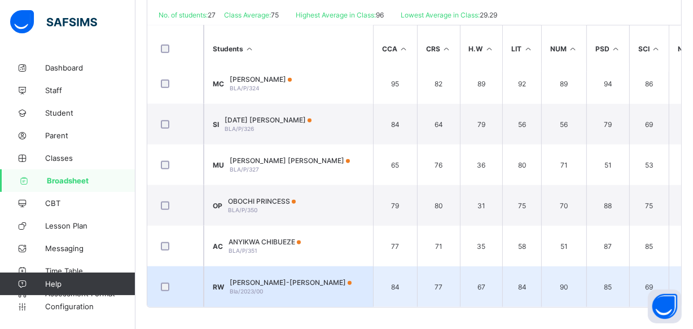
click at [288, 284] on div "ROLAND ABUUL-HAKEEM WAHEED Bla/2023/00" at bounding box center [291, 286] width 122 height 17
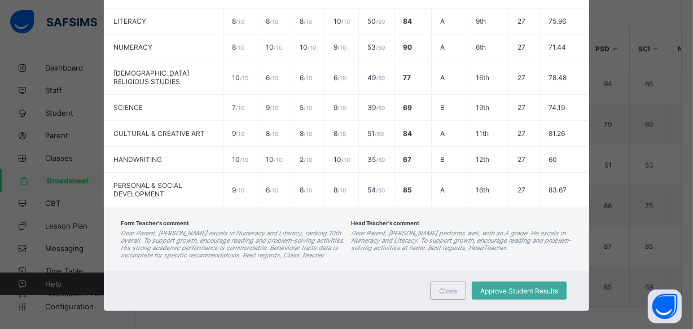
scroll to position [0, 0]
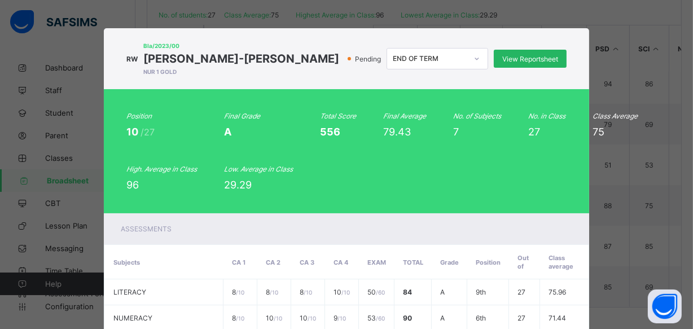
click at [530, 63] on span "View Reportsheet" at bounding box center [530, 59] width 56 height 8
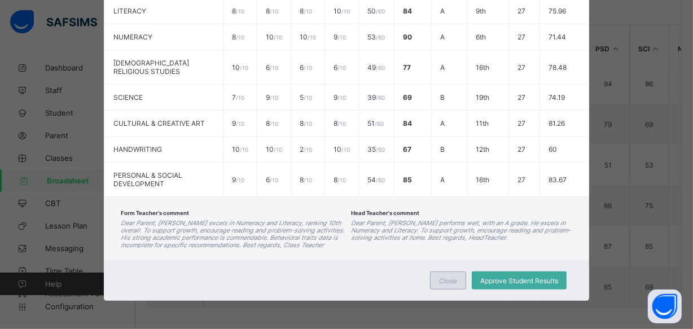
click at [446, 277] on span "Close" at bounding box center [448, 281] width 18 height 8
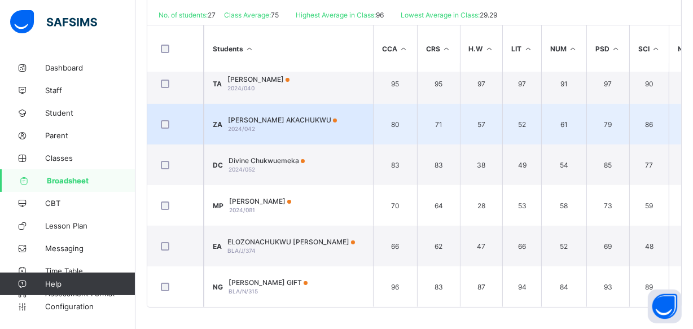
scroll to position [0, 0]
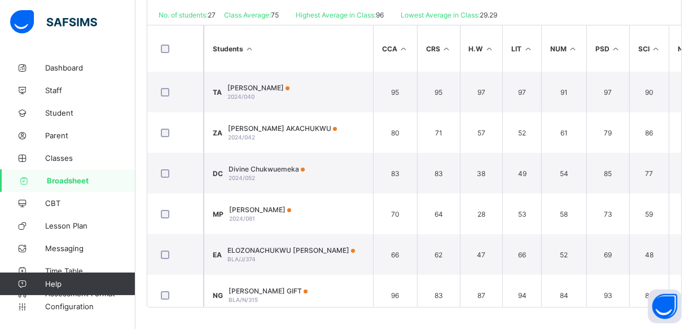
click at [108, 176] on span "Broadsheet" at bounding box center [91, 180] width 89 height 9
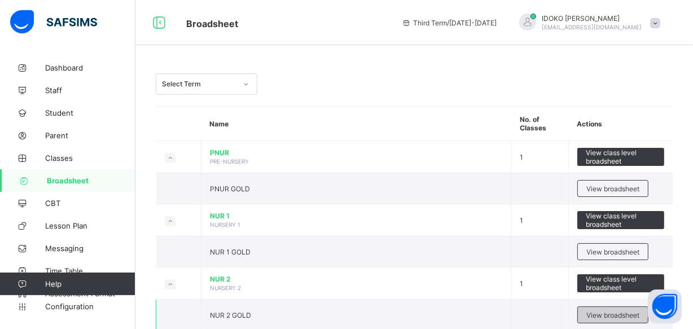
click at [614, 308] on div "View broadsheet" at bounding box center [612, 314] width 71 height 17
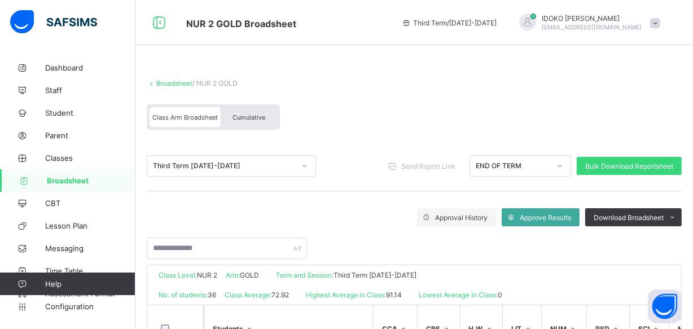
scroll to position [205, 0]
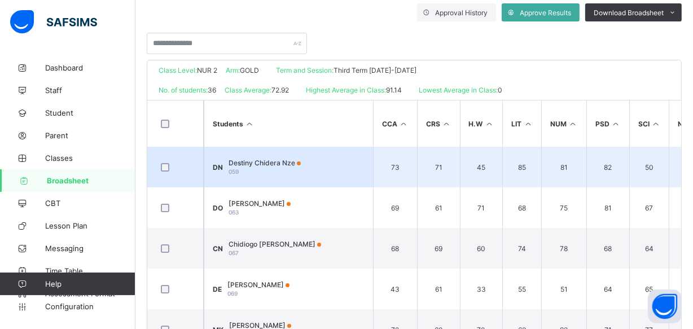
click at [251, 161] on span "Destiny Chidera Nze" at bounding box center [265, 163] width 72 height 8
click at [0, 0] on div "Position /undefined Final Grade Total Score Final Average No. of Subjects No. i…" at bounding box center [0, 0] width 0 height 0
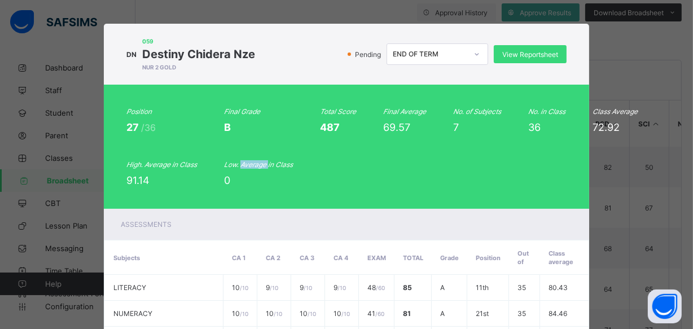
scroll to position [0, 0]
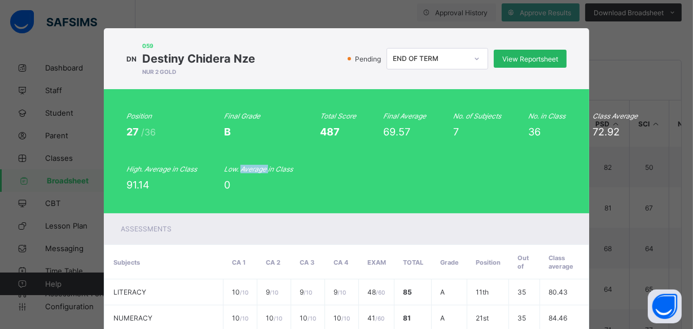
click at [538, 61] on span "View Reportsheet" at bounding box center [530, 59] width 56 height 8
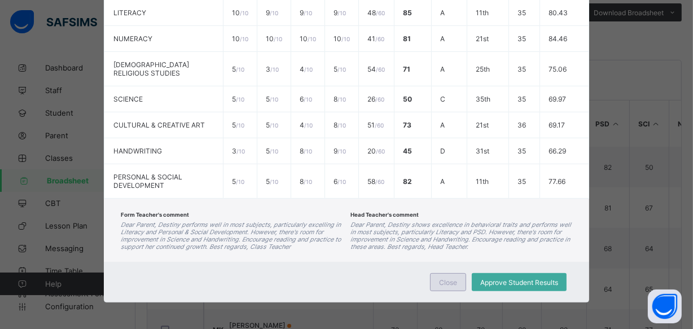
click at [440, 282] on span "Close" at bounding box center [448, 282] width 18 height 8
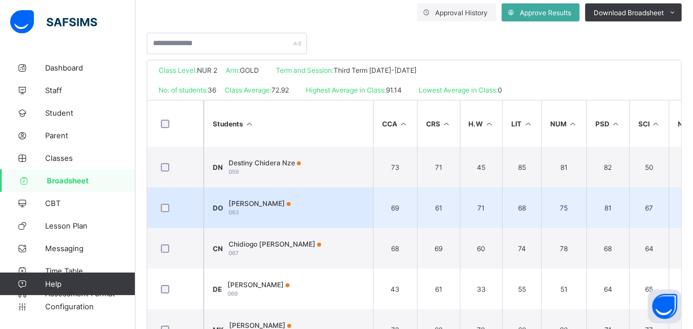
click at [256, 201] on span "David Okoro" at bounding box center [260, 203] width 62 height 8
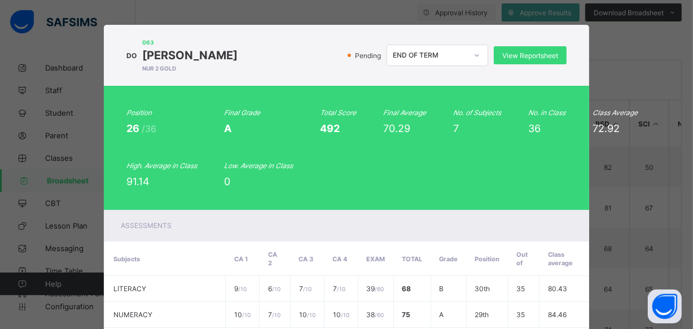
scroll to position [0, 0]
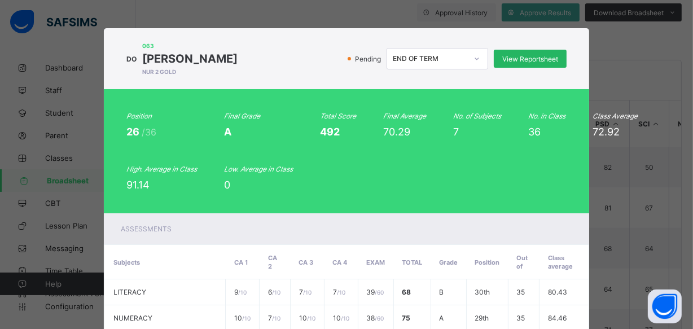
click at [507, 63] on div "View Reportsheet" at bounding box center [530, 59] width 73 height 18
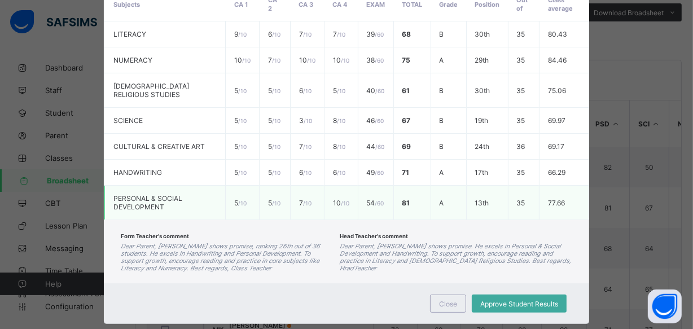
scroll to position [279, 0]
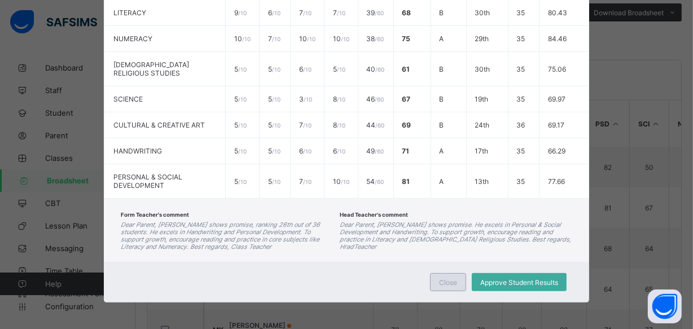
click at [448, 278] on span "Close" at bounding box center [448, 282] width 18 height 8
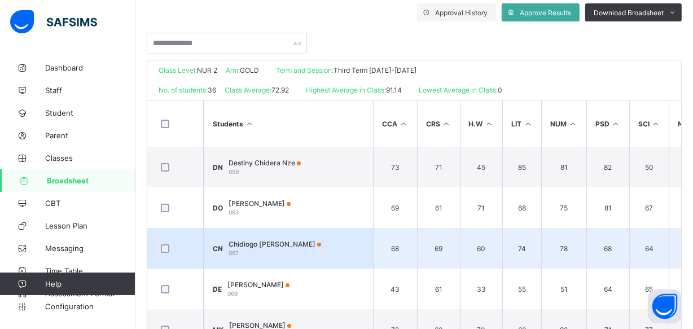
click at [304, 253] on div "Chidiogo Esther Nnaji 067" at bounding box center [275, 248] width 93 height 17
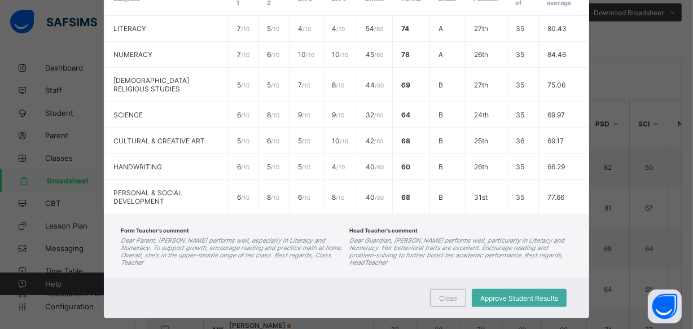
scroll to position [0, 0]
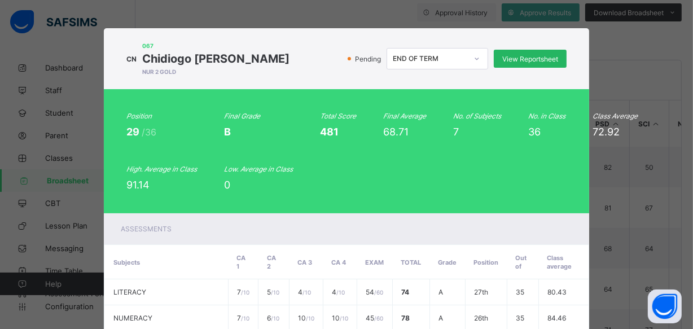
click at [529, 65] on div "View Reportsheet" at bounding box center [530, 59] width 73 height 18
click at [534, 56] on span "View Reportsheet" at bounding box center [530, 59] width 56 height 8
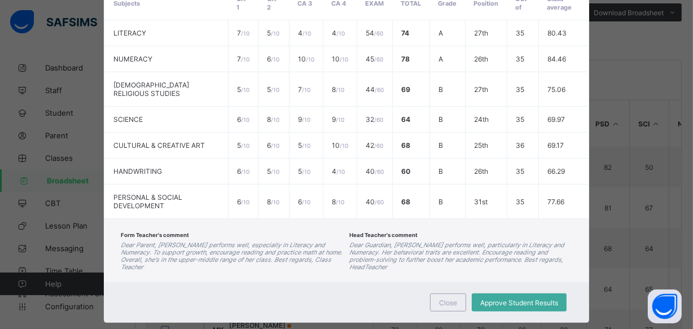
scroll to position [264, 0]
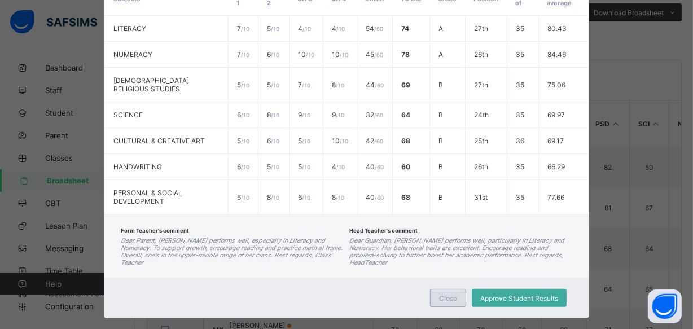
click at [451, 289] on div "Close" at bounding box center [448, 298] width 36 height 18
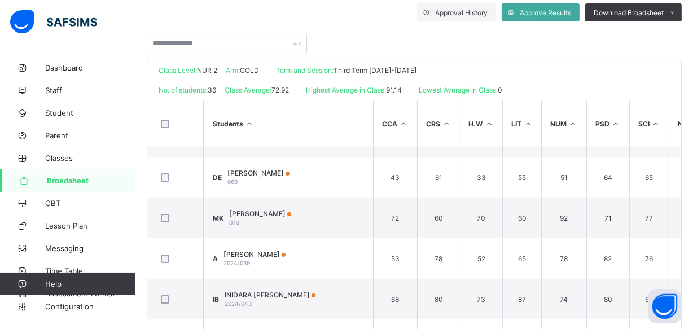
scroll to position [123, 0]
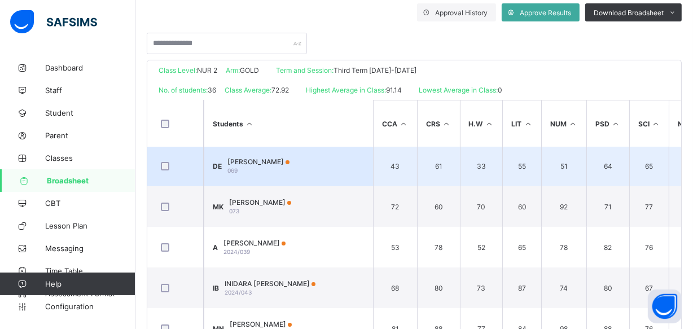
click at [282, 157] on td "DE Daniel Ejike 069" at bounding box center [288, 166] width 169 height 41
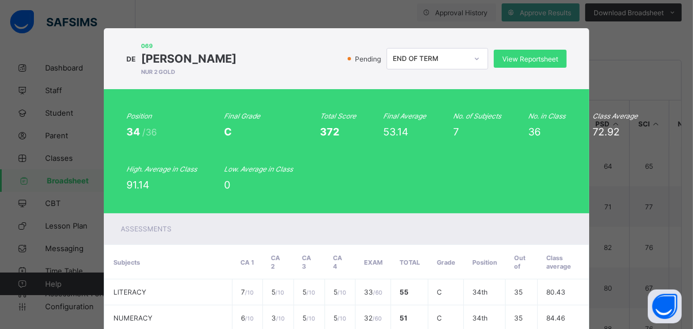
scroll to position [0, 0]
click at [530, 53] on div "View Reportsheet" at bounding box center [530, 59] width 73 height 18
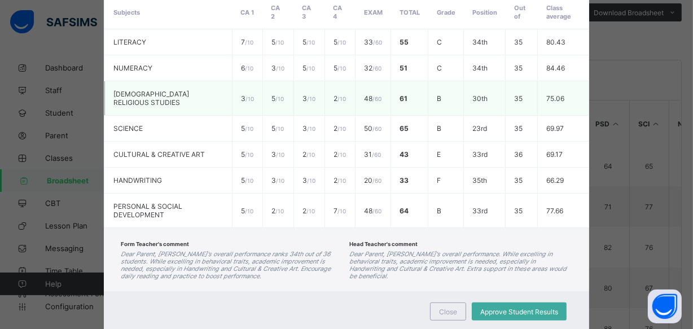
scroll to position [271, 0]
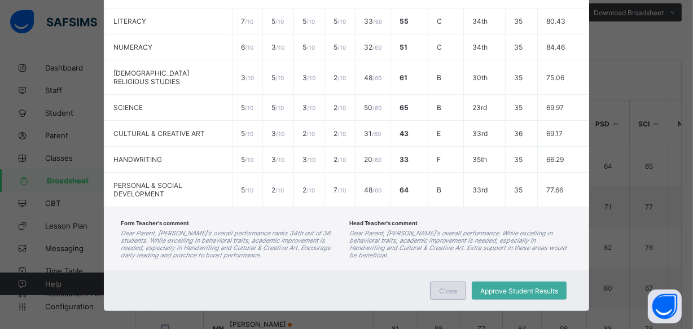
click at [443, 287] on span "Close" at bounding box center [448, 291] width 18 height 8
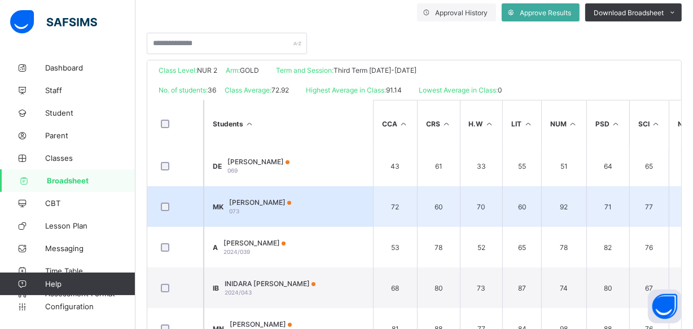
click at [271, 210] on div "Michael Koko 073" at bounding box center [260, 206] width 62 height 17
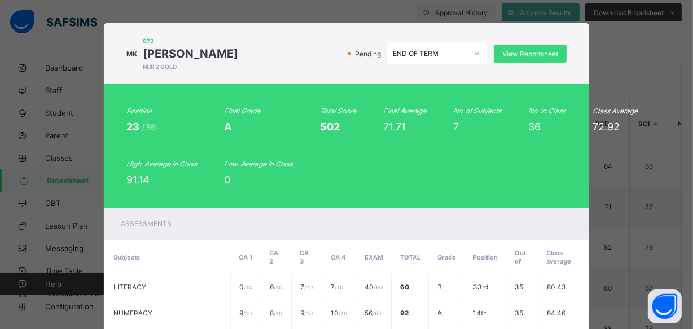
scroll to position [0, 0]
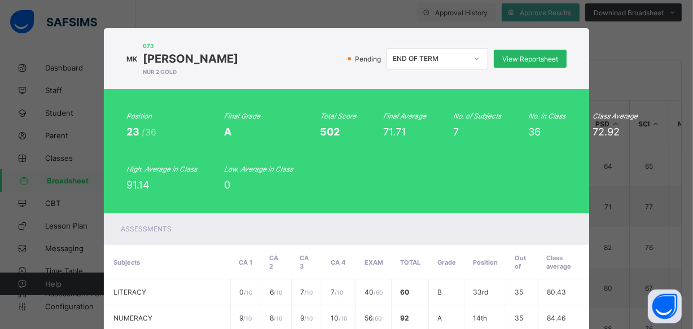
click at [517, 54] on div "View Reportsheet" at bounding box center [530, 59] width 73 height 18
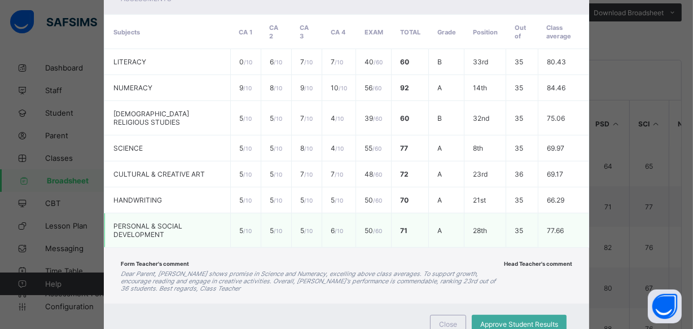
scroll to position [264, 0]
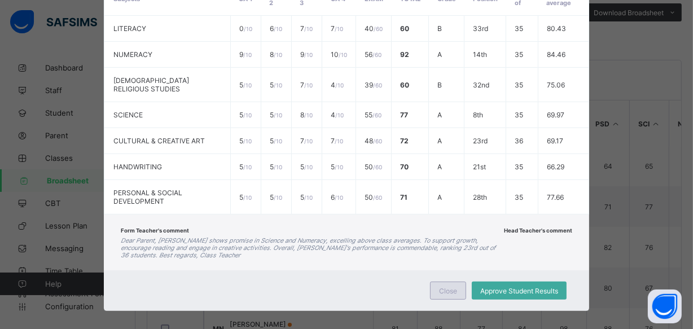
click at [439, 287] on div "Close" at bounding box center [448, 291] width 36 height 18
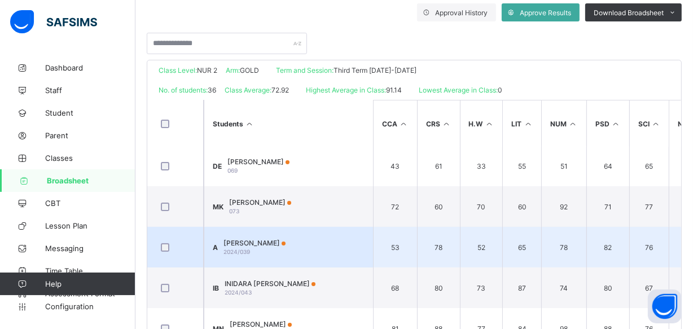
click at [286, 248] on div "ASHER ABRAHAM 2024/039" at bounding box center [254, 247] width 62 height 17
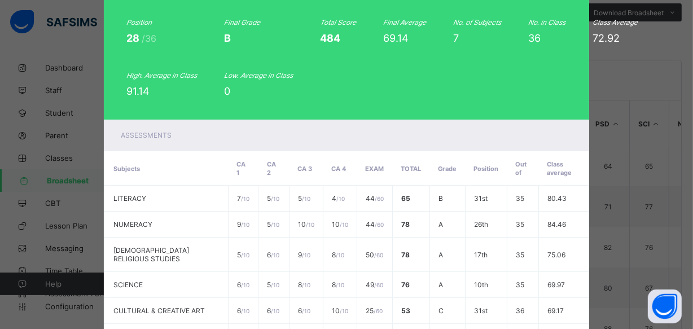
scroll to position [0, 0]
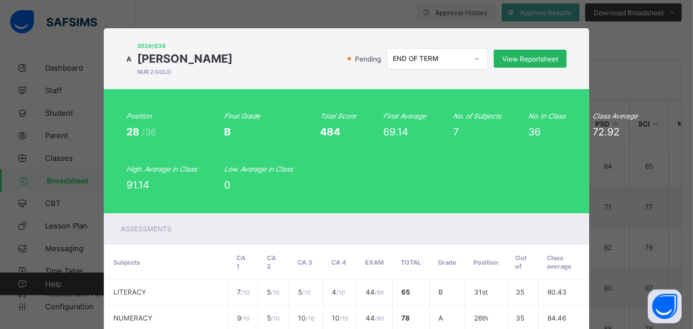
click at [531, 62] on span "View Reportsheet" at bounding box center [530, 59] width 56 height 8
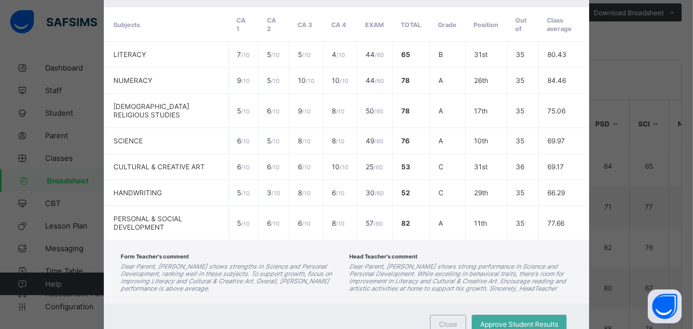
scroll to position [271, 0]
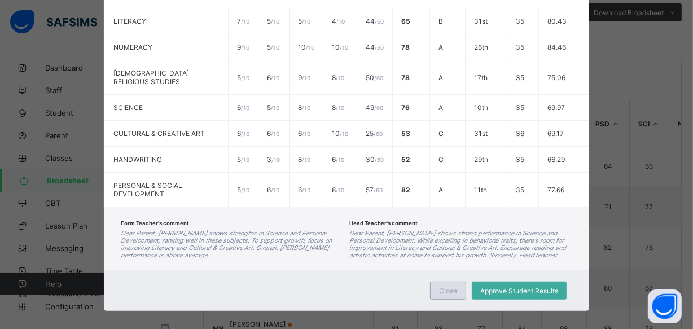
click at [446, 287] on span "Close" at bounding box center [448, 291] width 18 height 8
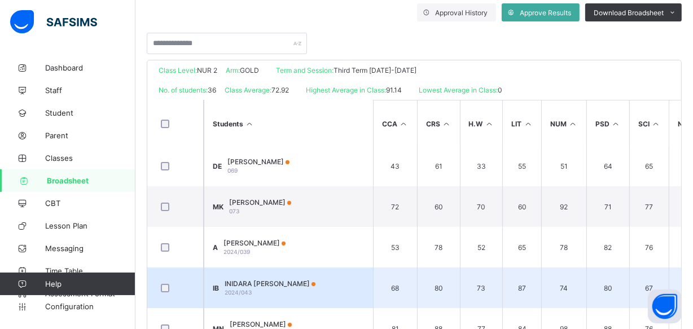
click at [301, 271] on td "IB INIDARA FRANCIS BRENDAN 2024/043" at bounding box center [288, 287] width 169 height 41
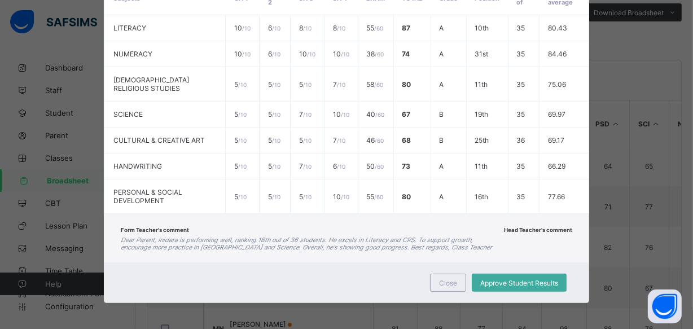
scroll to position [0, 0]
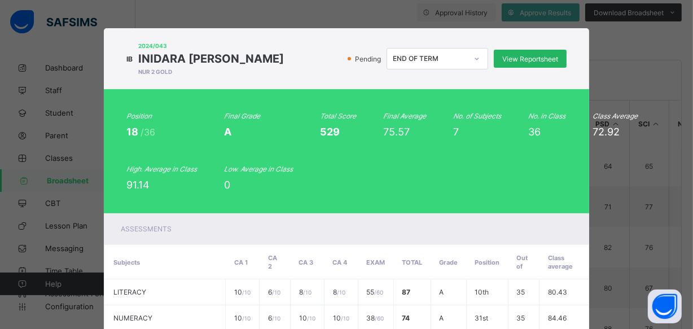
click at [536, 56] on span "View Reportsheet" at bounding box center [530, 59] width 56 height 8
click at [531, 59] on span "View Reportsheet" at bounding box center [530, 59] width 56 height 8
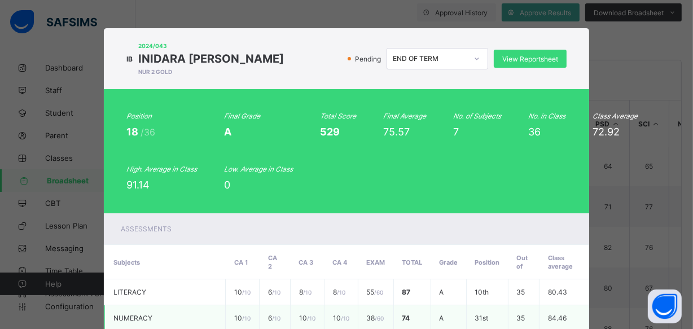
scroll to position [264, 0]
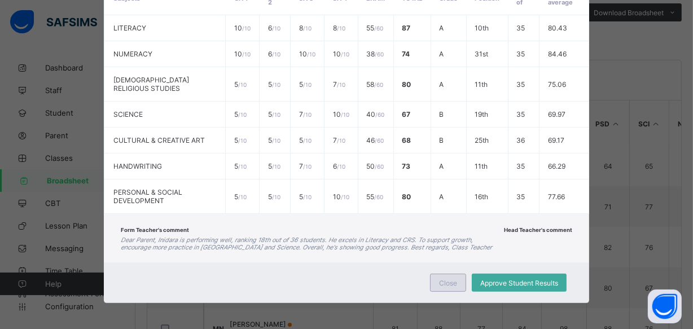
click at [450, 280] on span "Close" at bounding box center [448, 283] width 18 height 8
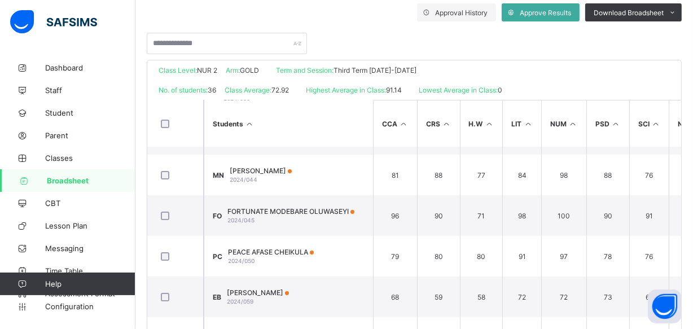
scroll to position [279, 0]
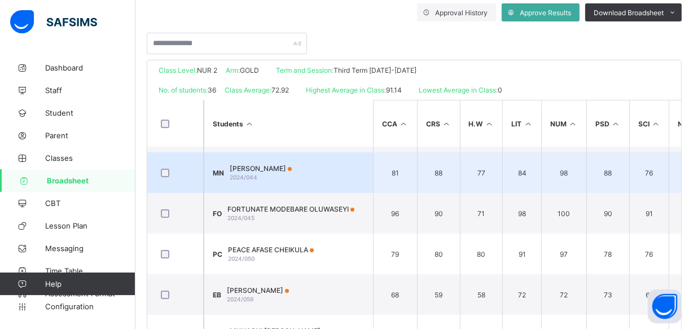
click at [292, 172] on div "MILDRED DAVID NTONGHOR 2024/044" at bounding box center [261, 172] width 62 height 17
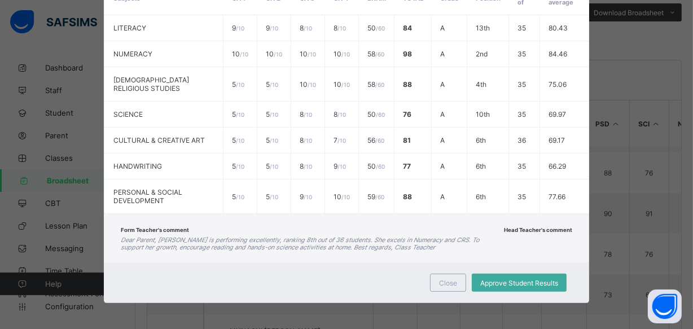
scroll to position [0, 0]
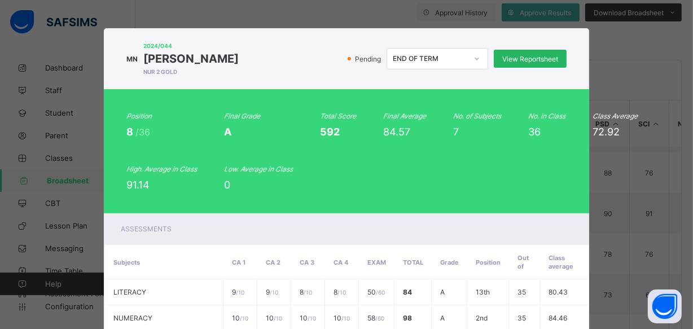
click at [554, 56] on span "View Reportsheet" at bounding box center [530, 59] width 56 height 8
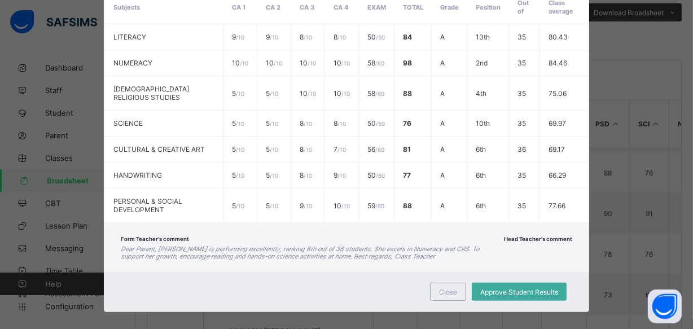
scroll to position [264, 0]
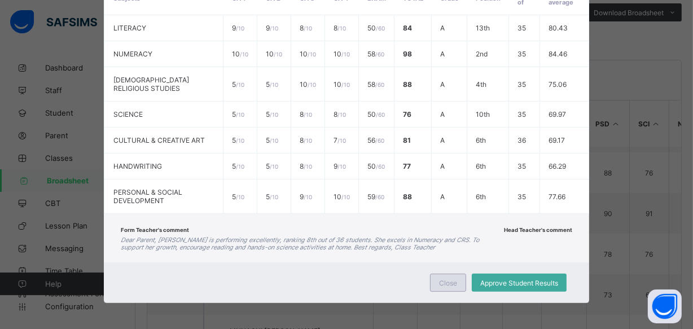
click at [440, 279] on span "Close" at bounding box center [448, 283] width 18 height 8
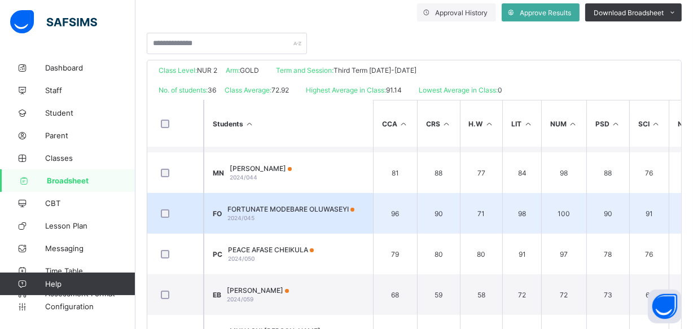
click at [292, 205] on span "FORTUNATE MODEBARE OLUWASEYI" at bounding box center [290, 209] width 127 height 8
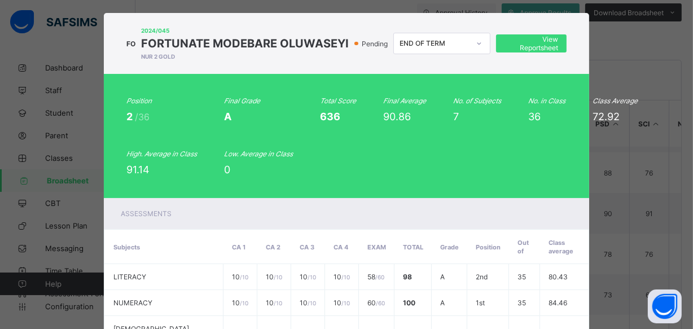
scroll to position [0, 0]
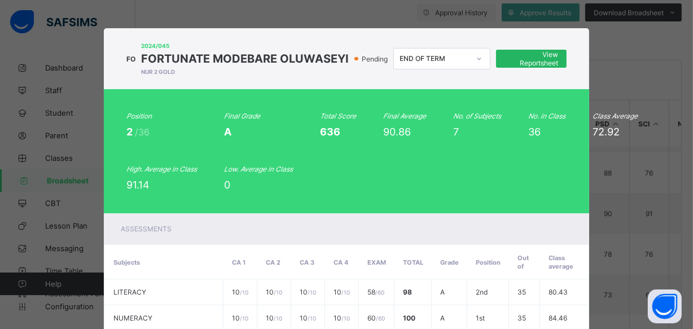
click at [504, 68] on div "View Reportsheet" at bounding box center [531, 59] width 71 height 18
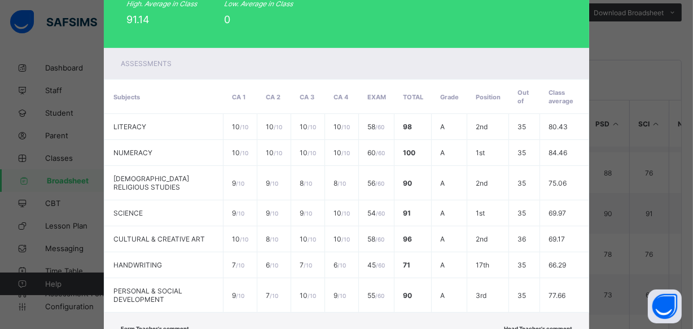
scroll to position [285, 0]
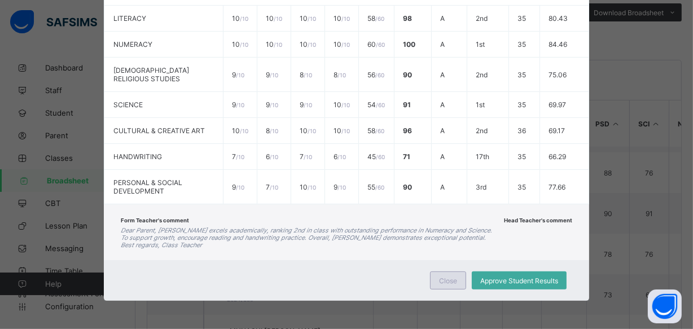
click at [446, 283] on span "Close" at bounding box center [448, 281] width 18 height 8
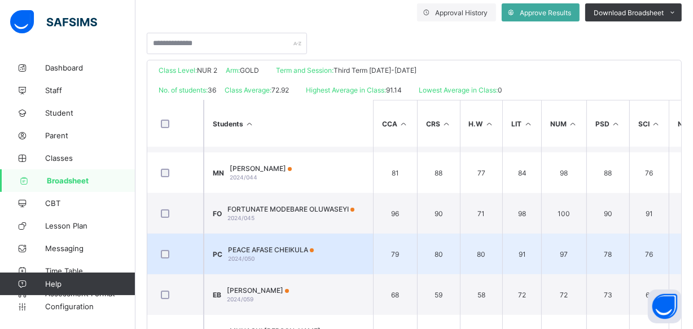
click at [240, 256] on span "2024/050" at bounding box center [241, 258] width 27 height 7
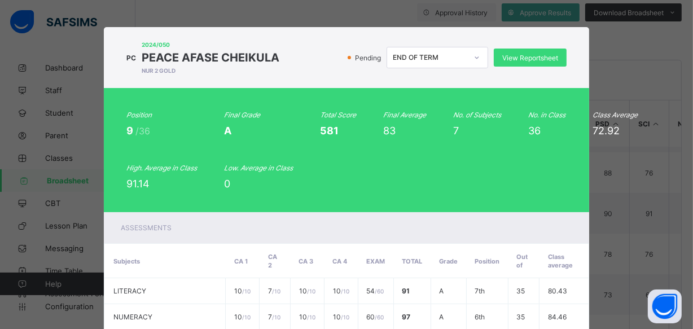
scroll to position [0, 0]
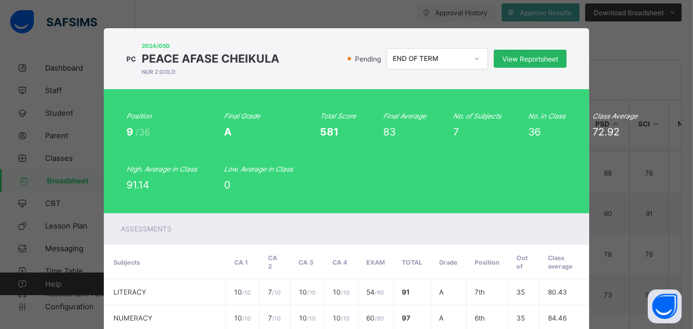
click at [515, 57] on span "View Reportsheet" at bounding box center [530, 59] width 56 height 8
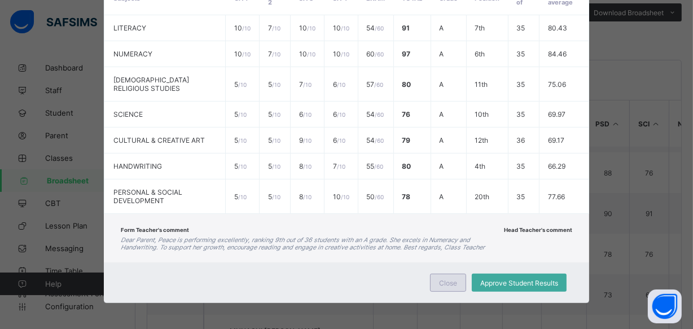
click at [444, 279] on span "Close" at bounding box center [448, 283] width 18 height 8
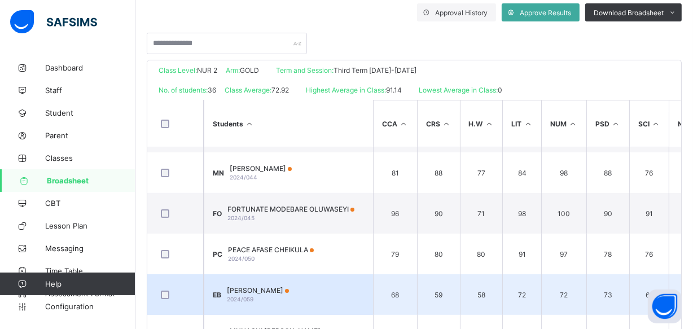
click at [320, 283] on td "EB Esther Benjamin 2024/059" at bounding box center [288, 294] width 169 height 41
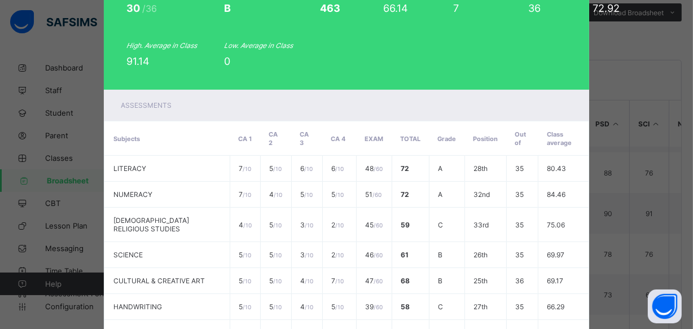
scroll to position [0, 0]
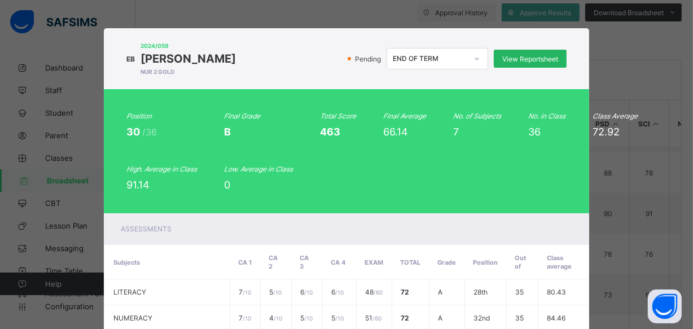
click at [536, 65] on div "View Reportsheet" at bounding box center [530, 59] width 73 height 18
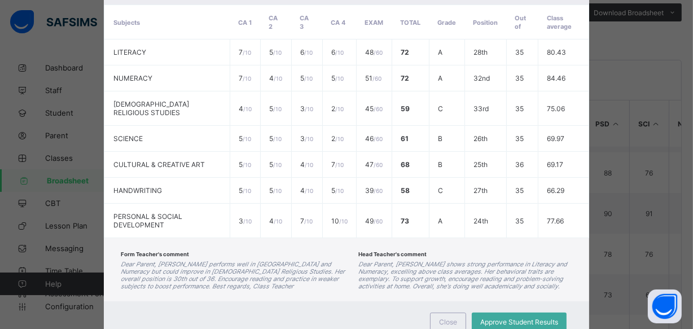
scroll to position [271, 0]
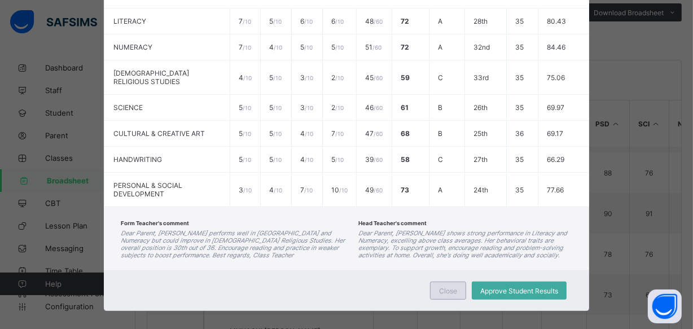
click at [446, 287] on span "Close" at bounding box center [448, 291] width 18 height 8
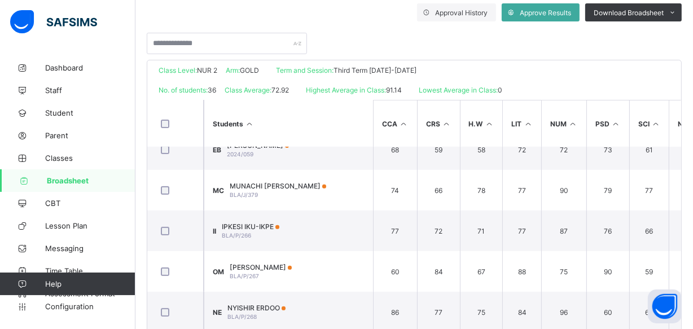
scroll to position [438, 0]
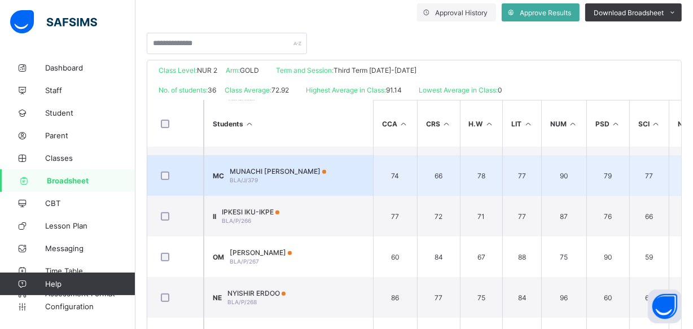
click at [264, 170] on span "MUNACHI CYRIL" at bounding box center [278, 171] width 97 height 8
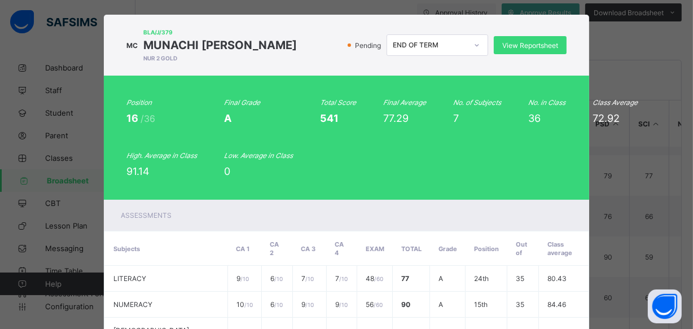
scroll to position [0, 0]
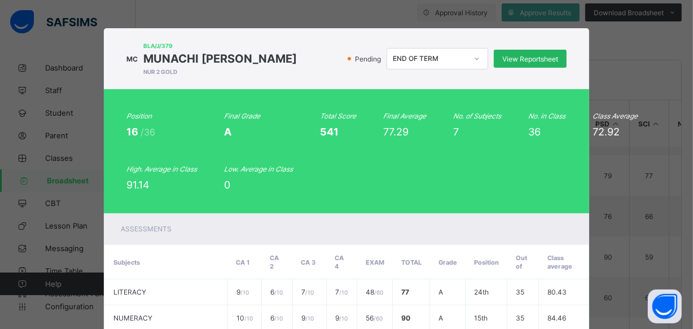
click at [543, 59] on span "View Reportsheet" at bounding box center [530, 59] width 56 height 8
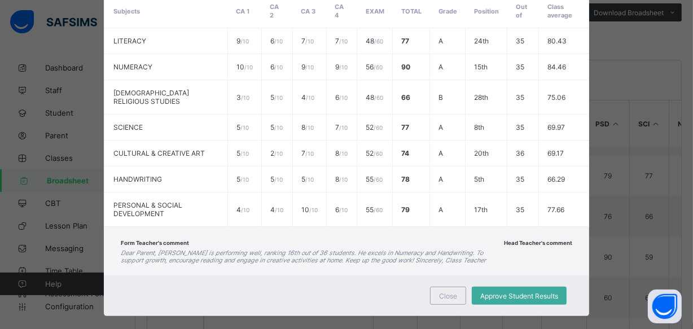
scroll to position [256, 0]
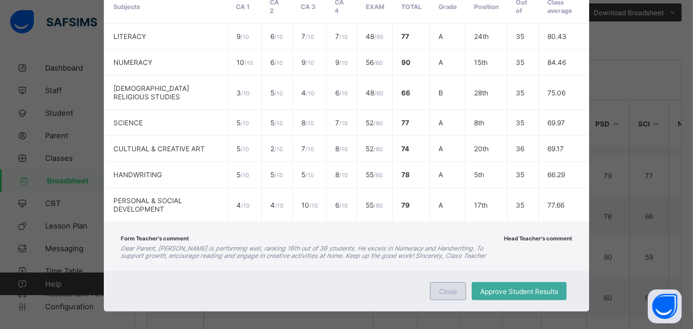
click at [446, 287] on span "Close" at bounding box center [448, 291] width 18 height 8
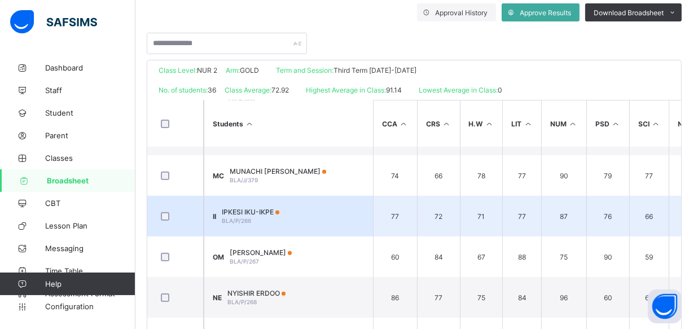
click at [265, 208] on span "IPKESI IKU-IKPE" at bounding box center [251, 212] width 58 height 8
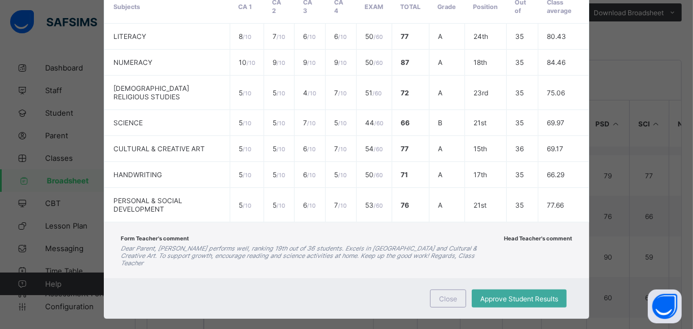
scroll to position [0, 0]
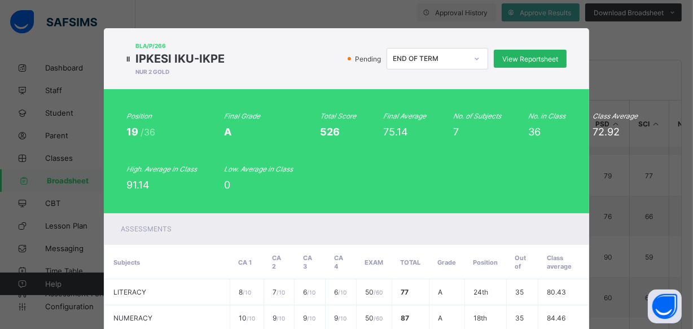
click at [511, 62] on span "View Reportsheet" at bounding box center [530, 59] width 56 height 8
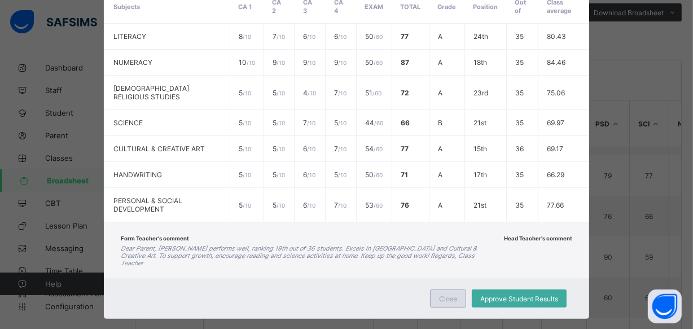
click at [449, 295] on span "Close" at bounding box center [448, 299] width 18 height 8
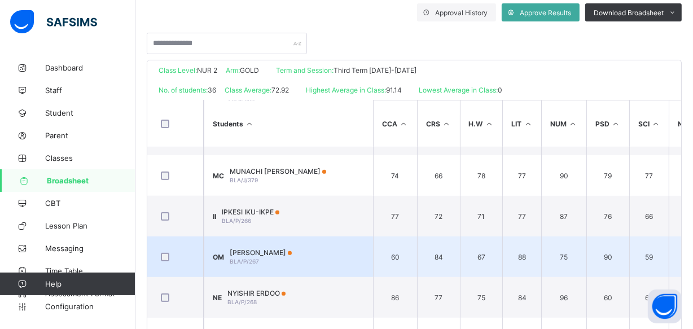
click at [270, 252] on span "OZIOKO MICHELL" at bounding box center [261, 252] width 62 height 8
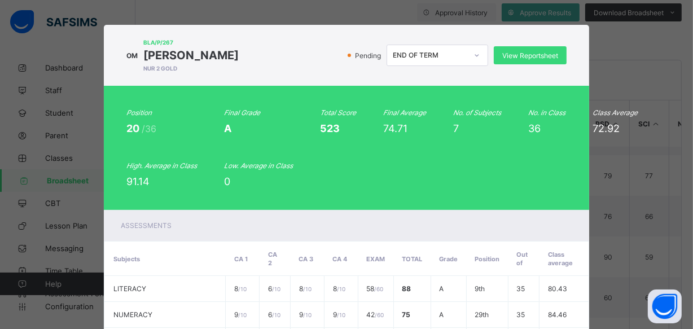
scroll to position [0, 0]
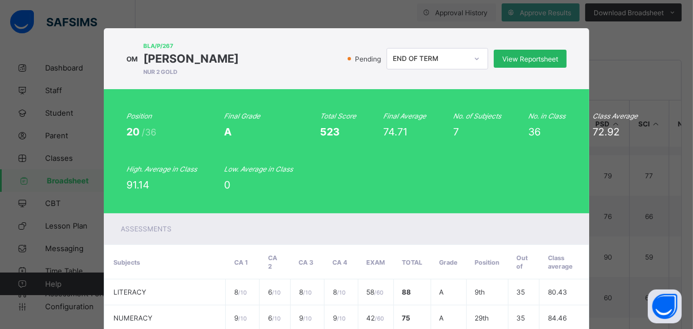
click at [530, 59] on span "View Reportsheet" at bounding box center [530, 59] width 56 height 8
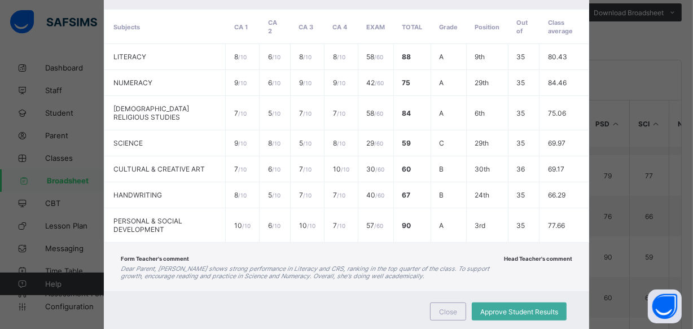
scroll to position [264, 0]
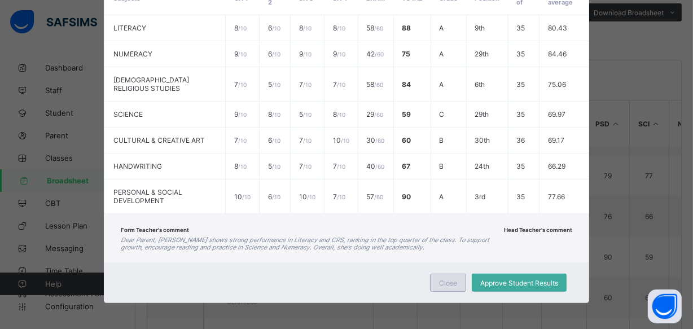
click at [435, 282] on div "Close" at bounding box center [448, 283] width 36 height 18
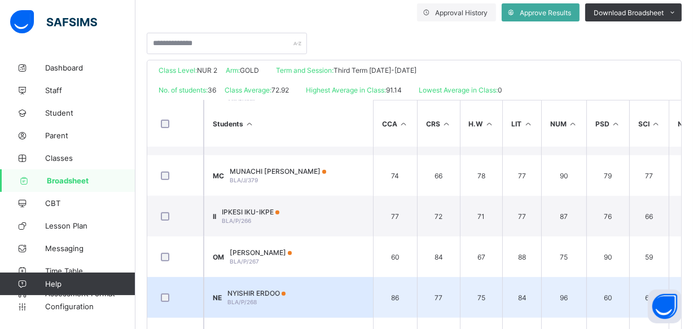
click at [257, 299] on span "BLA/P/268" at bounding box center [241, 302] width 29 height 7
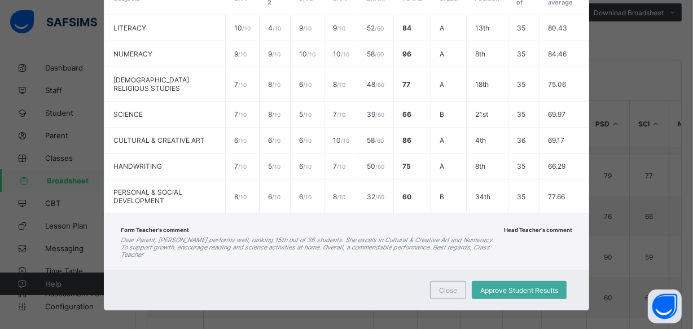
scroll to position [0, 0]
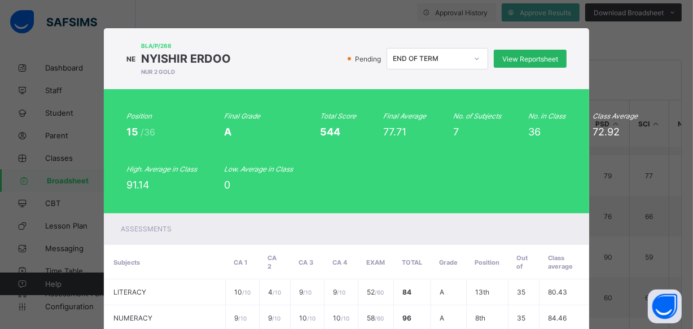
click at [535, 56] on span "View Reportsheet" at bounding box center [530, 59] width 56 height 8
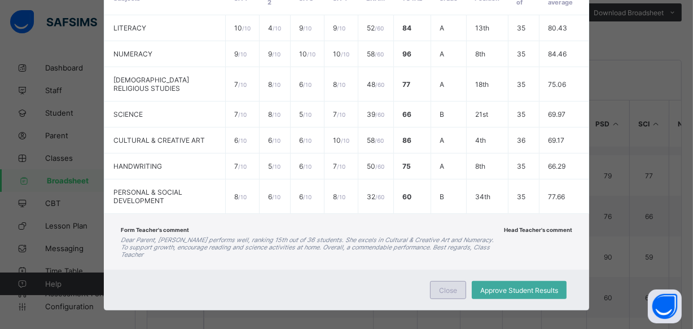
click at [449, 286] on span "Close" at bounding box center [448, 290] width 18 height 8
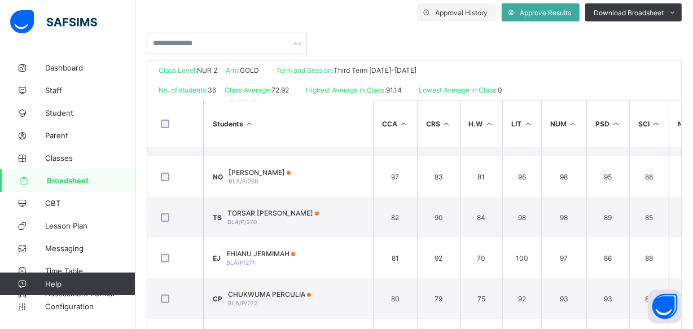
scroll to position [603, 0]
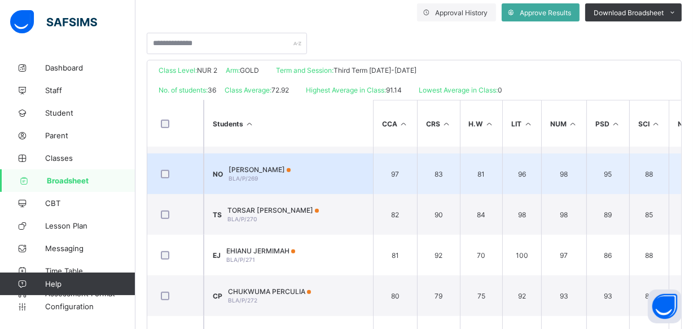
click at [282, 170] on span "NWANKWO OSINACHI" at bounding box center [260, 169] width 62 height 8
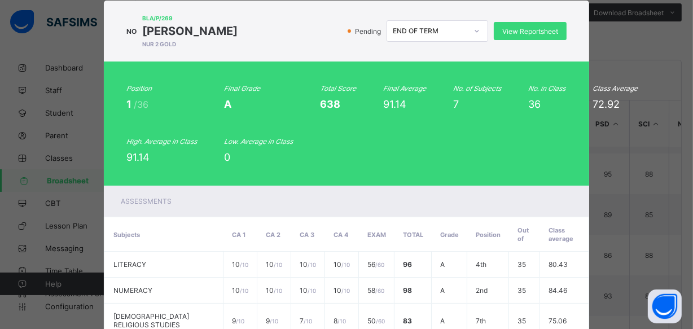
scroll to position [0, 0]
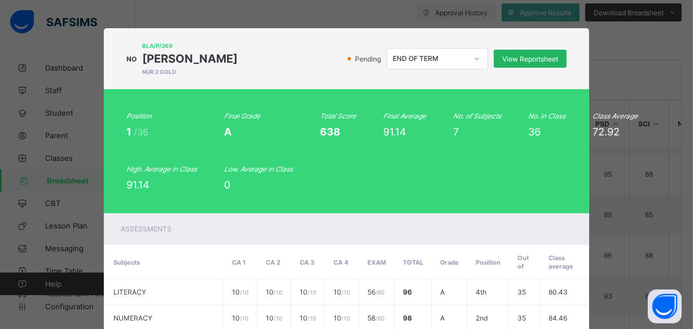
click at [533, 59] on span "View Reportsheet" at bounding box center [530, 59] width 56 height 8
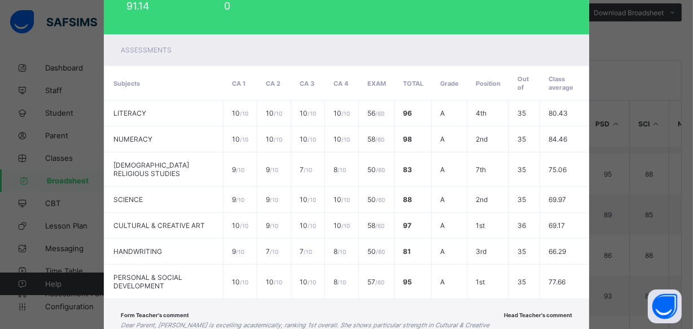
scroll to position [271, 0]
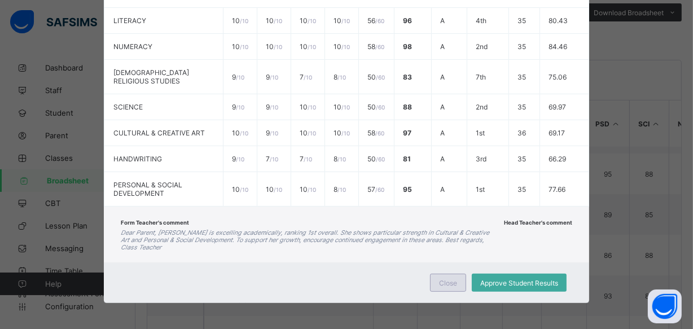
click at [435, 276] on div "Close" at bounding box center [448, 283] width 36 height 18
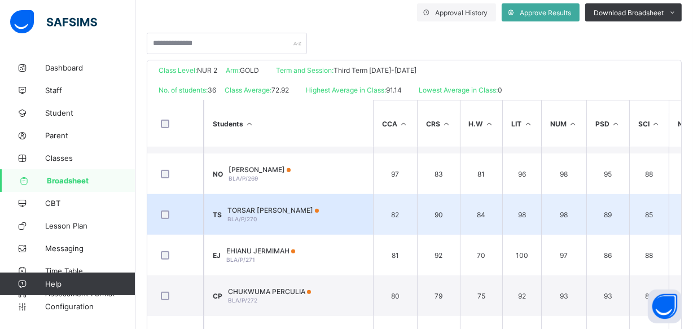
click at [256, 206] on span "TORSAR SONIA" at bounding box center [272, 210] width 91 height 8
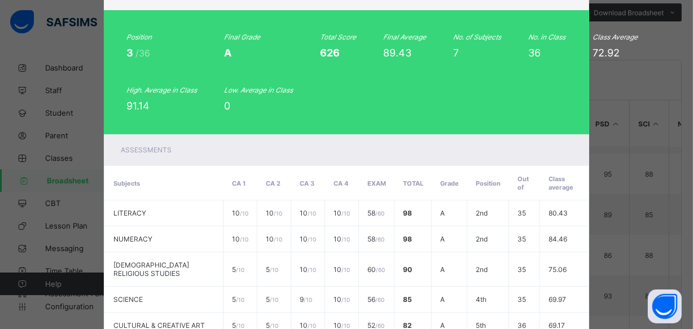
scroll to position [0, 0]
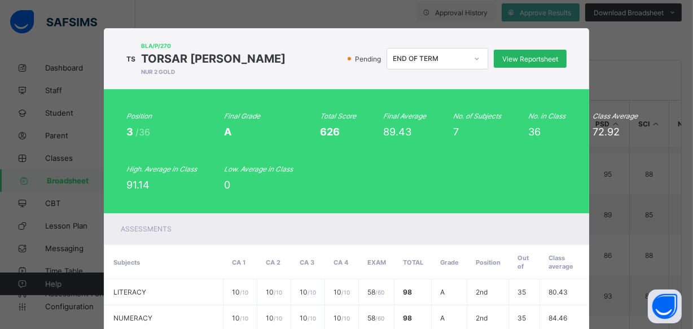
click at [523, 56] on span "View Reportsheet" at bounding box center [530, 59] width 56 height 8
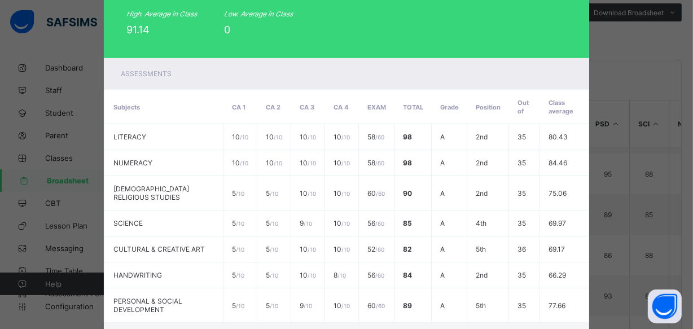
scroll to position [279, 0]
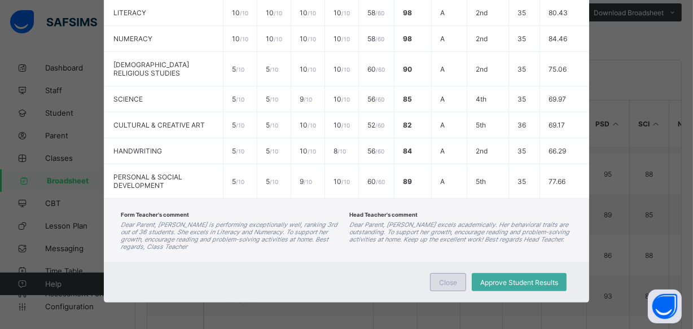
click at [445, 282] on span "Close" at bounding box center [448, 282] width 18 height 8
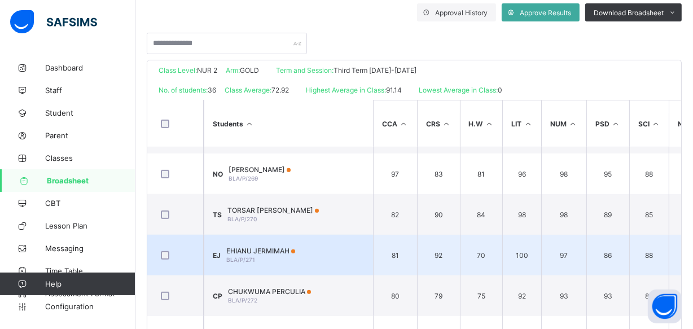
click at [307, 248] on td "EJ EHIANU JERMIMAH BLA/P/271" at bounding box center [288, 255] width 169 height 41
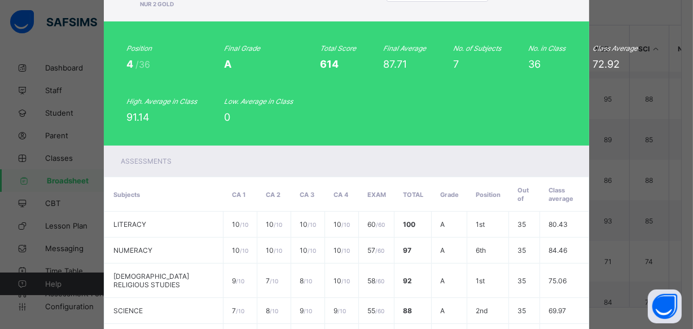
scroll to position [0, 0]
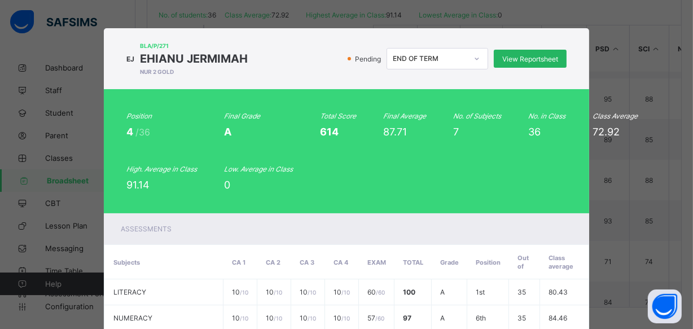
click at [511, 58] on span "View Reportsheet" at bounding box center [530, 59] width 56 height 8
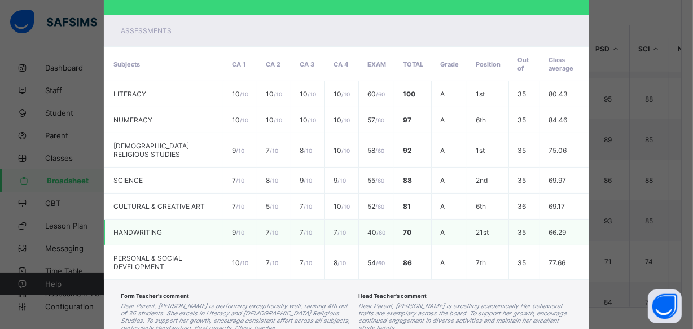
scroll to position [279, 0]
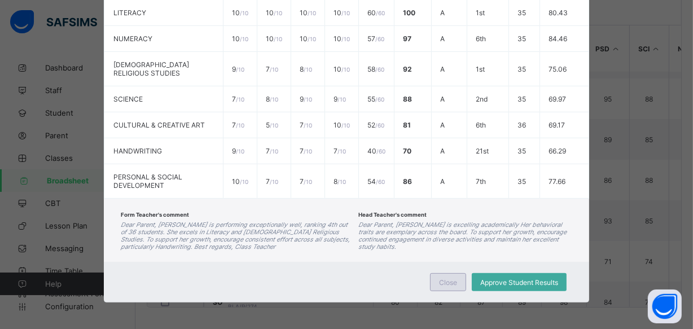
click at [446, 279] on span "Close" at bounding box center [448, 282] width 18 height 8
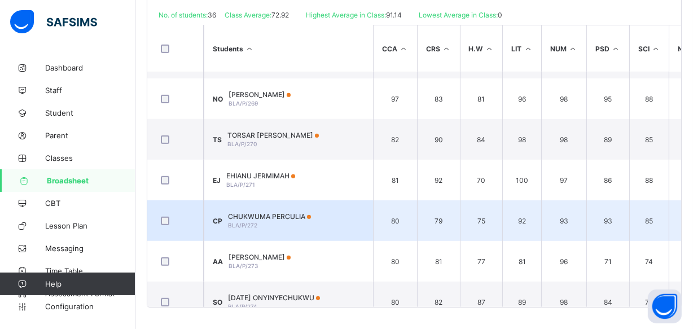
click at [282, 216] on span "CHUKWUMA PERCULIA" at bounding box center [269, 216] width 83 height 8
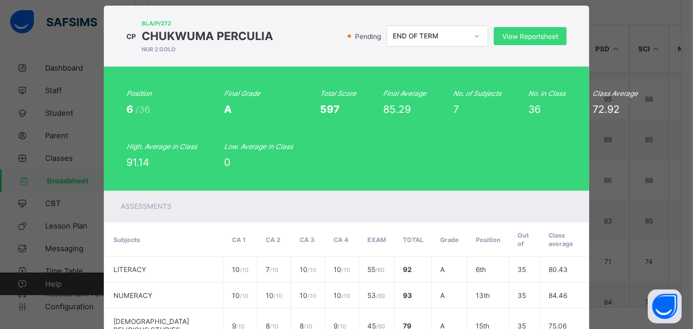
scroll to position [0, 0]
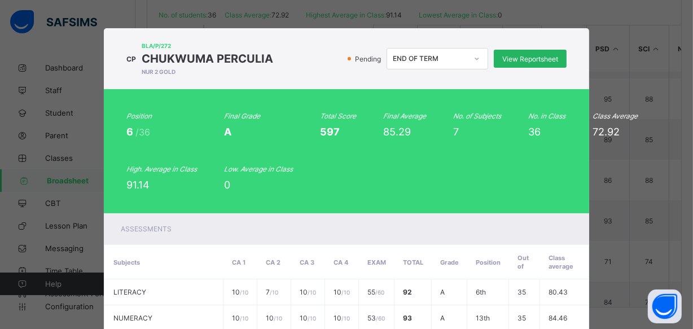
click at [529, 61] on span "View Reportsheet" at bounding box center [530, 59] width 56 height 8
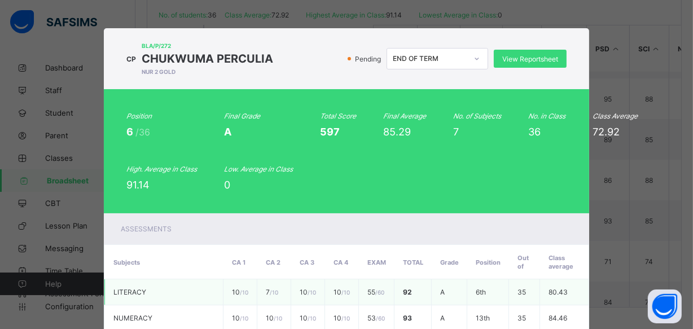
scroll to position [279, 0]
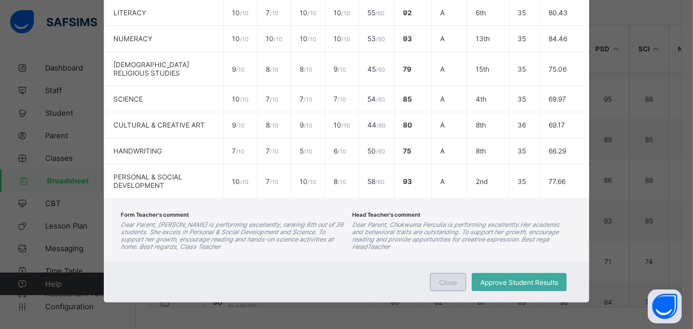
click at [441, 278] on span "Close" at bounding box center [448, 282] width 18 height 8
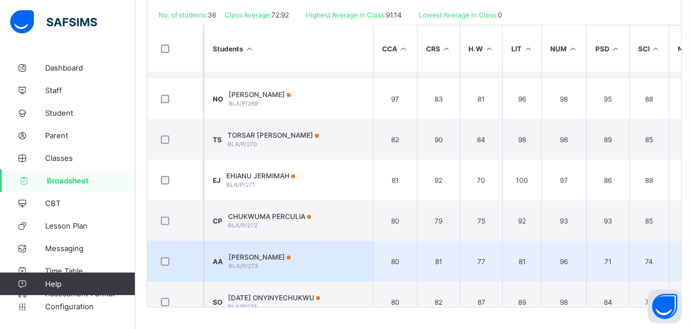
click at [264, 248] on td "AA AUGUSTINE ATARAH BLA/P/273" at bounding box center [288, 261] width 169 height 41
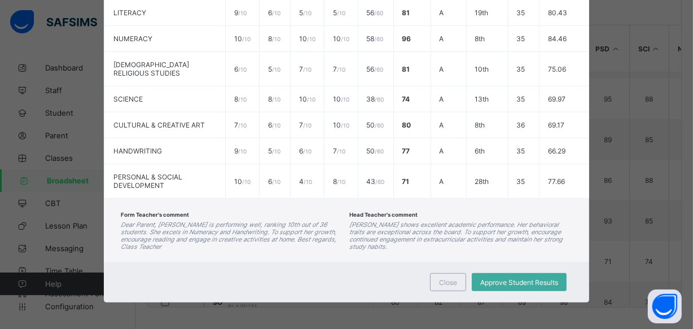
scroll to position [0, 0]
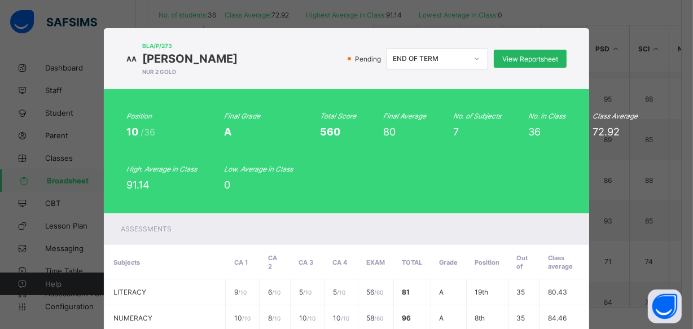
click at [520, 62] on span "View Reportsheet" at bounding box center [530, 59] width 56 height 8
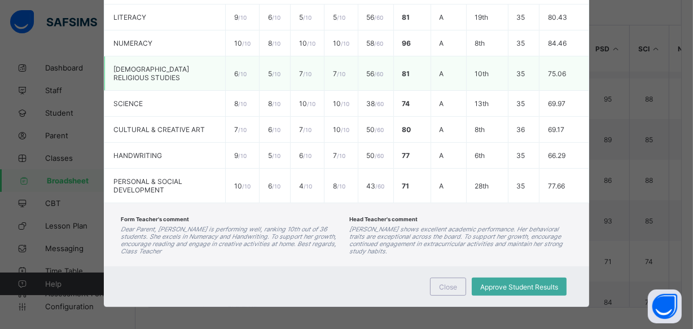
scroll to position [279, 0]
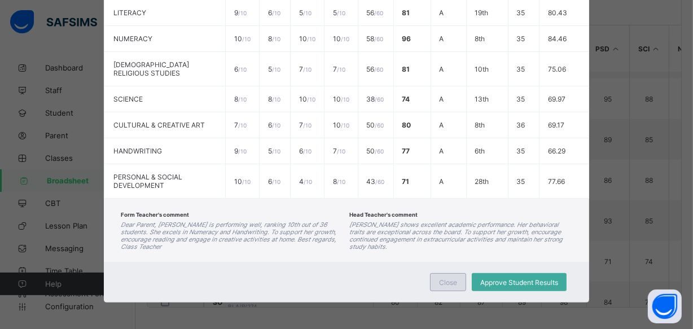
click at [457, 278] on div "Close" at bounding box center [448, 282] width 36 height 18
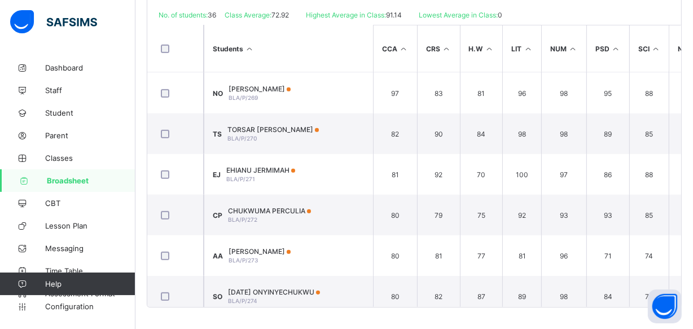
scroll to position [617, 0]
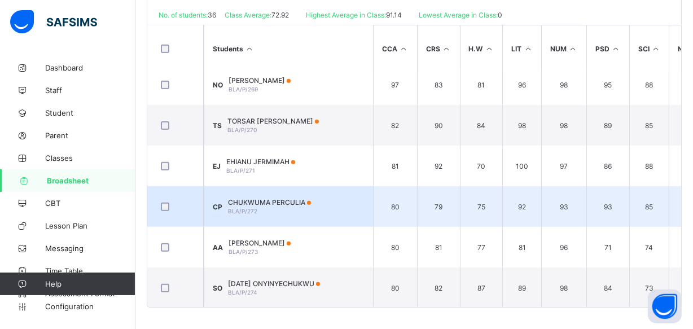
click at [311, 201] on span at bounding box center [309, 203] width 4 height 4
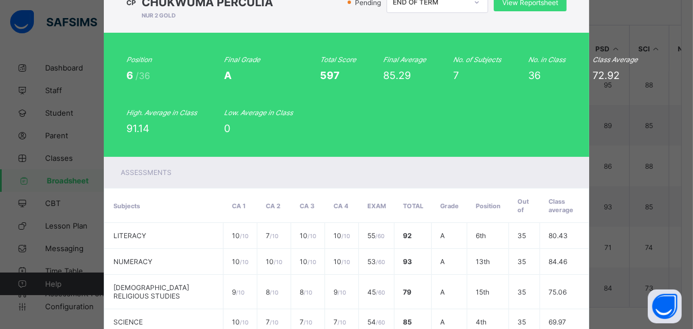
scroll to position [0, 0]
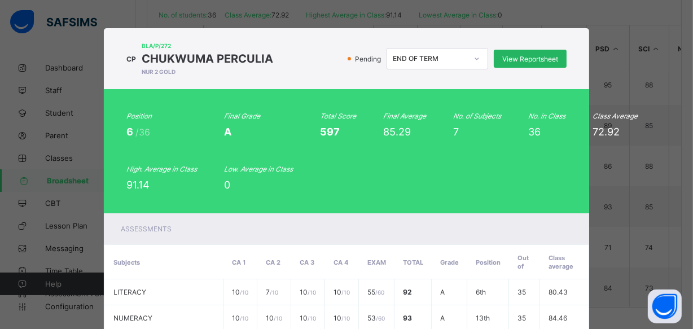
click at [536, 55] on span "View Reportsheet" at bounding box center [530, 59] width 56 height 8
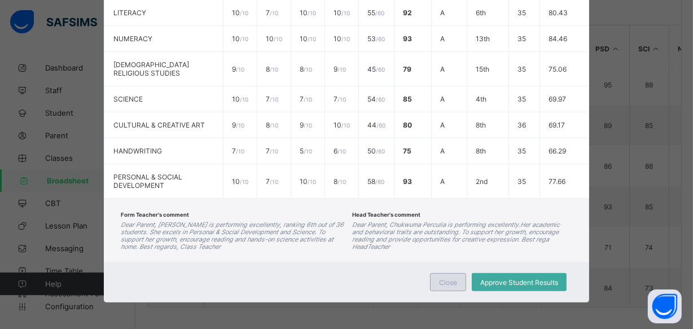
click at [448, 278] on span "Close" at bounding box center [448, 282] width 18 height 8
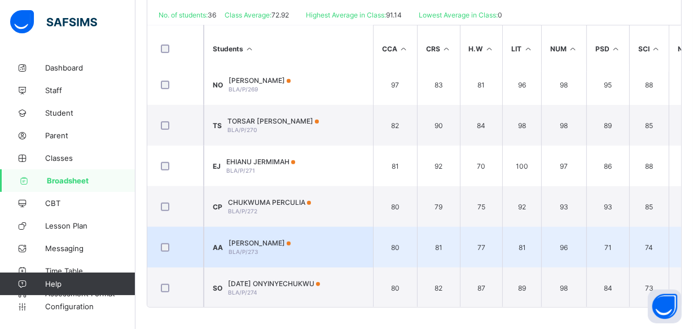
click at [282, 239] on span "AUGUSTINE ATARAH" at bounding box center [260, 243] width 62 height 8
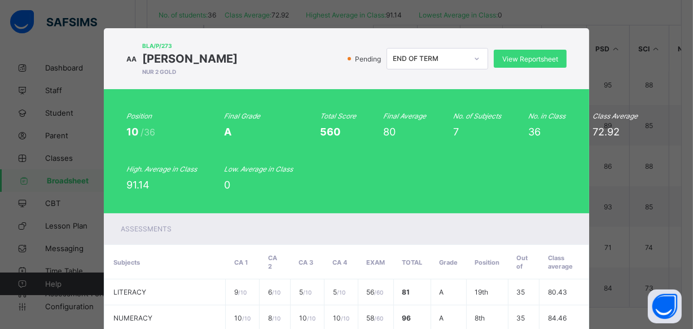
scroll to position [0, 0]
click at [523, 56] on span "View Reportsheet" at bounding box center [530, 59] width 56 height 8
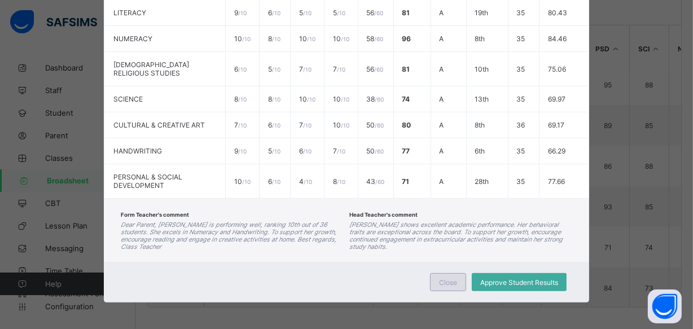
click at [436, 279] on div "Close" at bounding box center [448, 282] width 36 height 18
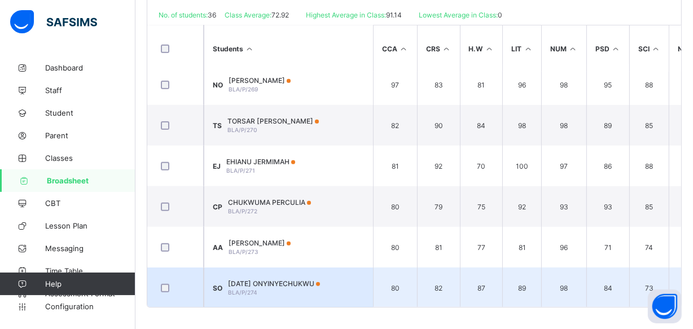
click at [301, 284] on span "SUNDAY ONYINYECHUKWU" at bounding box center [274, 283] width 92 height 8
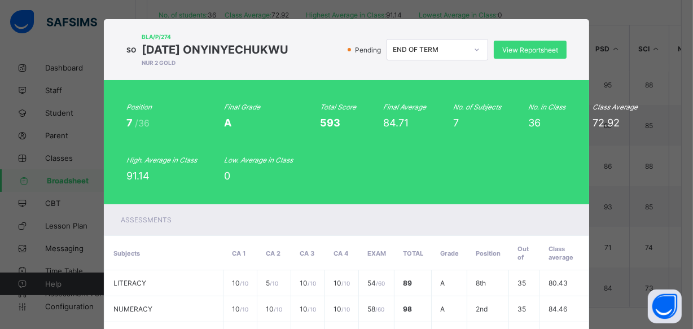
scroll to position [0, 0]
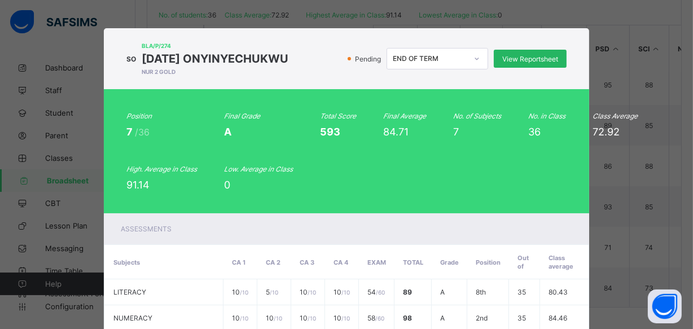
click at [549, 58] on span "View Reportsheet" at bounding box center [530, 59] width 56 height 8
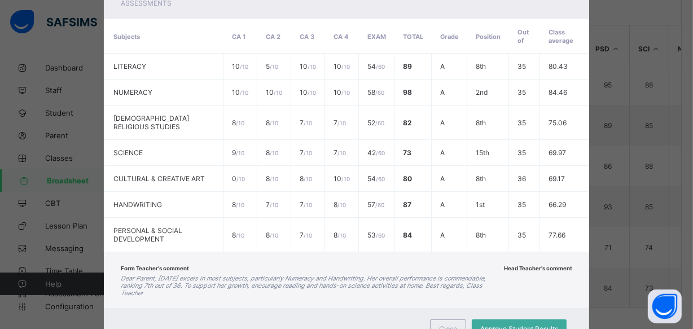
scroll to position [271, 0]
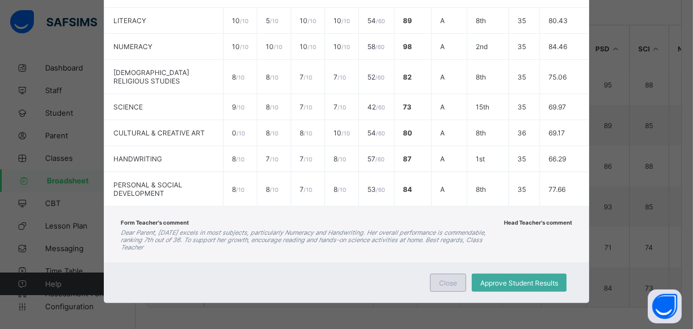
click at [454, 282] on span "Close" at bounding box center [448, 283] width 18 height 8
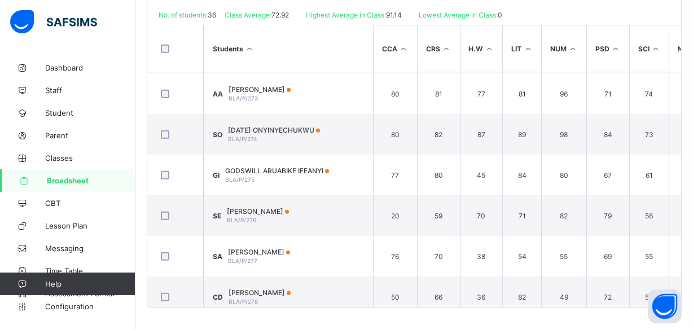
scroll to position [784, 0]
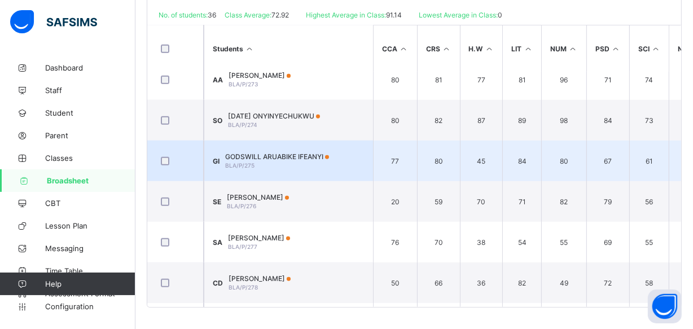
click at [295, 154] on span "GODSWILL ARUABIKE IFEANYI" at bounding box center [277, 156] width 104 height 8
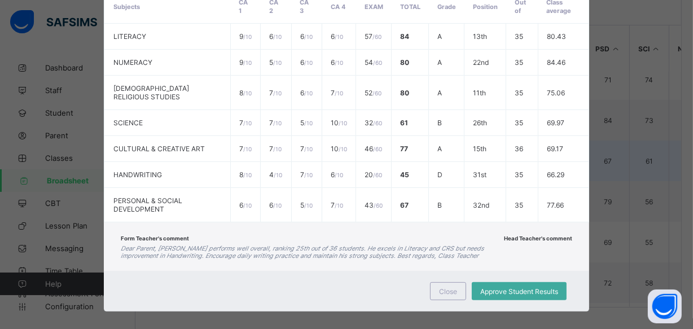
scroll to position [0, 0]
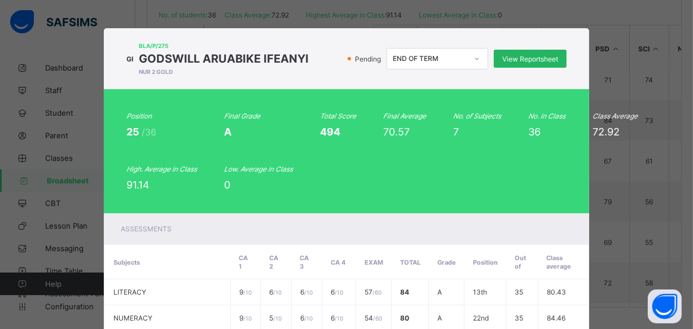
click at [545, 55] on span "View Reportsheet" at bounding box center [530, 59] width 56 height 8
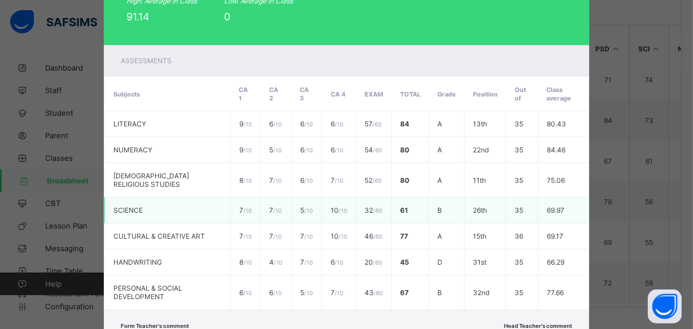
scroll to position [256, 0]
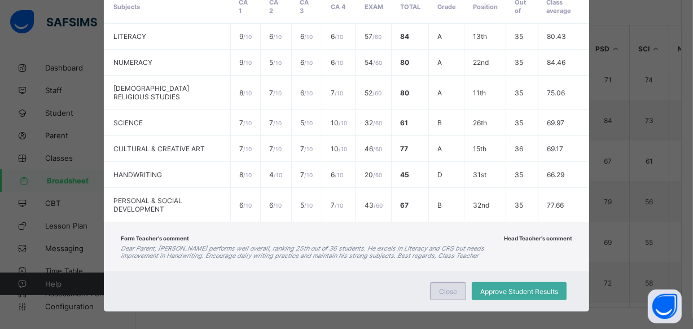
click at [442, 287] on span "Close" at bounding box center [448, 291] width 18 height 8
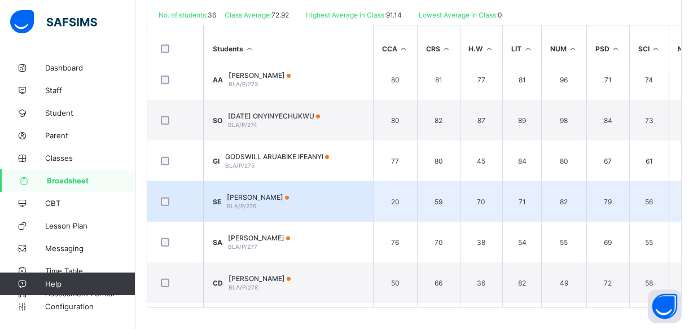
click at [289, 194] on span "STEPHEN EMMANUEL" at bounding box center [258, 197] width 62 height 8
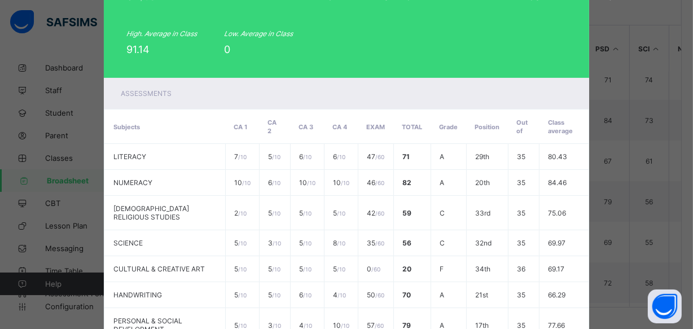
scroll to position [0, 0]
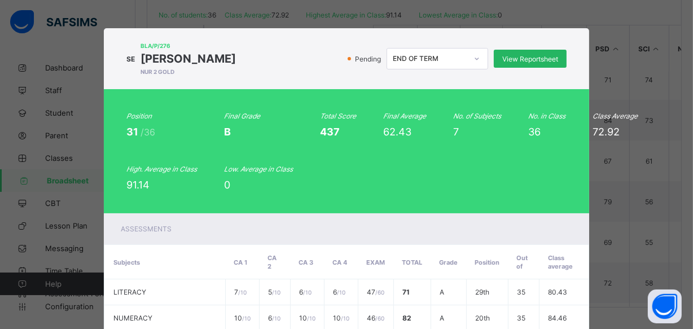
click at [541, 56] on span "View Reportsheet" at bounding box center [530, 59] width 56 height 8
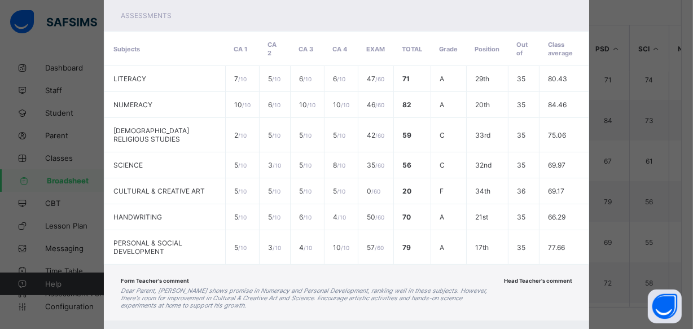
scroll to position [271, 0]
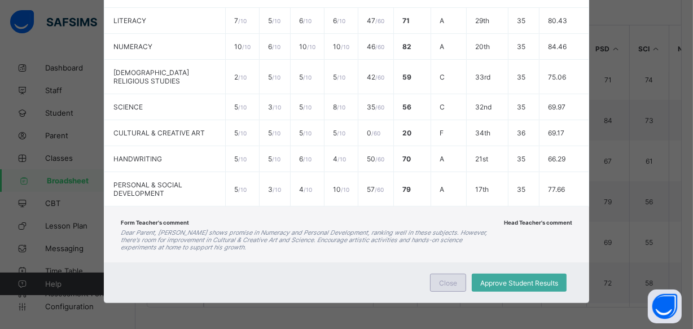
click at [439, 282] on span "Close" at bounding box center [448, 283] width 18 height 8
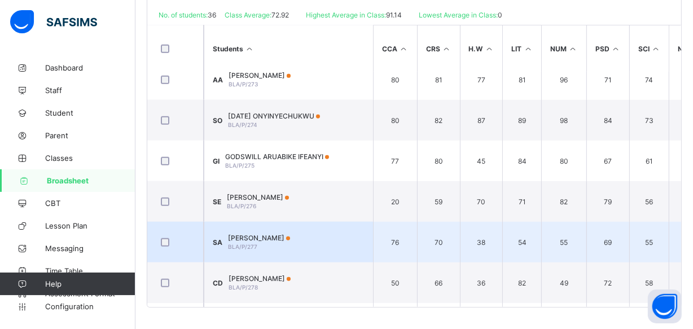
click at [290, 238] on span "STEPHEN ANYIKWA" at bounding box center [259, 238] width 62 height 8
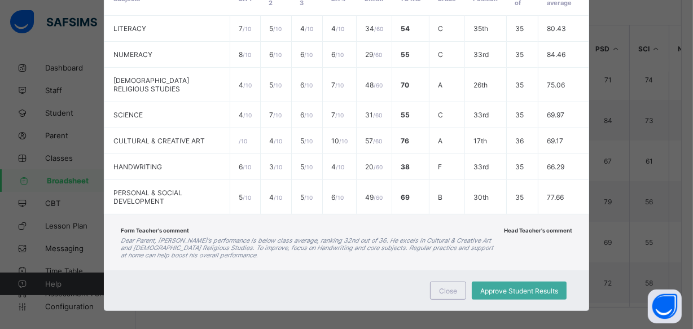
scroll to position [0, 0]
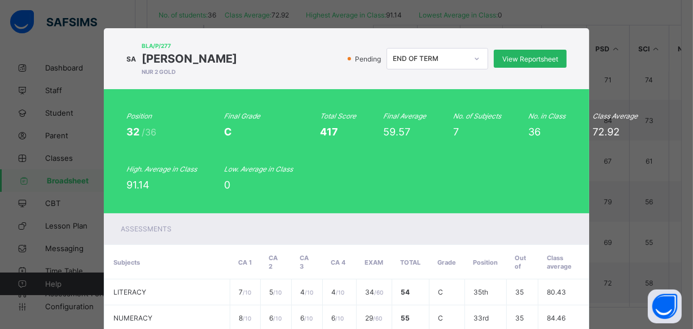
click at [533, 58] on span "View Reportsheet" at bounding box center [530, 59] width 56 height 8
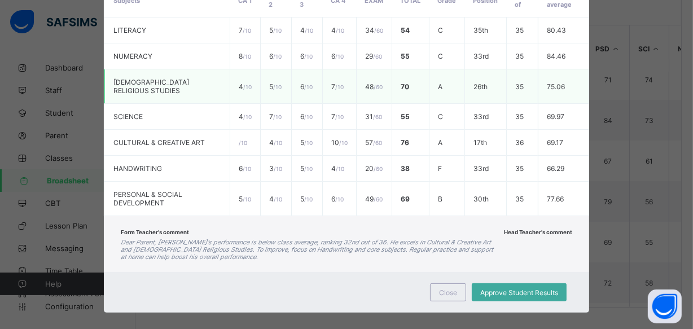
scroll to position [264, 0]
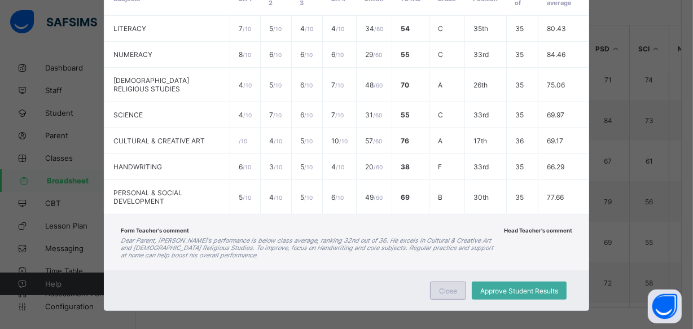
click at [441, 287] on span "Close" at bounding box center [448, 291] width 18 height 8
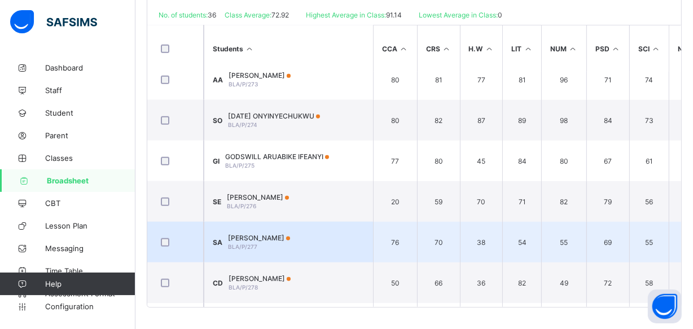
click at [251, 236] on span "STEPHEN ANYIKWA" at bounding box center [259, 238] width 62 height 8
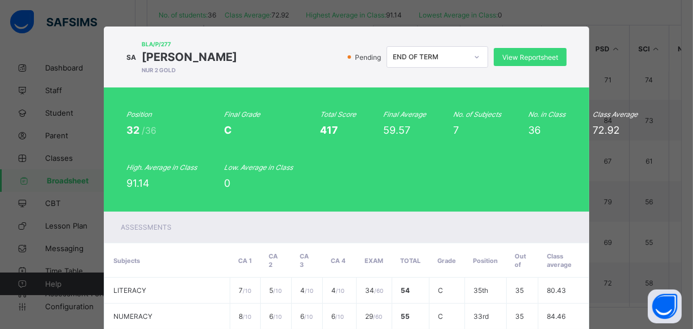
scroll to position [0, 0]
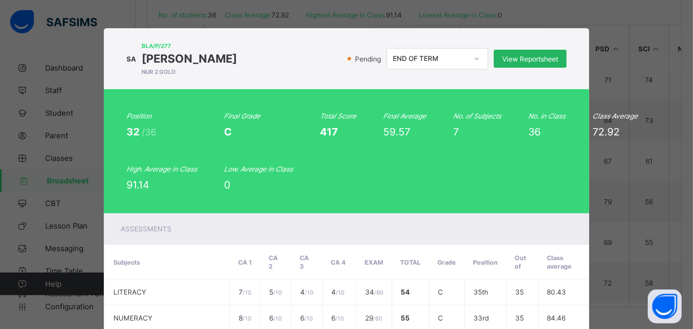
click at [525, 58] on span "View Reportsheet" at bounding box center [530, 59] width 56 height 8
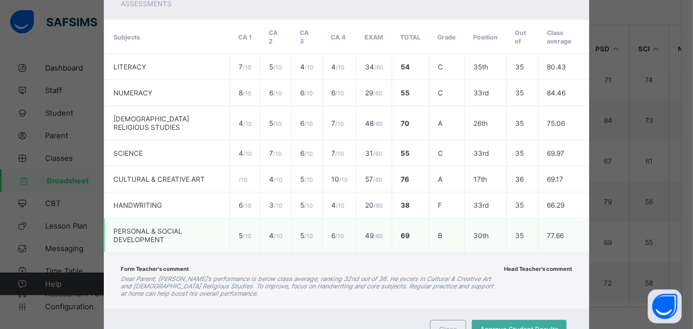
scroll to position [264, 0]
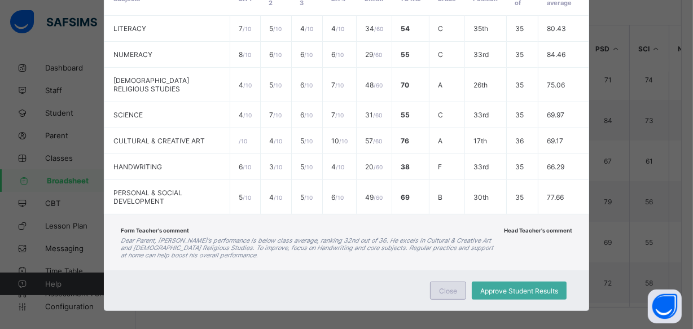
click at [447, 287] on span "Close" at bounding box center [448, 291] width 18 height 8
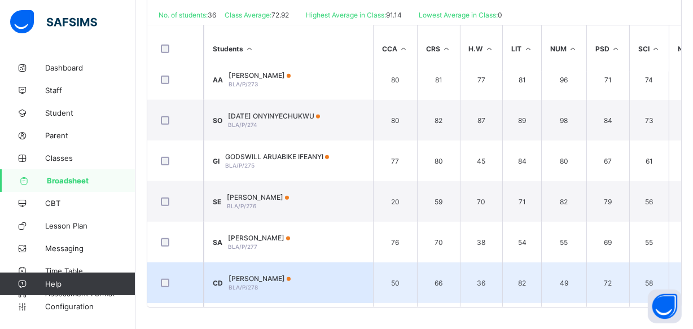
click at [274, 274] on span "CHIBUEZE DANIEL" at bounding box center [260, 278] width 62 height 8
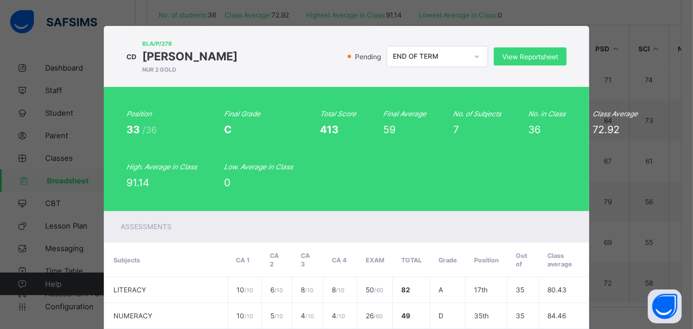
scroll to position [0, 0]
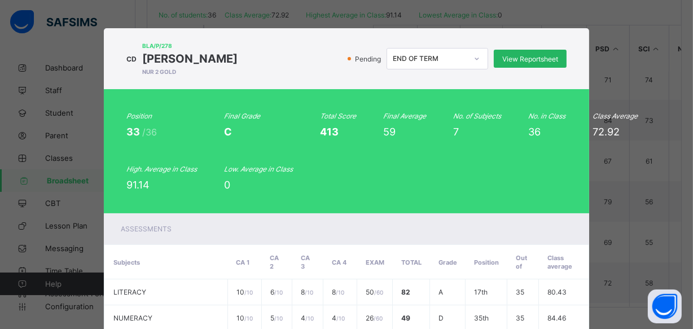
click at [532, 62] on span "View Reportsheet" at bounding box center [530, 59] width 56 height 8
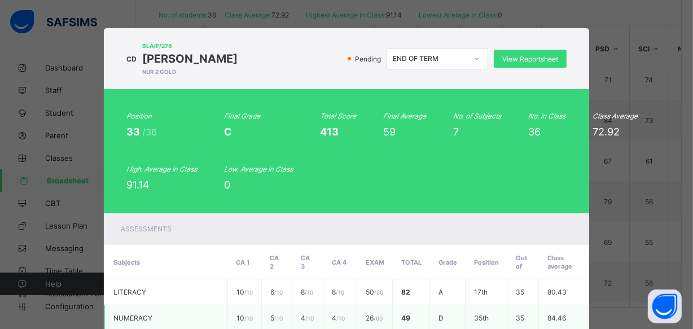
scroll to position [271, 0]
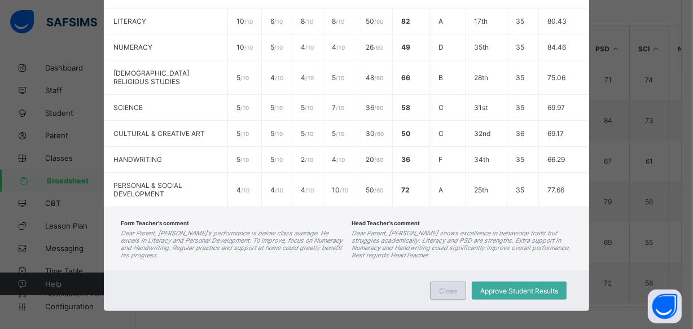
click at [442, 287] on span "Close" at bounding box center [448, 291] width 18 height 8
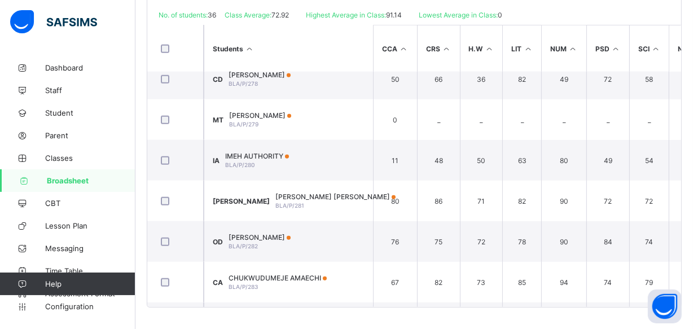
scroll to position [980, 0]
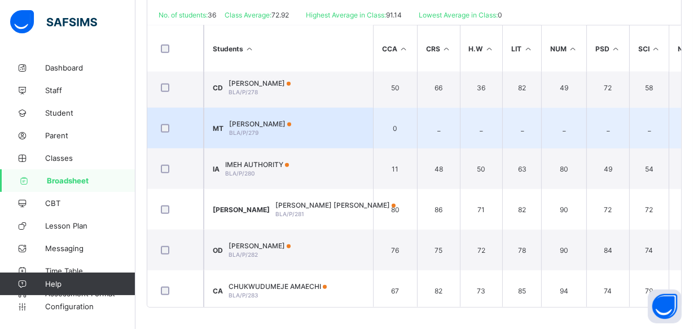
click at [277, 121] on span "MZEHEMEN TERVER" at bounding box center [260, 124] width 62 height 8
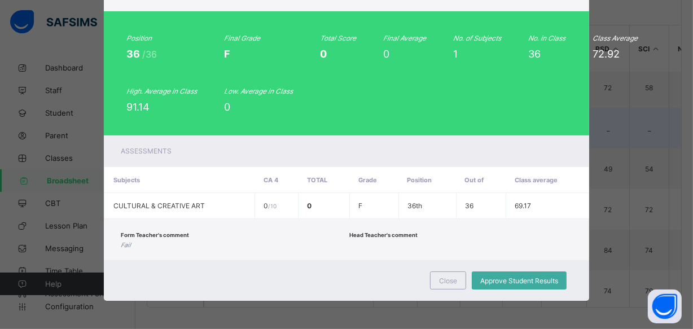
scroll to position [78, 0]
click at [435, 280] on div "Close" at bounding box center [448, 280] width 36 height 18
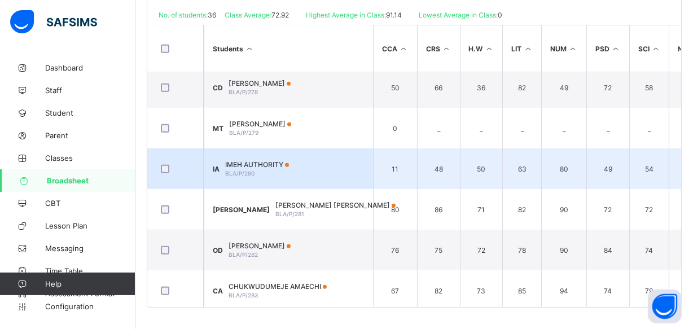
click at [255, 165] on span "IMEH AUTHORITY" at bounding box center [257, 164] width 64 height 8
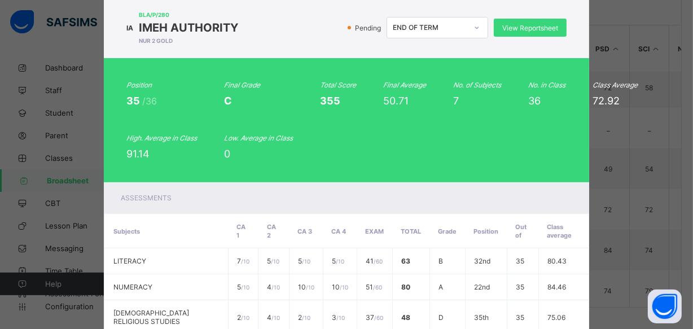
scroll to position [0, 0]
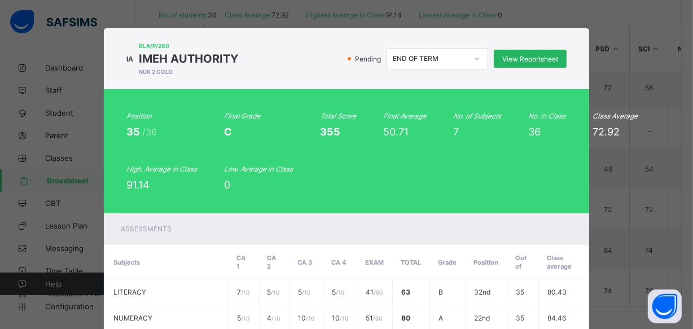
click at [542, 58] on span "View Reportsheet" at bounding box center [530, 59] width 56 height 8
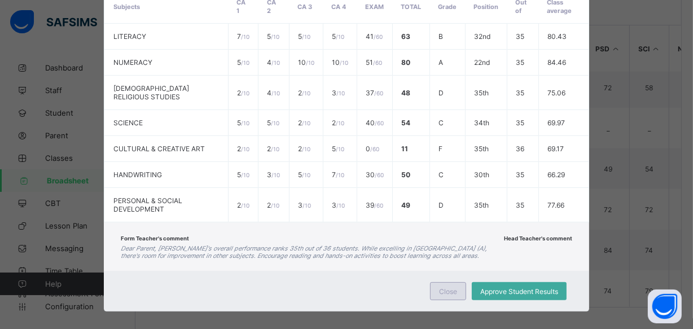
click at [432, 282] on div "Close" at bounding box center [448, 291] width 36 height 18
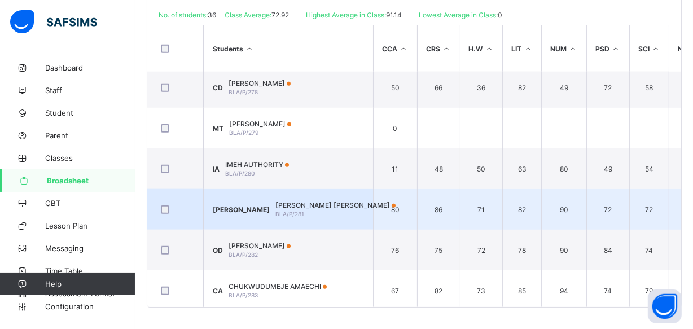
click at [299, 202] on span "JOHNPAUL TERHEMBA ATIGA" at bounding box center [335, 205] width 120 height 8
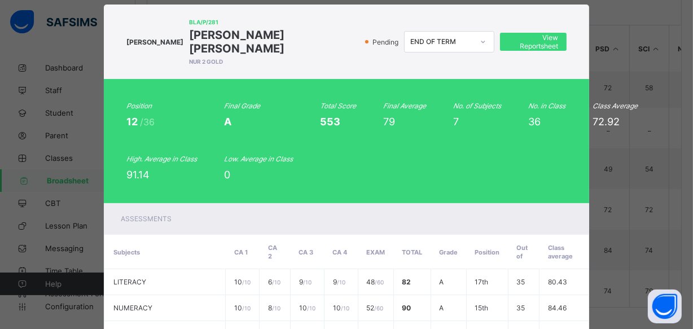
scroll to position [0, 0]
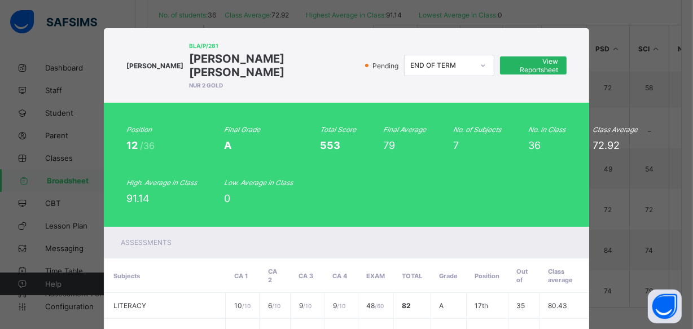
click at [548, 56] on div "View Reportsheet" at bounding box center [533, 65] width 67 height 18
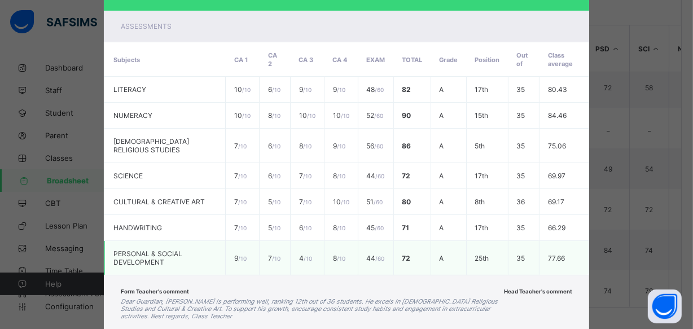
scroll to position [271, 0]
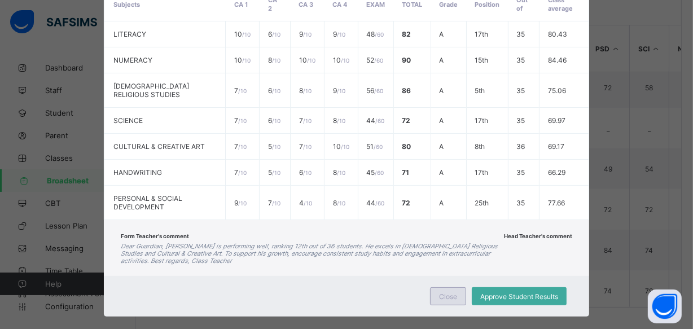
click at [434, 287] on div "Close" at bounding box center [448, 296] width 36 height 18
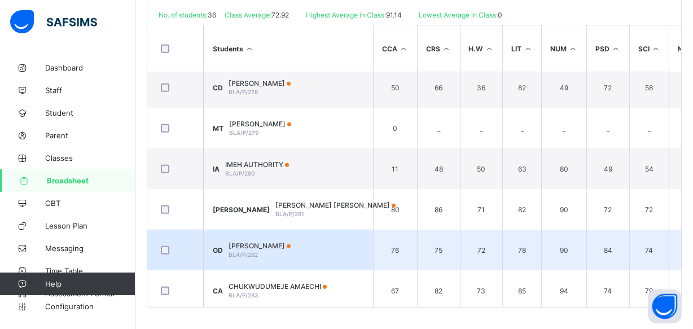
click at [286, 250] on div "OLAROPO DANIEL BLA/P/282" at bounding box center [260, 250] width 62 height 17
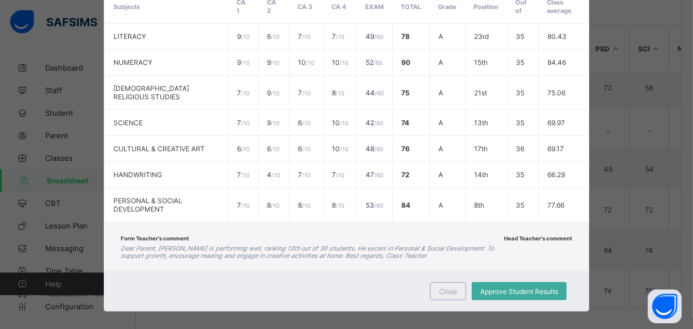
scroll to position [0, 0]
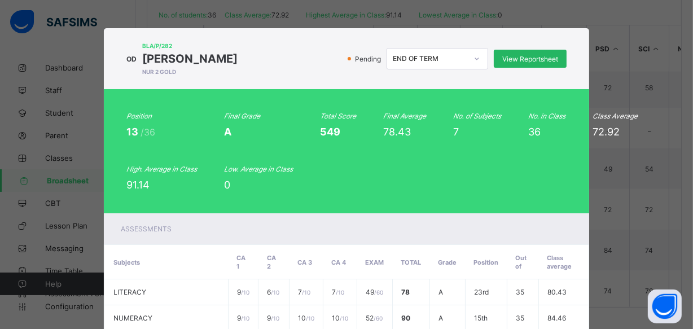
click at [514, 58] on span "View Reportsheet" at bounding box center [530, 59] width 56 height 8
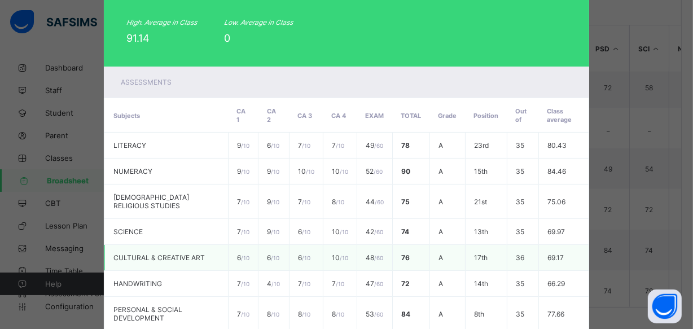
scroll to position [256, 0]
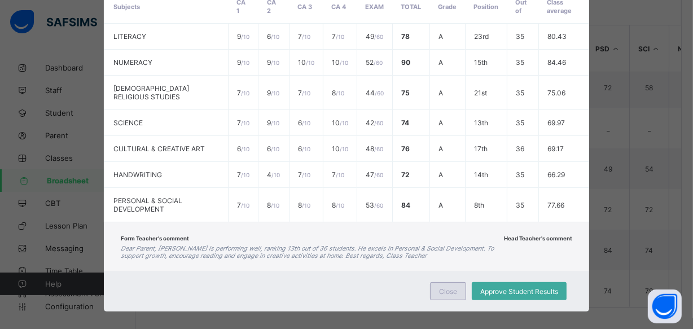
click at [450, 287] on span "Close" at bounding box center [448, 291] width 18 height 8
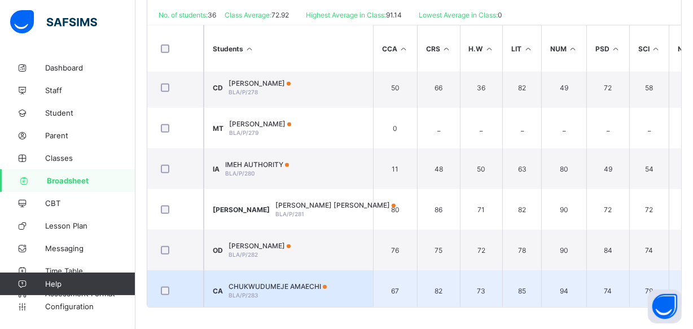
click at [310, 288] on div "CHUKWUDUMEJE AMAECHI BLA/P/283" at bounding box center [278, 290] width 98 height 17
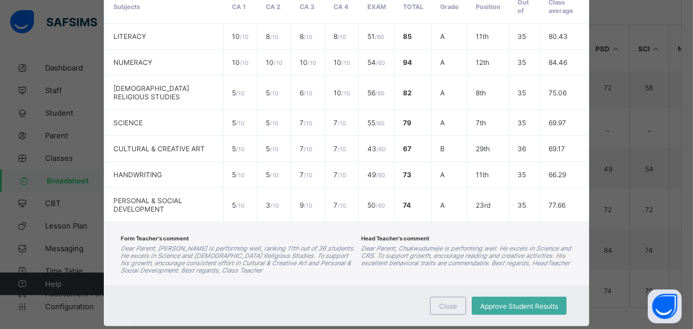
scroll to position [0, 0]
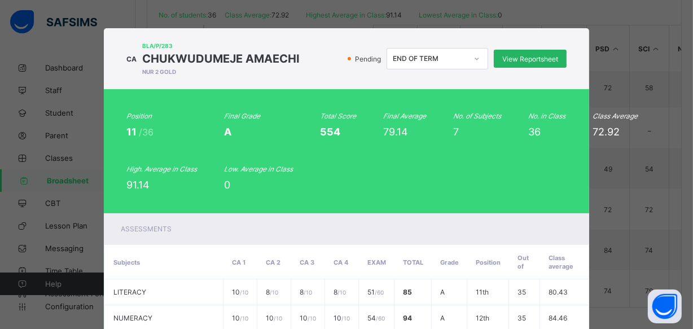
click at [530, 63] on div "View Reportsheet" at bounding box center [530, 59] width 73 height 18
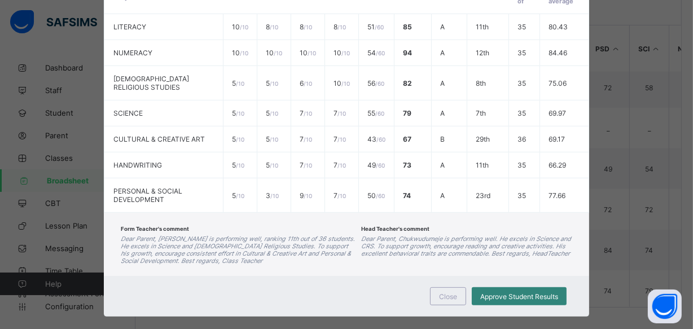
scroll to position [279, 0]
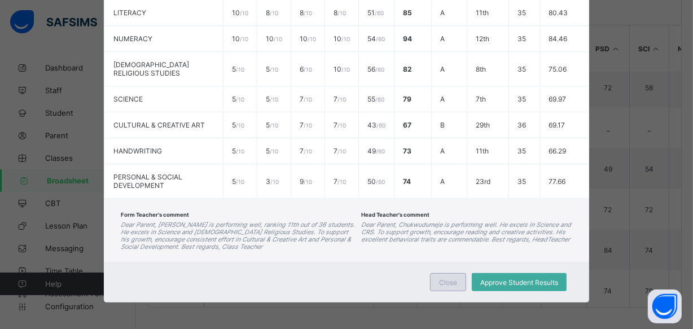
click at [446, 281] on span "Close" at bounding box center [448, 282] width 18 height 8
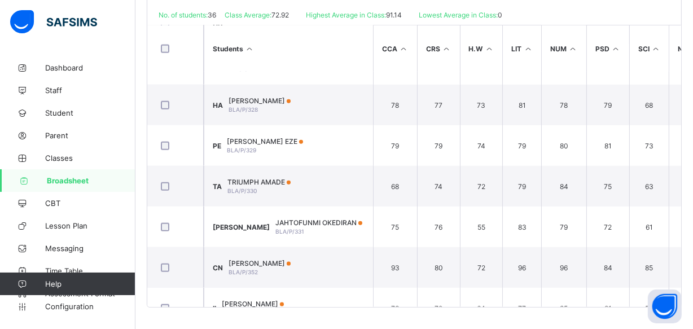
scroll to position [1217, 0]
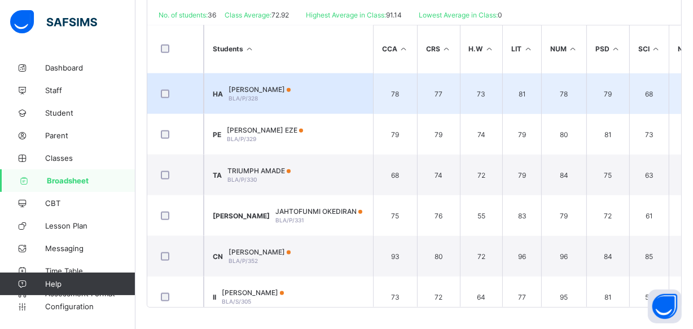
click at [262, 89] on span "HIKMAH ADELEKE" at bounding box center [260, 89] width 62 height 8
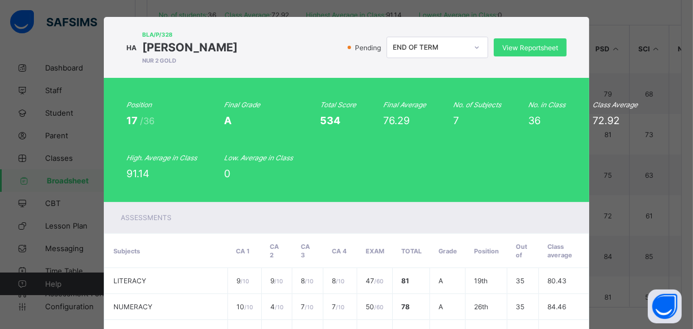
scroll to position [0, 0]
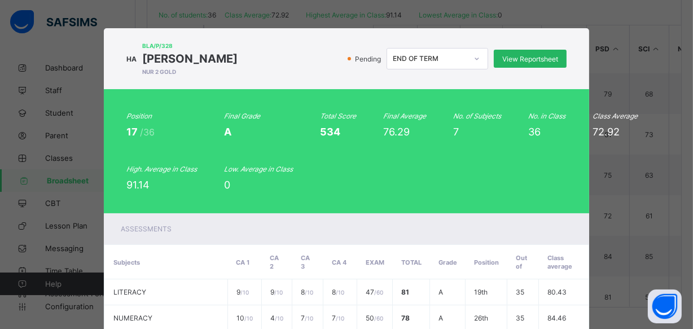
click at [505, 54] on div "View Reportsheet" at bounding box center [530, 59] width 73 height 18
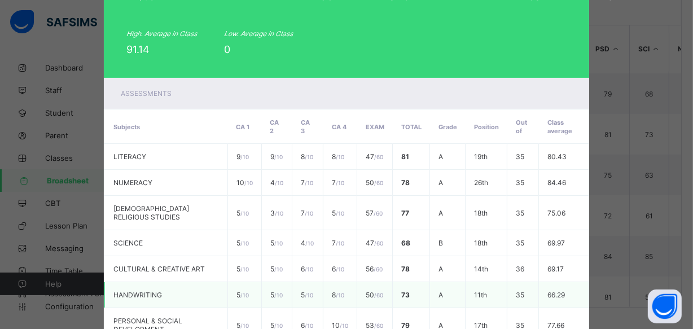
scroll to position [256, 0]
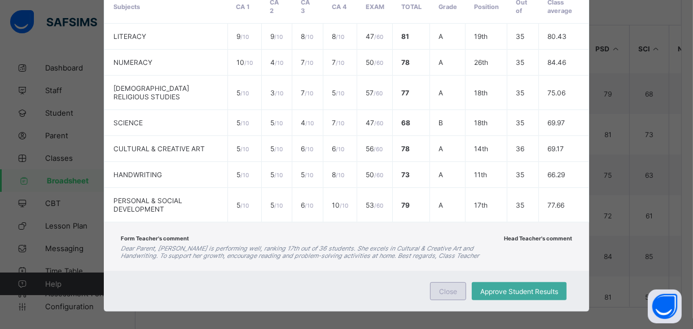
click at [454, 287] on span "Close" at bounding box center [448, 291] width 18 height 8
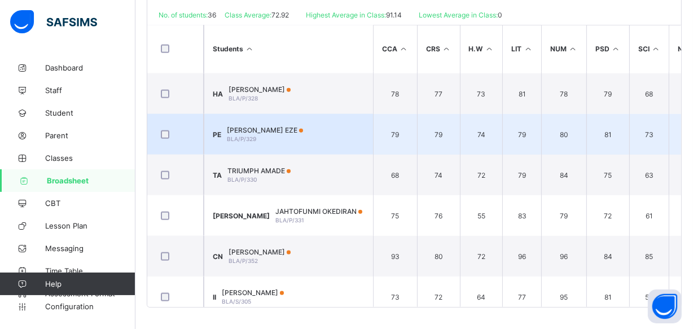
click at [246, 126] on div "PE PETER GODSENT EZE BLA/P/329" at bounding box center [258, 134] width 90 height 17
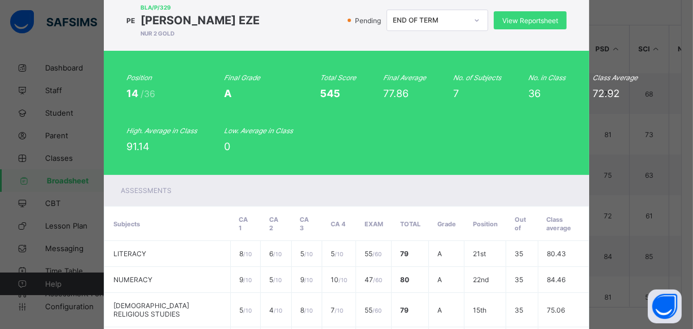
scroll to position [0, 0]
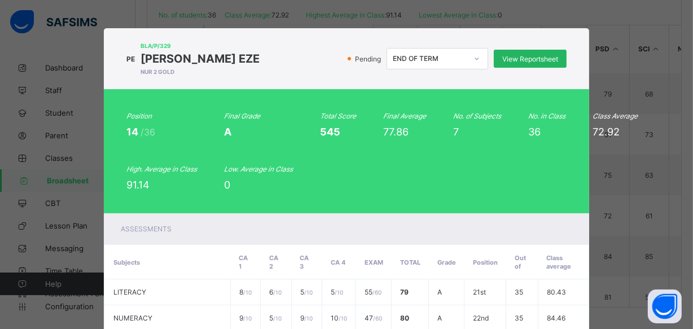
click at [520, 60] on span "View Reportsheet" at bounding box center [530, 59] width 56 height 8
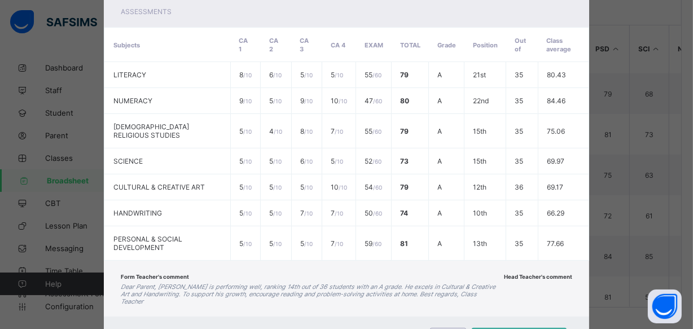
scroll to position [256, 0]
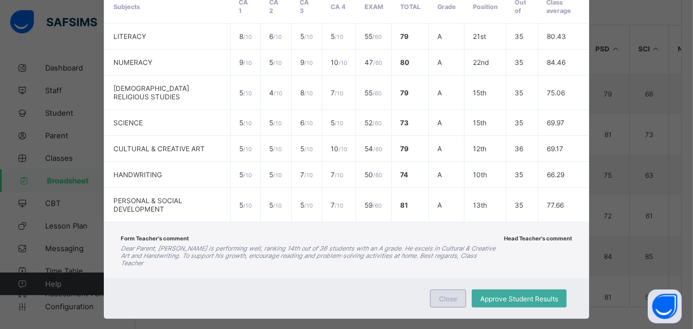
click at [447, 295] on span "Close" at bounding box center [448, 299] width 18 height 8
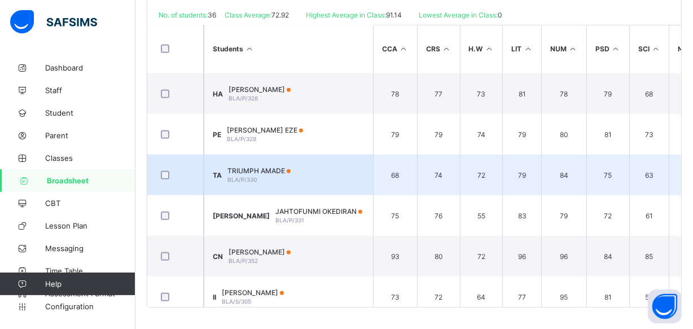
click at [257, 176] on span "BLA/P/330" at bounding box center [241, 179] width 29 height 7
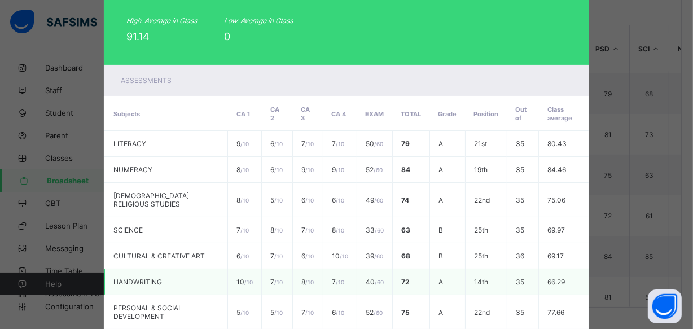
scroll to position [0, 0]
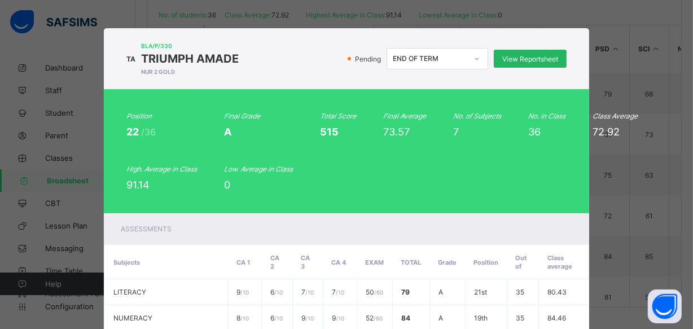
click at [516, 59] on span "View Reportsheet" at bounding box center [530, 59] width 56 height 8
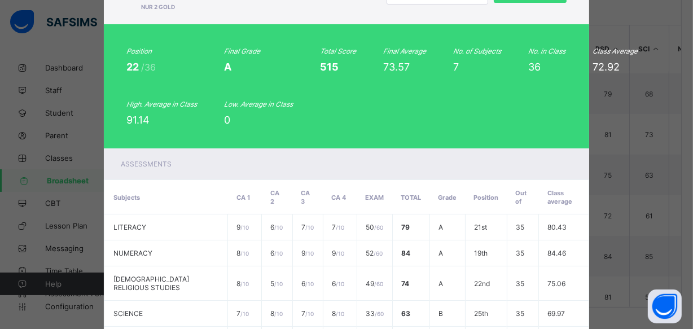
scroll to position [271, 0]
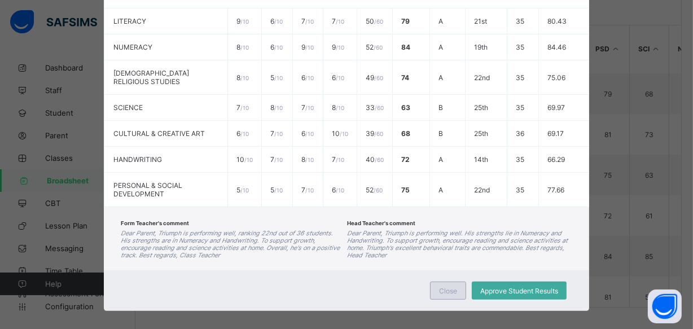
click at [439, 287] on span "Close" at bounding box center [448, 291] width 18 height 8
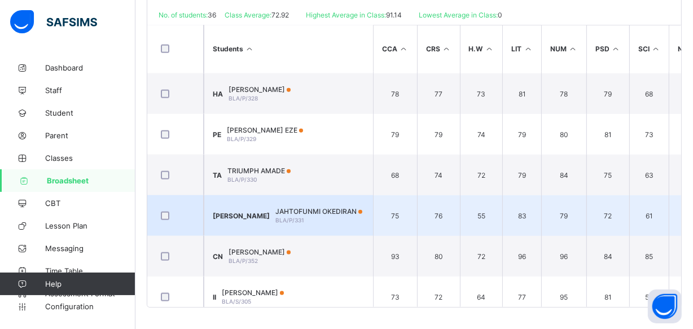
click at [275, 211] on span "JAHTOFUNMI OKEDIRAN" at bounding box center [318, 211] width 87 height 8
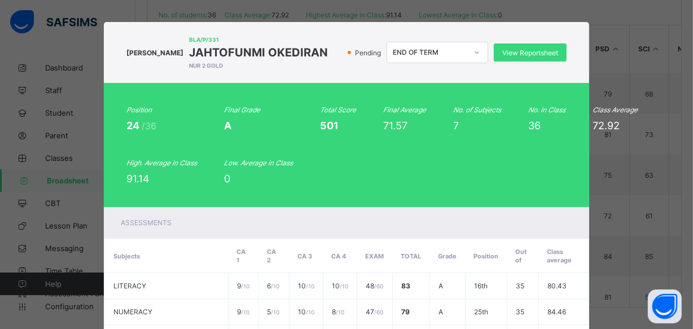
scroll to position [0, 0]
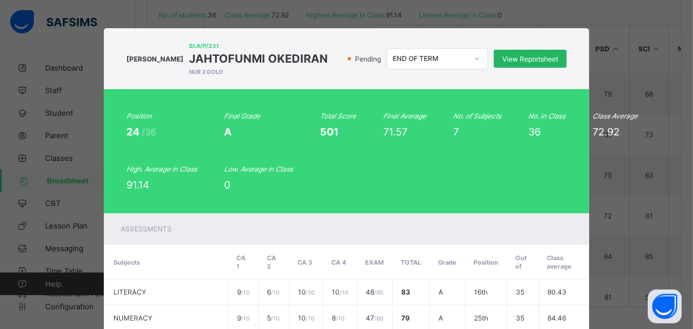
click at [519, 57] on span "View Reportsheet" at bounding box center [530, 59] width 56 height 8
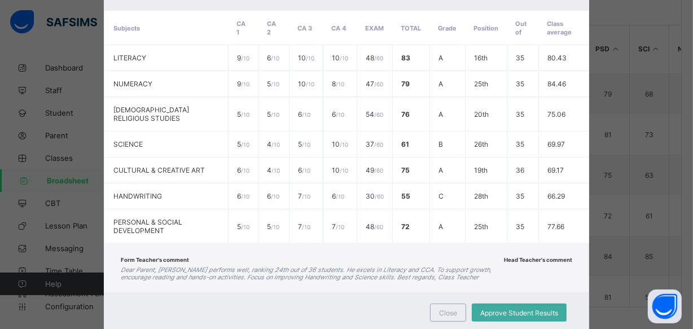
scroll to position [256, 0]
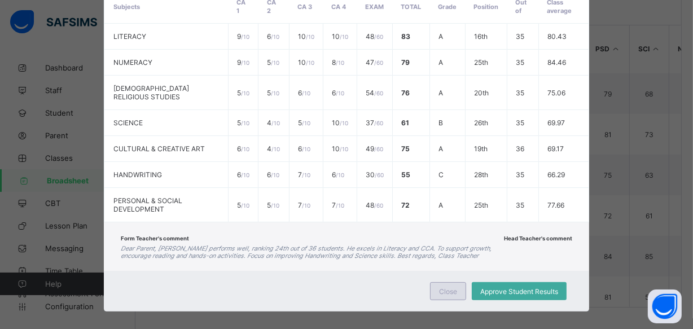
click at [442, 287] on span "Close" at bounding box center [448, 291] width 18 height 8
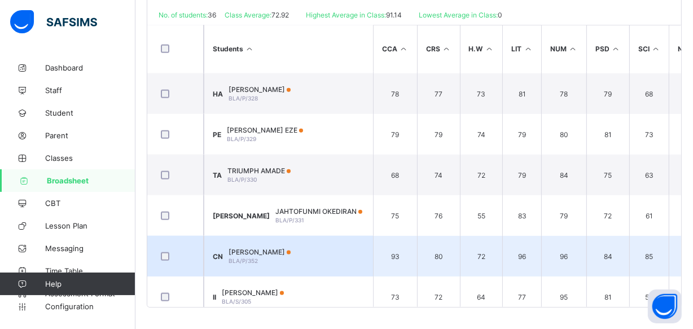
click at [251, 257] on span "BLA/P/352" at bounding box center [243, 260] width 29 height 7
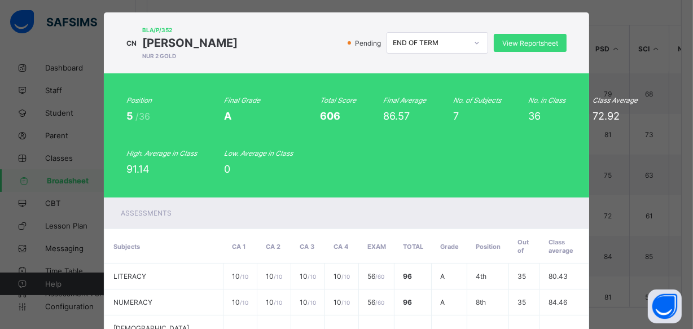
scroll to position [0, 0]
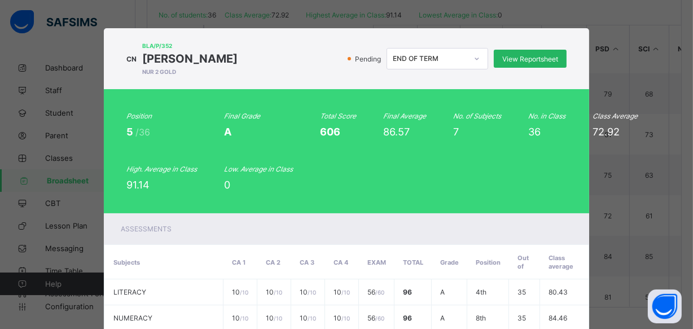
click at [535, 59] on span "View Reportsheet" at bounding box center [530, 59] width 56 height 8
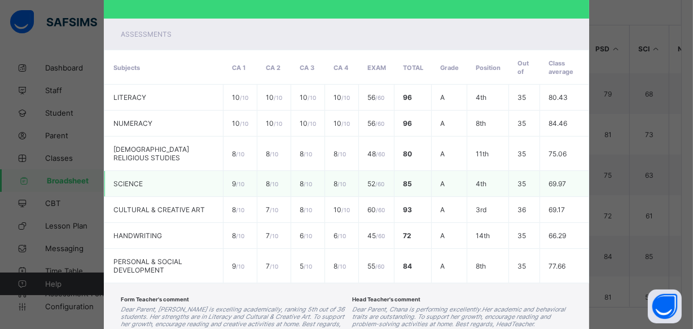
scroll to position [279, 0]
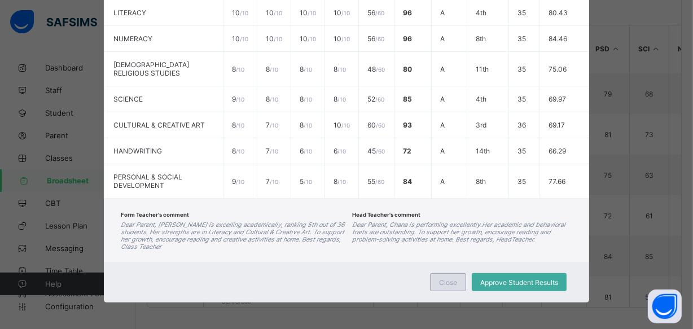
click at [453, 279] on span "Close" at bounding box center [448, 282] width 18 height 8
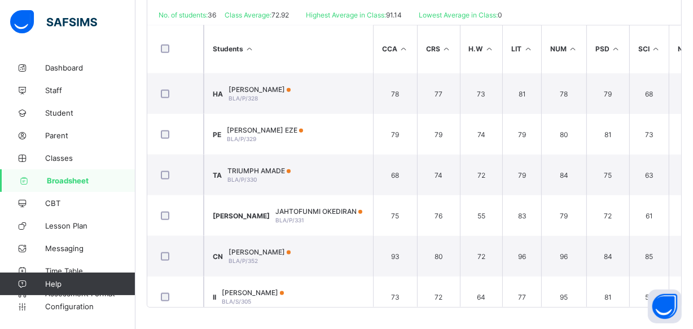
scroll to position [1231, 0]
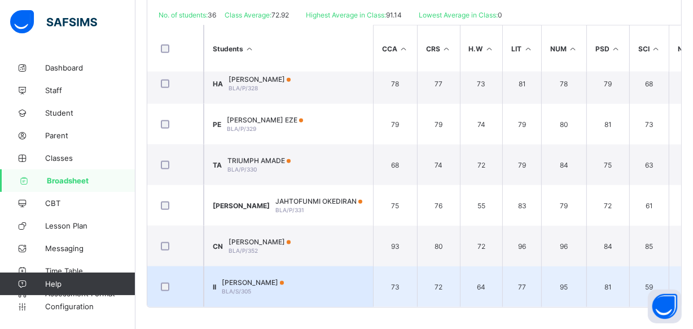
click at [284, 282] on div "ISABELLA SAMUEL IYANUOLUWA BLA/S/305" at bounding box center [253, 286] width 62 height 17
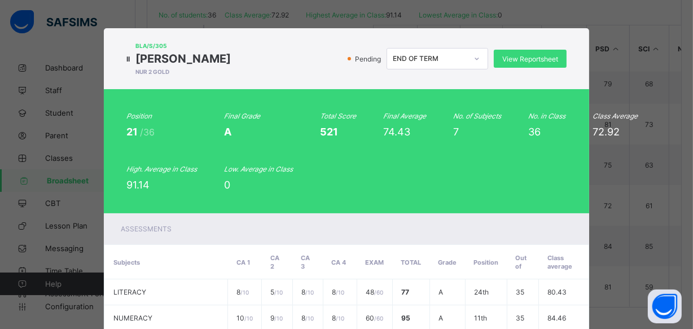
scroll to position [0, 0]
click at [544, 55] on span "View Reportsheet" at bounding box center [530, 59] width 56 height 8
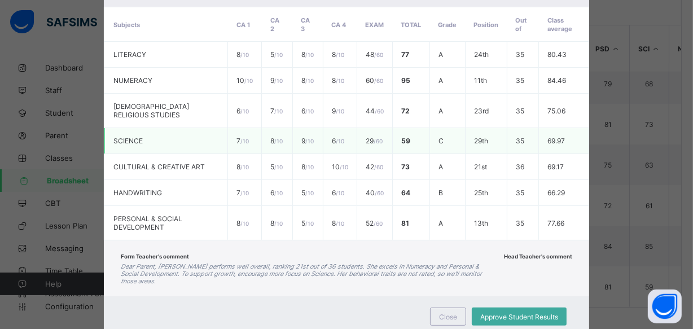
scroll to position [256, 0]
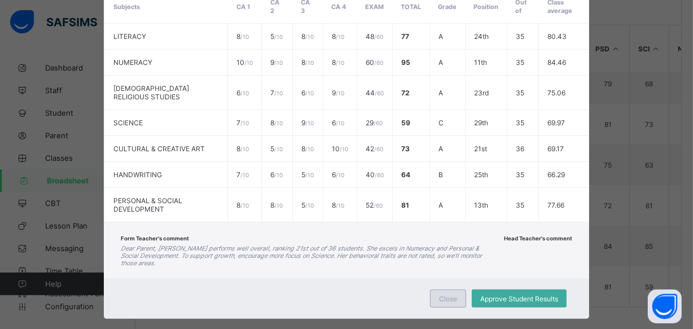
click at [454, 295] on span "Close" at bounding box center [448, 299] width 18 height 8
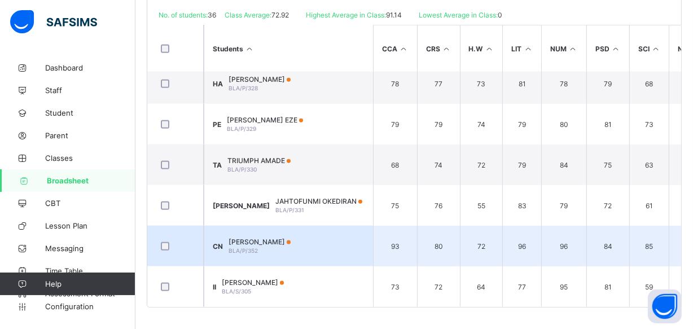
scroll to position [923, 0]
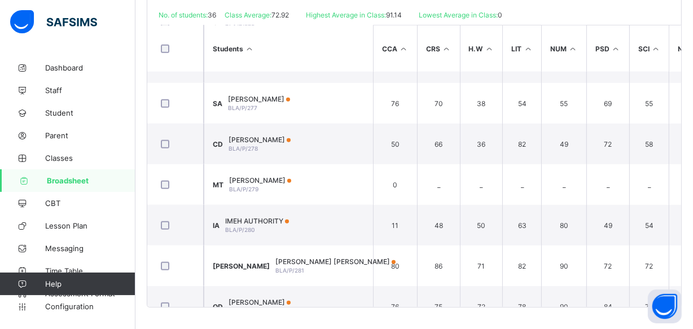
click at [104, 183] on span "Broadsheet" at bounding box center [91, 180] width 89 height 9
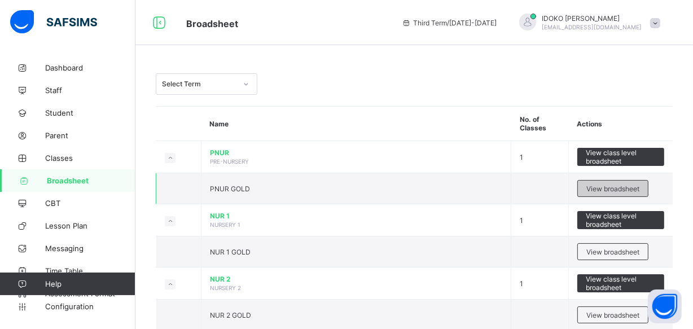
click at [624, 185] on span "View broadsheet" at bounding box center [612, 189] width 53 height 8
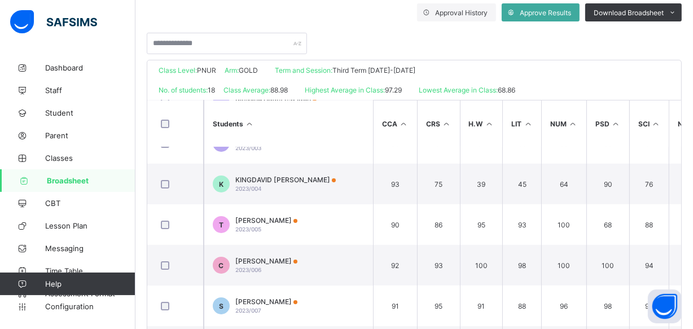
scroll to position [57, 0]
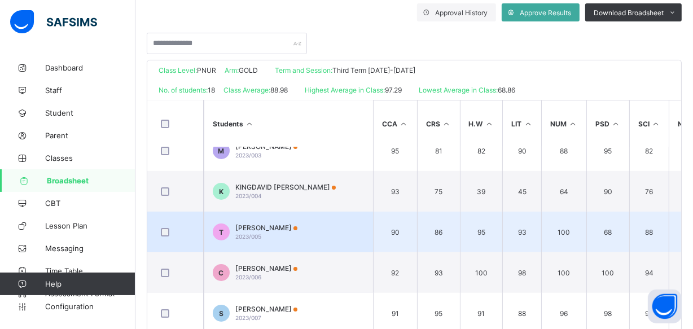
click at [297, 223] on span "TOLUWANI MITCHELLE SAMUEL" at bounding box center [266, 227] width 62 height 8
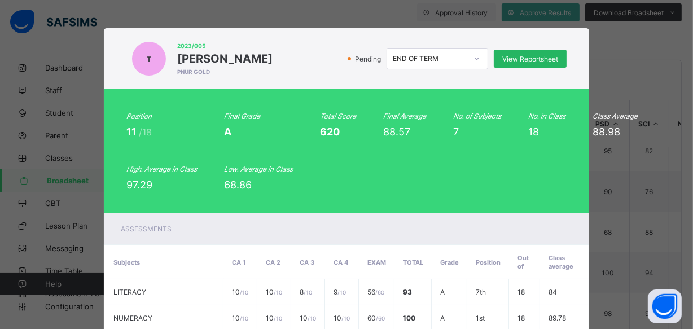
click at [527, 59] on span "View Reportsheet" at bounding box center [530, 59] width 56 height 8
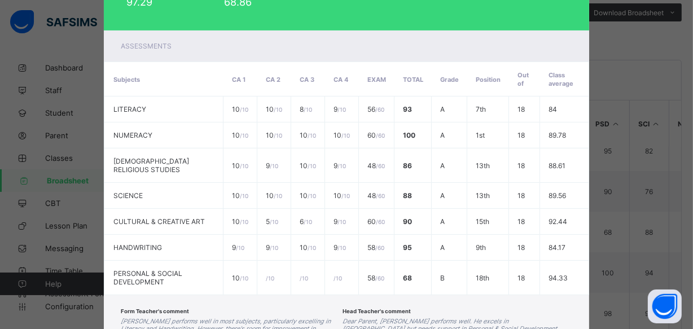
scroll to position [279, 0]
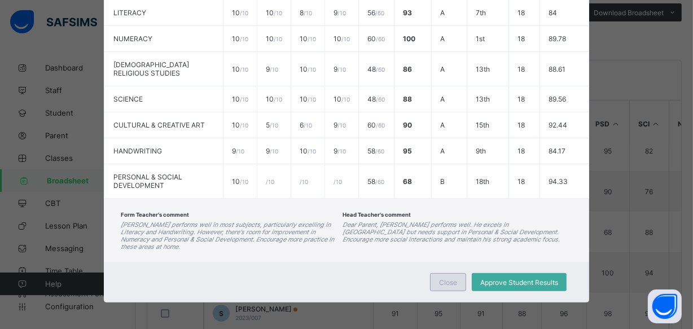
click at [457, 276] on div "Close" at bounding box center [448, 282] width 36 height 18
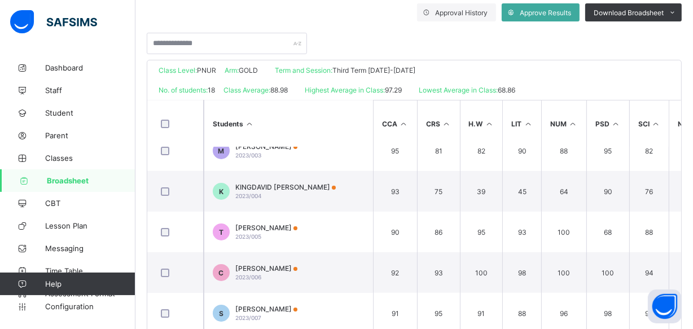
click at [111, 174] on link "Broadsheet" at bounding box center [67, 180] width 135 height 23
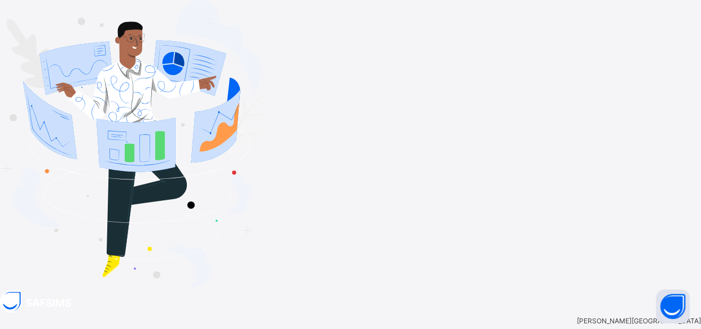
drag, startPoint x: 424, startPoint y: 130, endPoint x: 376, endPoint y: 135, distance: 48.2
type input "**********"
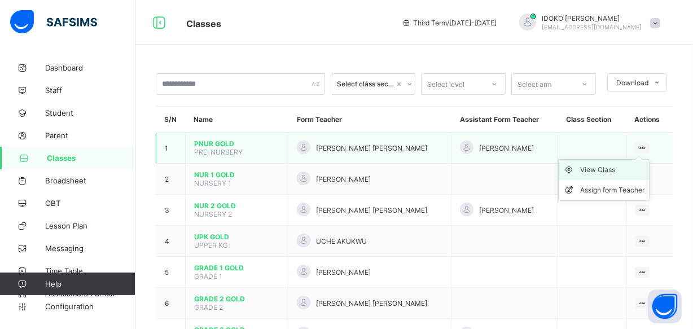
click at [615, 174] on div "View Class" at bounding box center [612, 169] width 64 height 11
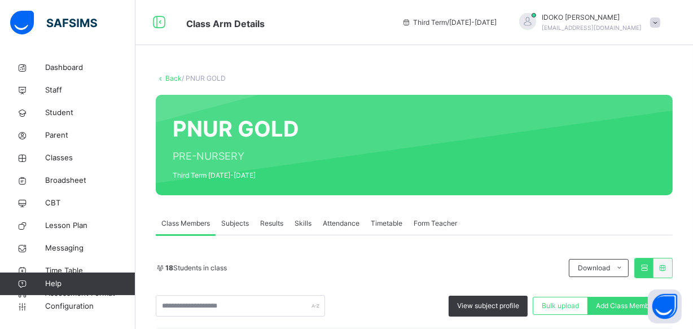
click at [230, 223] on span "Subjects" at bounding box center [235, 223] width 28 height 10
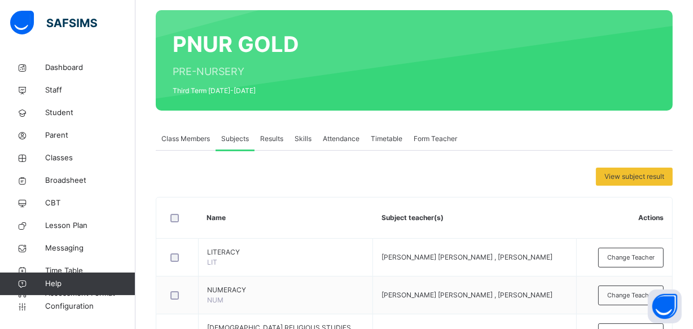
scroll to position [81, 0]
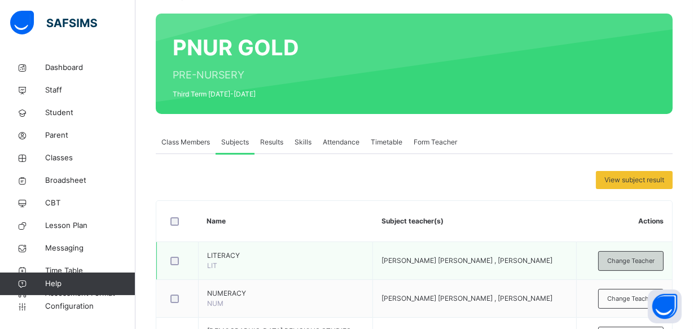
click at [655, 259] on span "Change Teacher" at bounding box center [630, 261] width 47 height 10
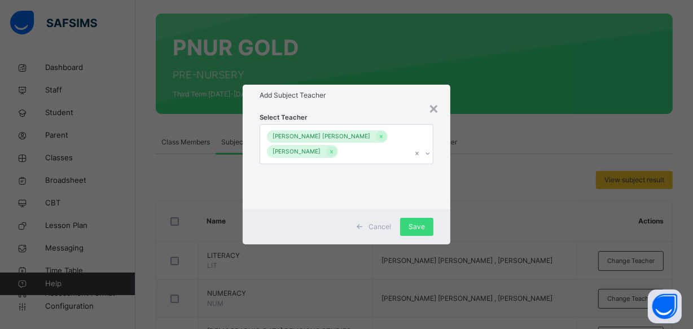
click at [428, 152] on icon at bounding box center [428, 153] width 4 height 2
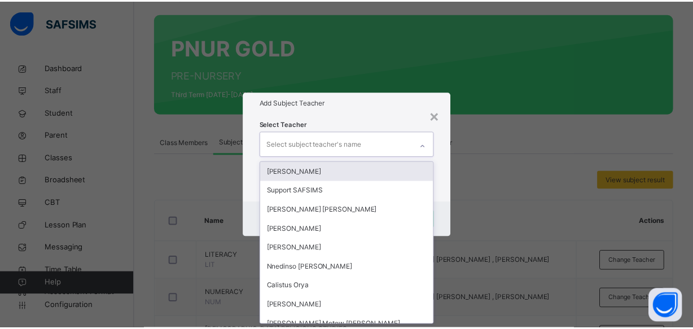
scroll to position [0, 0]
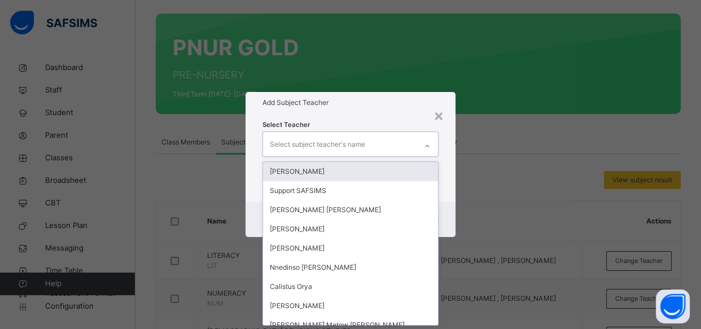
click at [428, 146] on icon at bounding box center [427, 146] width 7 height 11
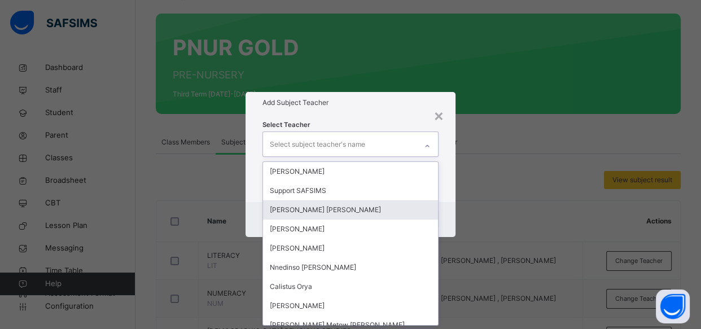
click at [367, 203] on div "Rachael Jonathan" at bounding box center [351, 209] width 176 height 19
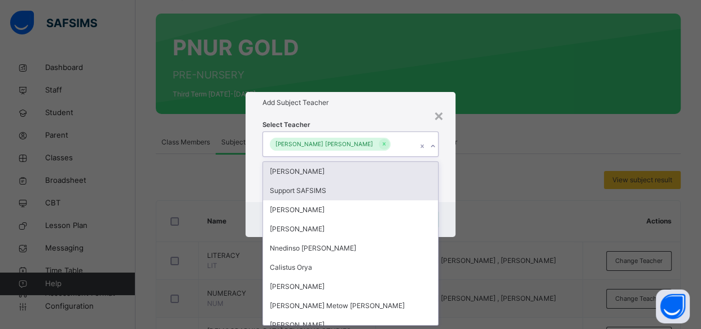
click at [361, 170] on div "Ann Obiekwe" at bounding box center [351, 171] width 176 height 19
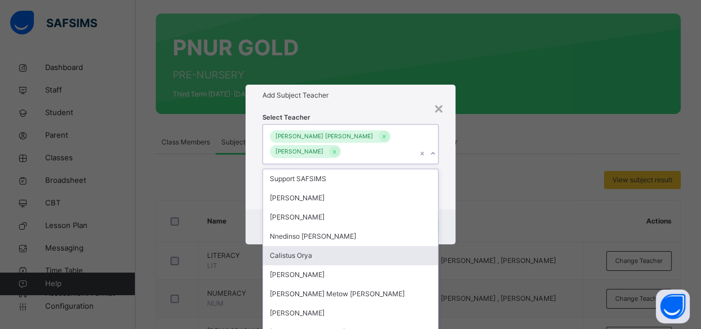
click at [468, 250] on div "× Add Subject Teacher Select Teacher option Ann Obiekwe, selected. option Calis…" at bounding box center [350, 164] width 701 height 329
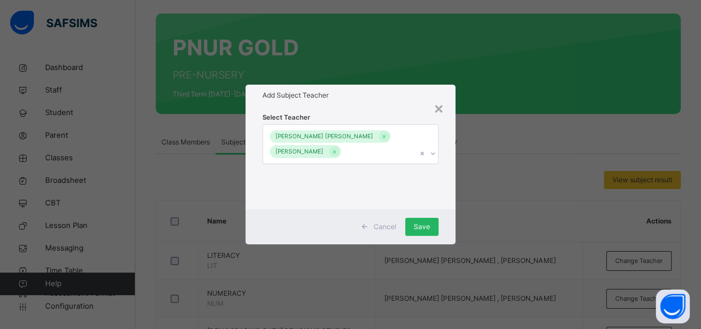
click at [424, 218] on div "Save" at bounding box center [421, 227] width 33 height 18
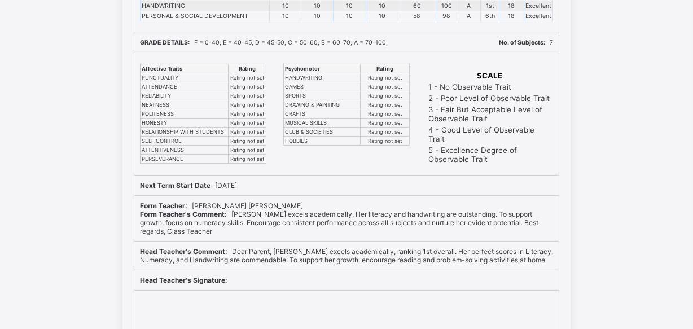
scroll to position [308, 0]
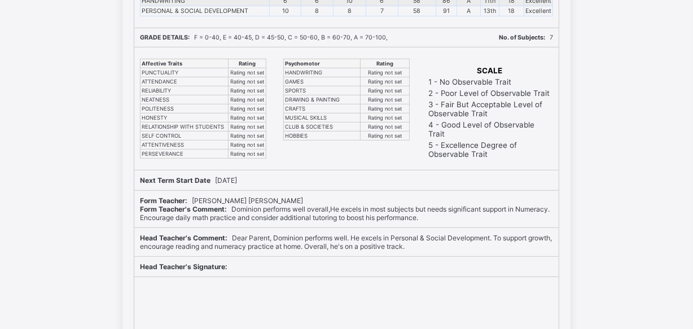
scroll to position [400, 0]
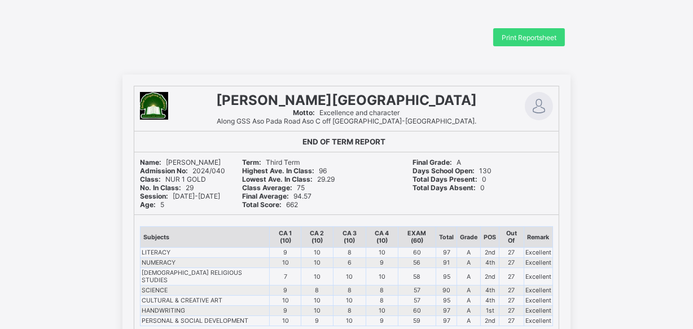
scroll to position [102, 0]
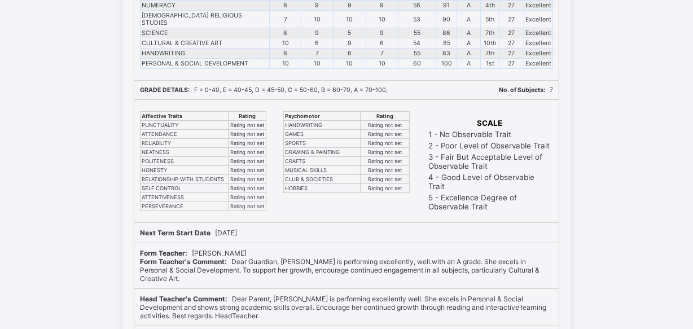
scroll to position [308, 0]
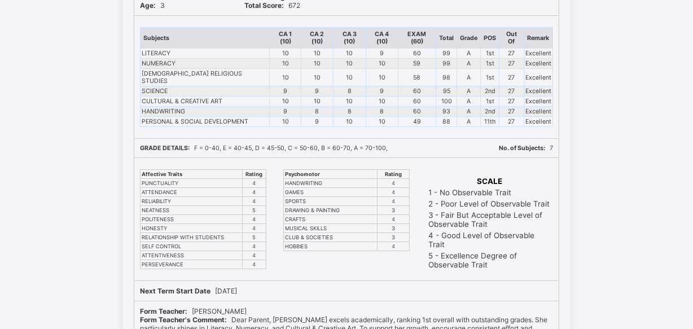
scroll to position [195, 0]
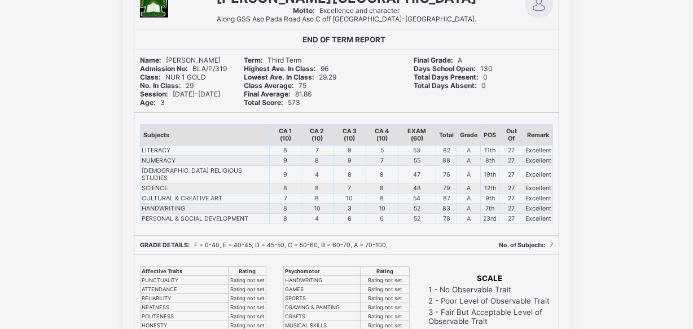
scroll to position [205, 0]
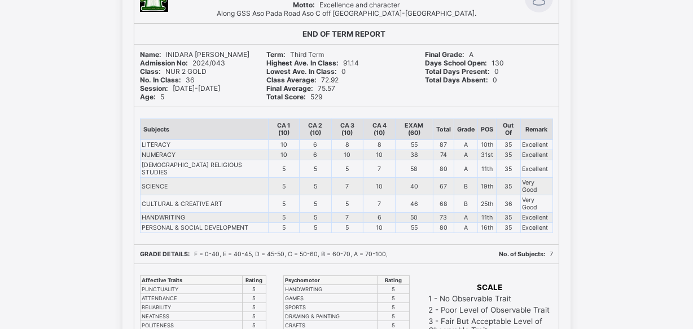
scroll to position [92, 0]
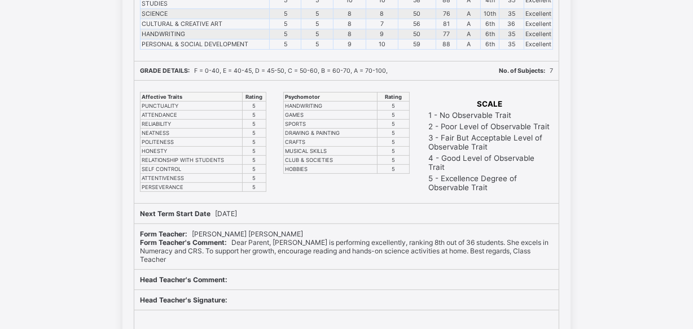
scroll to position [308, 0]
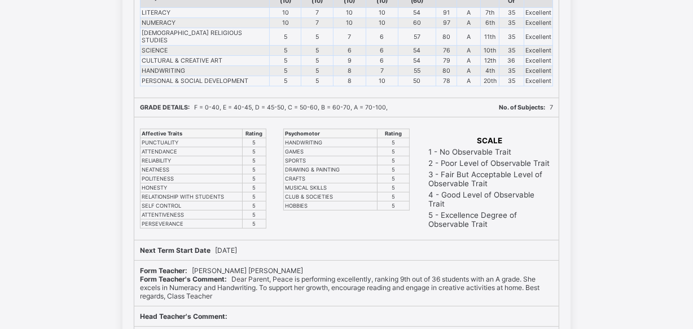
scroll to position [92, 0]
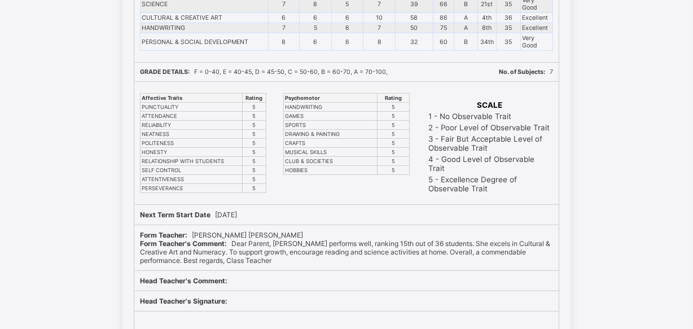
scroll to position [308, 0]
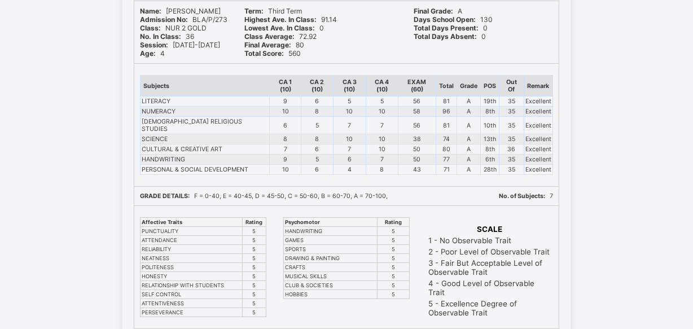
scroll to position [92, 0]
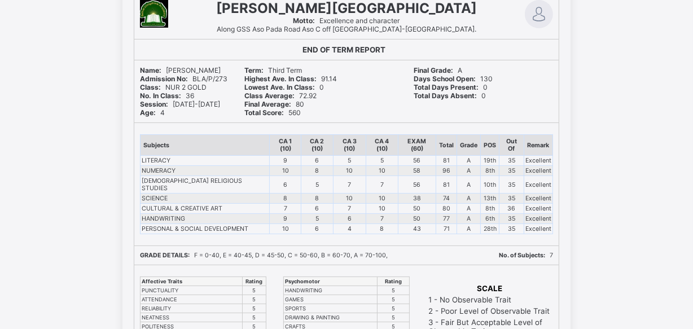
click at [519, 47] on div "END OF TERM REPORT" at bounding box center [346, 49] width 413 height 9
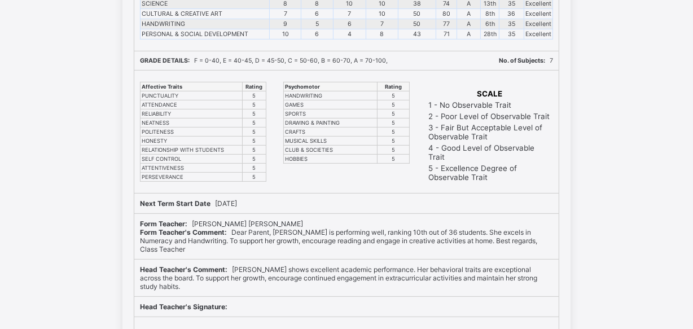
scroll to position [308, 0]
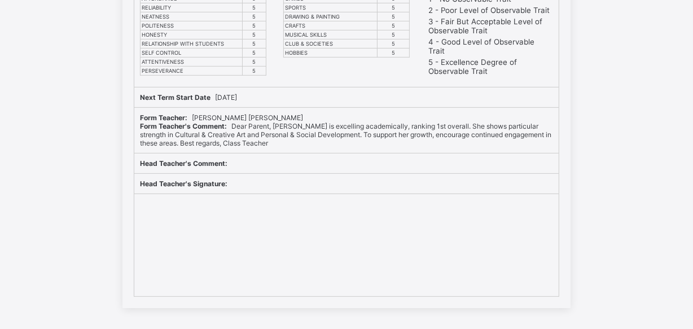
scroll to position [400, 0]
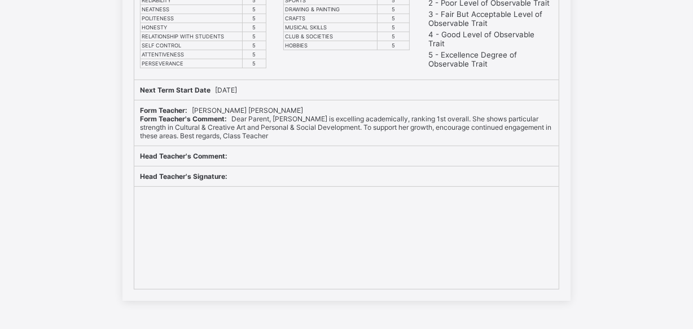
click at [446, 146] on div "Head Teacher's Comment:" at bounding box center [346, 156] width 424 height 20
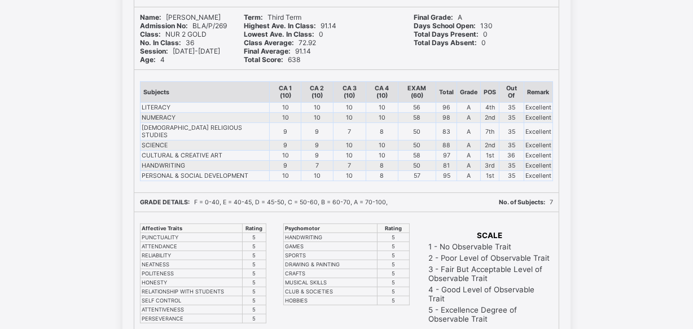
scroll to position [92, 0]
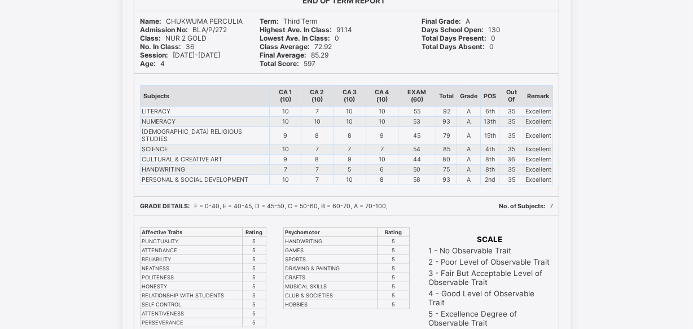
scroll to position [102, 0]
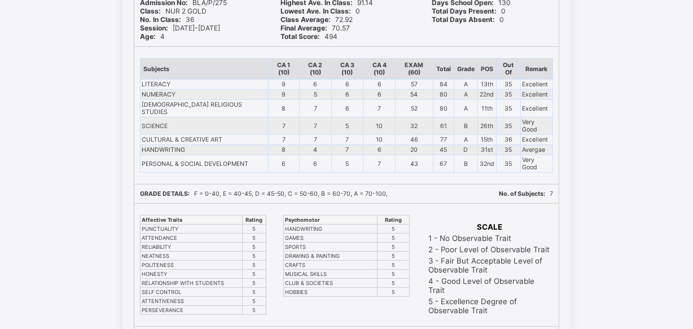
scroll to position [92, 0]
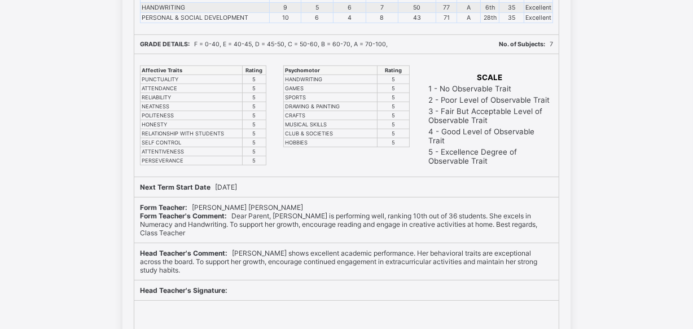
scroll to position [308, 0]
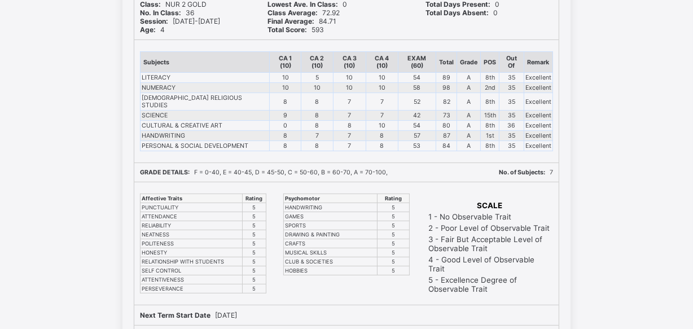
scroll to position [102, 0]
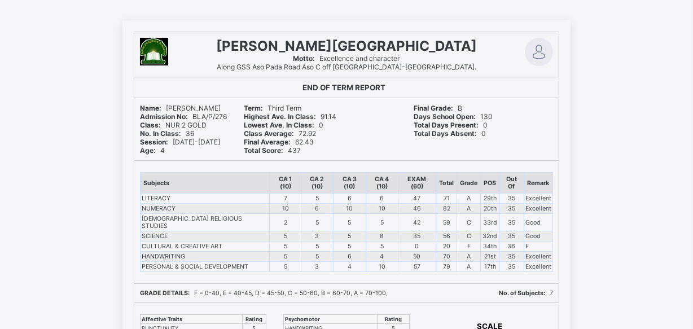
scroll to position [30, 0]
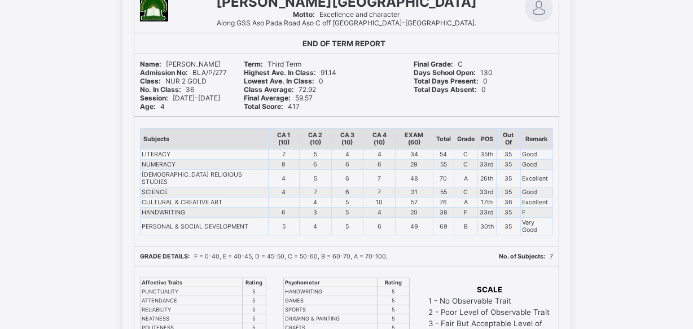
scroll to position [102, 0]
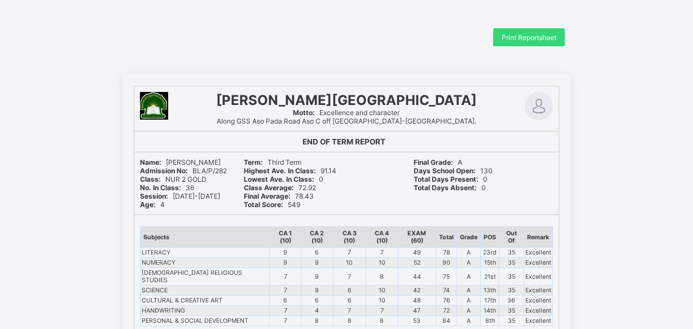
scroll to position [102, 0]
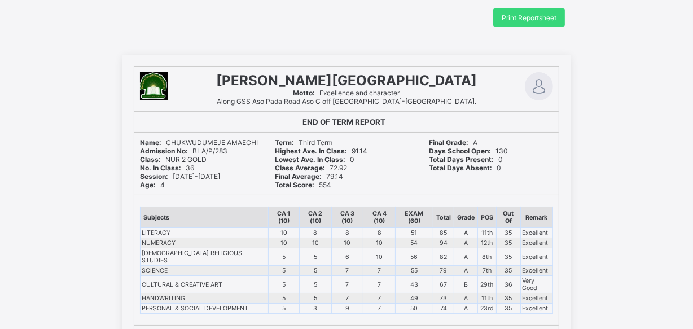
scroll to position [102, 0]
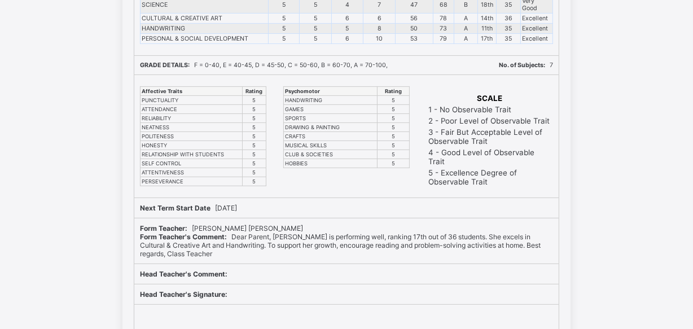
scroll to position [308, 0]
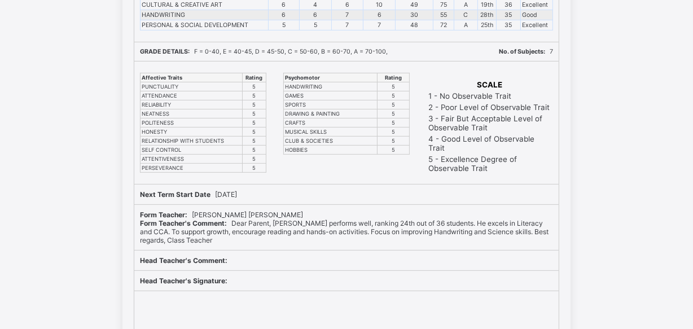
scroll to position [308, 0]
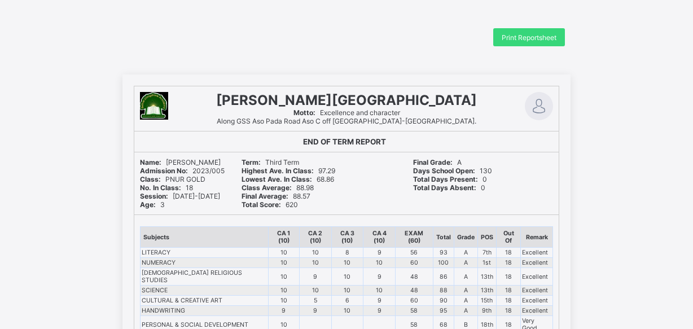
scroll to position [102, 0]
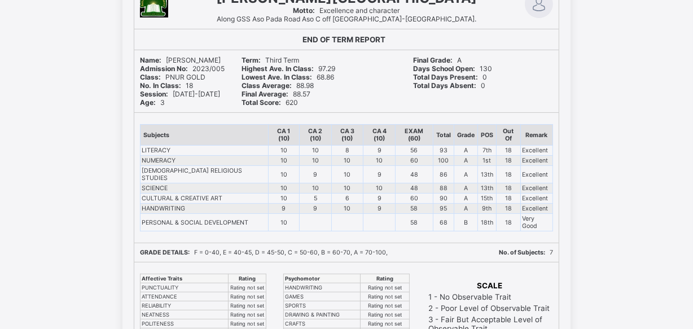
click at [367, 215] on div "Subjects CA 1 (10) CA 2 (10) CA 3 (10) CA 4 (10) EXAM (60) Total Grade POS Out …" at bounding box center [346, 178] width 424 height 130
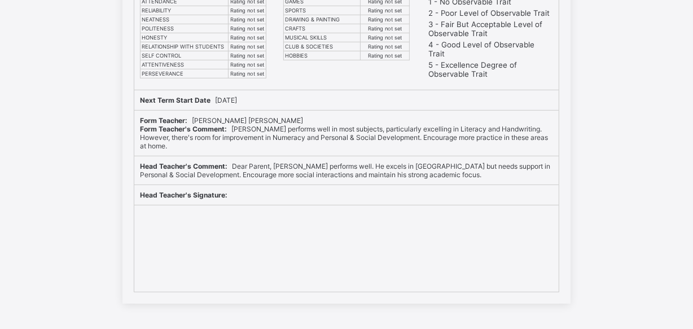
scroll to position [400, 0]
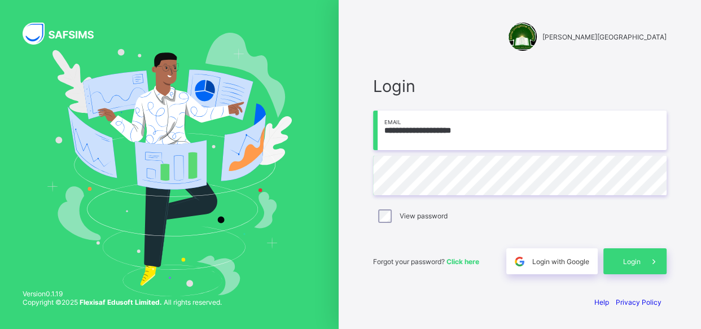
drag, startPoint x: 423, startPoint y: 129, endPoint x: 381, endPoint y: 129, distance: 41.8
click at [381, 129] on input "**********" at bounding box center [519, 131] width 293 height 40
type input "**********"
click at [626, 258] on span "Login" at bounding box center [631, 261] width 17 height 8
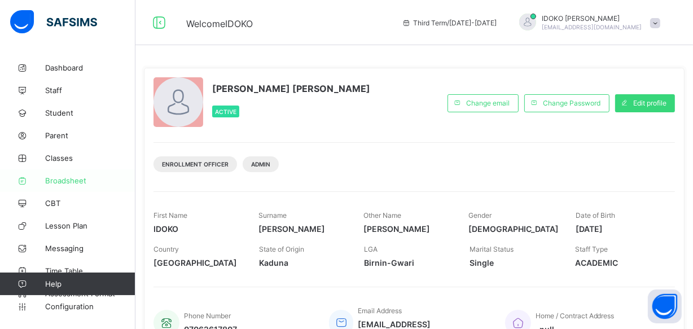
click at [73, 173] on link "Broadsheet" at bounding box center [67, 180] width 135 height 23
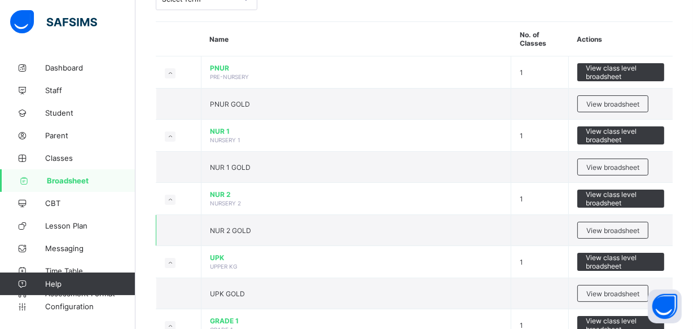
scroll to position [102, 0]
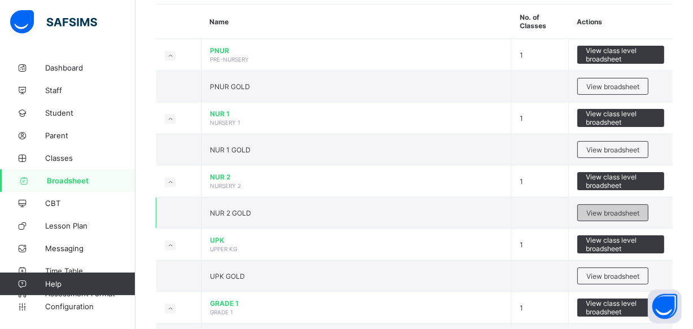
click at [611, 213] on span "View broadsheet" at bounding box center [612, 213] width 53 height 8
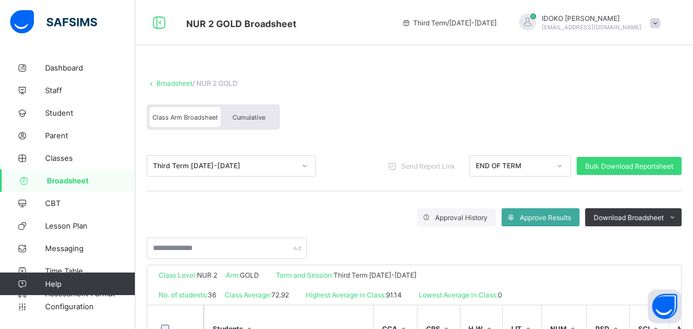
click at [631, 88] on div "Broadsheet / NUR 2 GOLD Class Arm Broadsheet Cumulative" at bounding box center [414, 104] width 535 height 73
click at [395, 111] on div "Class Arm Broadsheet Cumulative" at bounding box center [414, 120] width 535 height 42
click at [660, 21] on span at bounding box center [655, 23] width 10 height 10
click at [536, 96] on div "Broadsheet / NUR 2 GOLD Class Arm Broadsheet Cumulative" at bounding box center [414, 104] width 535 height 73
click at [659, 27] on span at bounding box center [655, 23] width 10 height 10
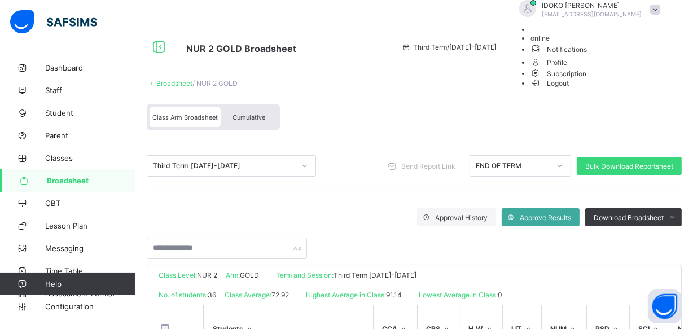
click at [569, 89] on span "Logout" at bounding box center [549, 83] width 39 height 12
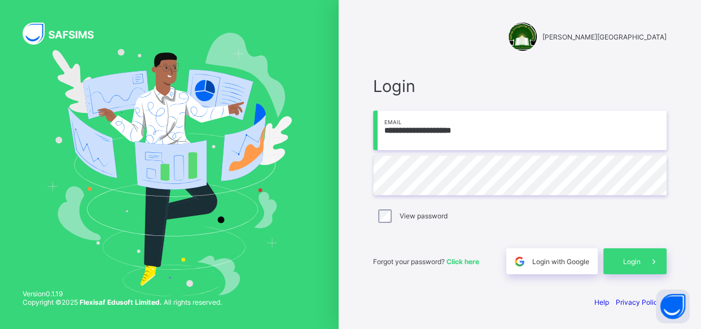
drag, startPoint x: 423, startPoint y: 129, endPoint x: 378, endPoint y: 132, distance: 45.2
click at [378, 132] on input "**********" at bounding box center [519, 131] width 293 height 40
type input "**********"
click at [637, 265] on div "Login" at bounding box center [634, 261] width 63 height 26
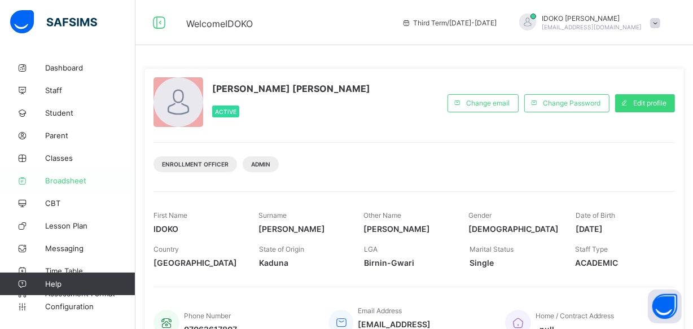
click at [97, 174] on link "Broadsheet" at bounding box center [67, 180] width 135 height 23
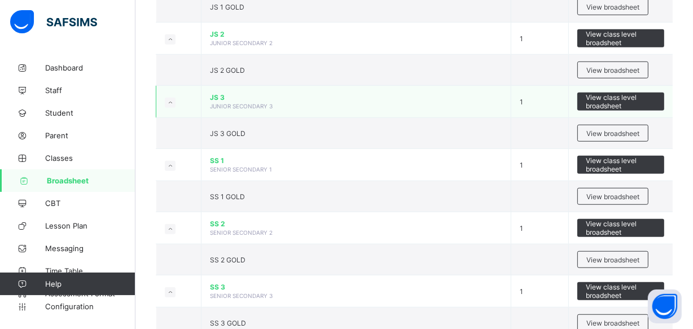
scroll to position [746, 0]
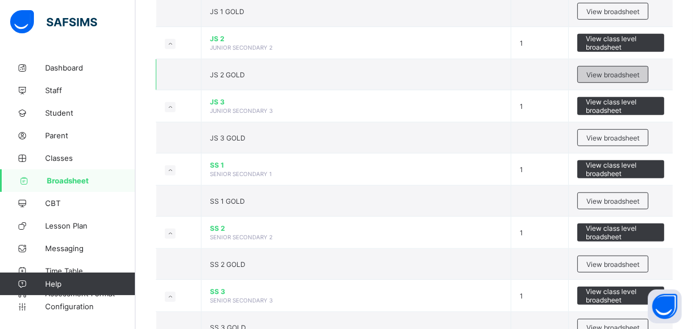
click at [624, 72] on span "View broadsheet" at bounding box center [612, 75] width 53 height 8
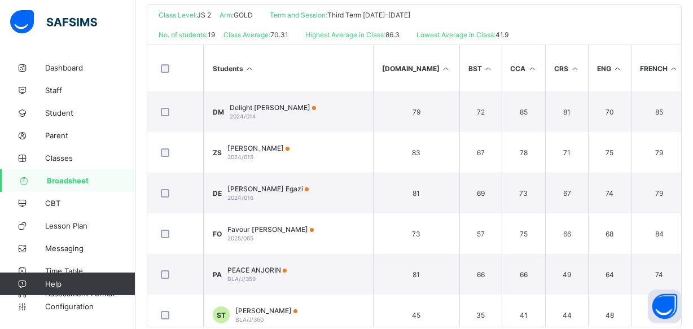
scroll to position [280, 0]
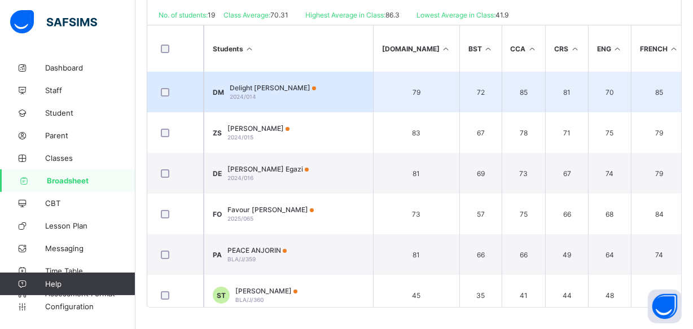
click at [308, 90] on td "DM Delight Mijindadi 2024/014" at bounding box center [288, 92] width 169 height 41
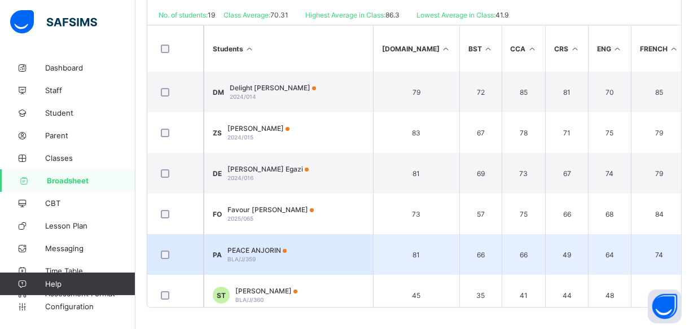
scroll to position [0, 0]
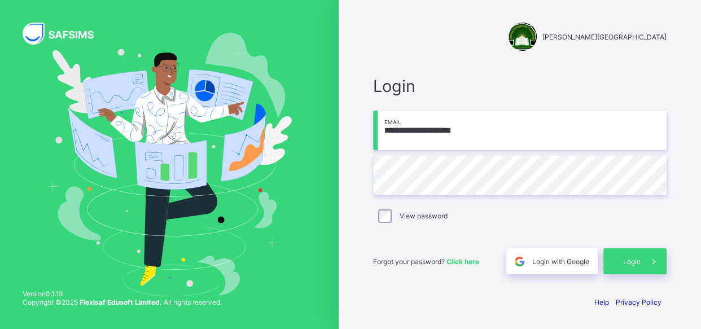
type input "**********"
click at [635, 259] on span "Login" at bounding box center [631, 261] width 17 height 8
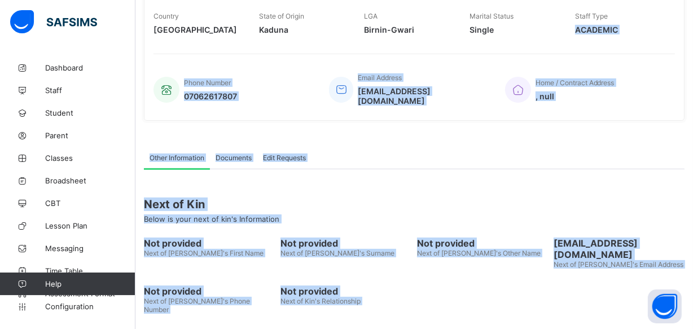
scroll to position [253, 0]
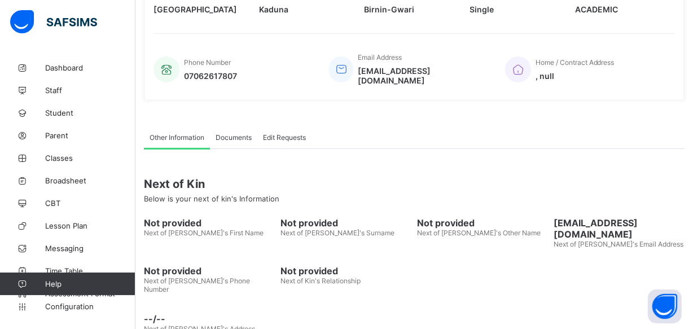
click at [185, 328] on html "Welcome IDOKO Third Term / [DATE]-[DATE] [PERSON_NAME] [EMAIL_ADDRESS][DOMAIN_N…" at bounding box center [346, 53] width 693 height 612
